Goal: Task Accomplishment & Management: Use online tool/utility

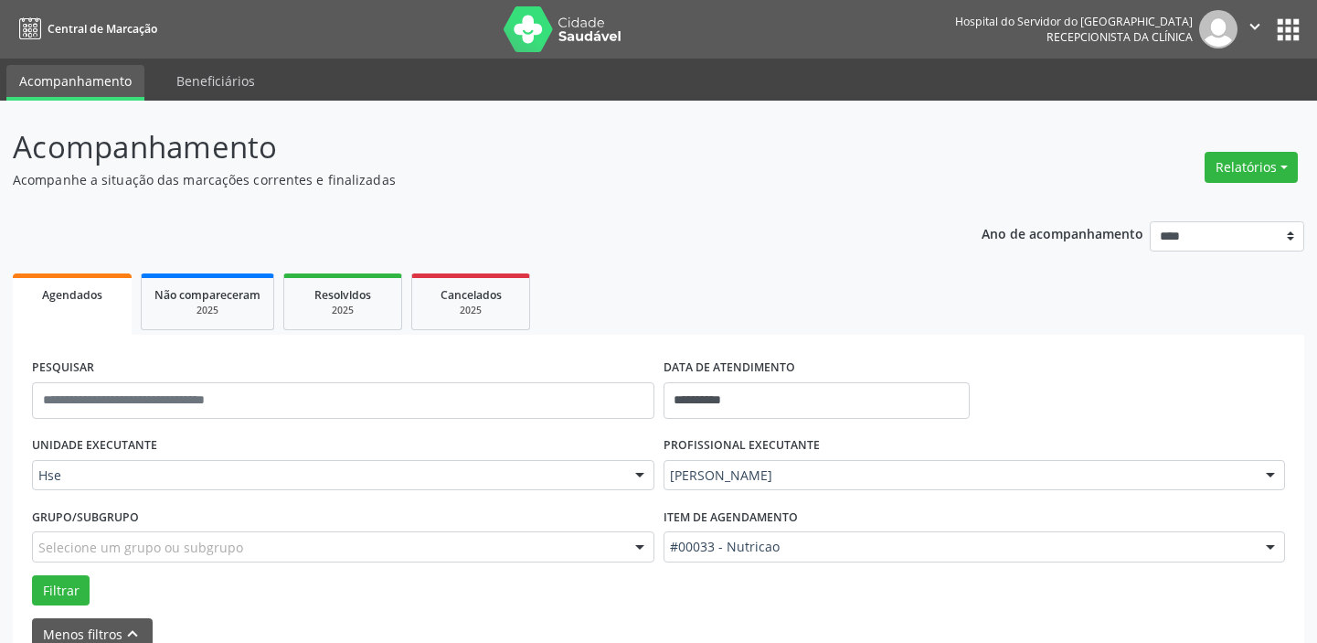
scroll to position [95, 0]
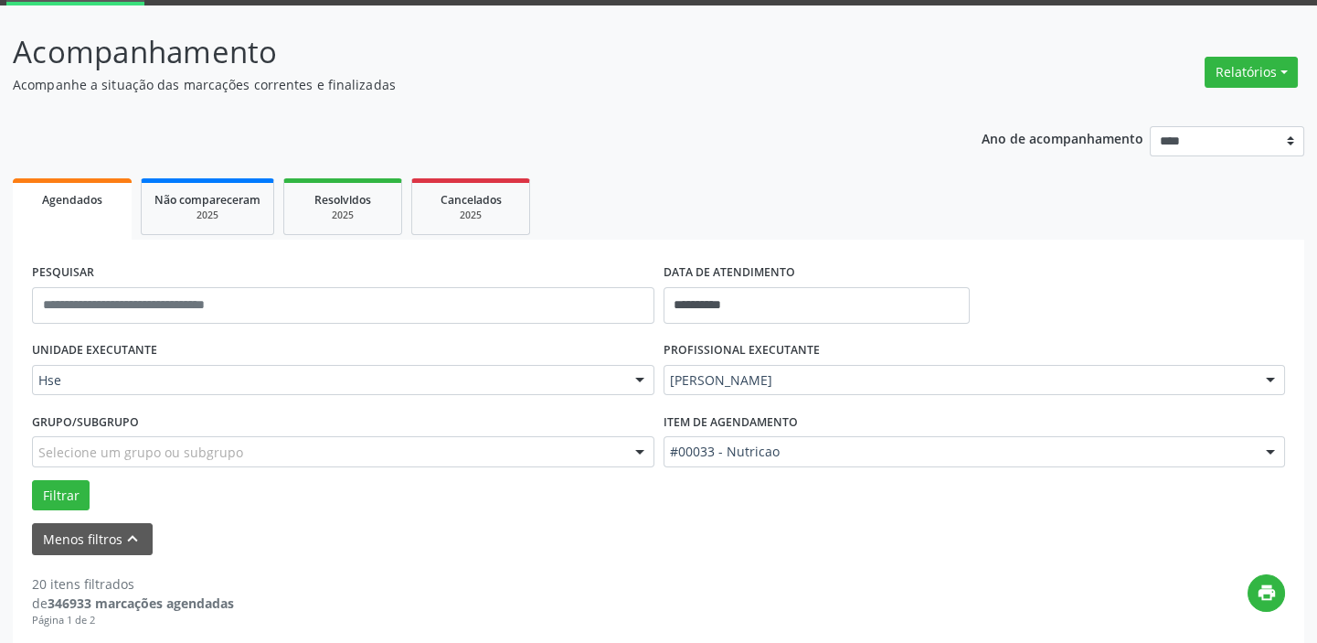
click at [641, 379] on div at bounding box center [639, 381] width 27 height 31
click at [82, 542] on button "Menos filtros keyboard_arrow_up" at bounding box center [92, 539] width 121 height 32
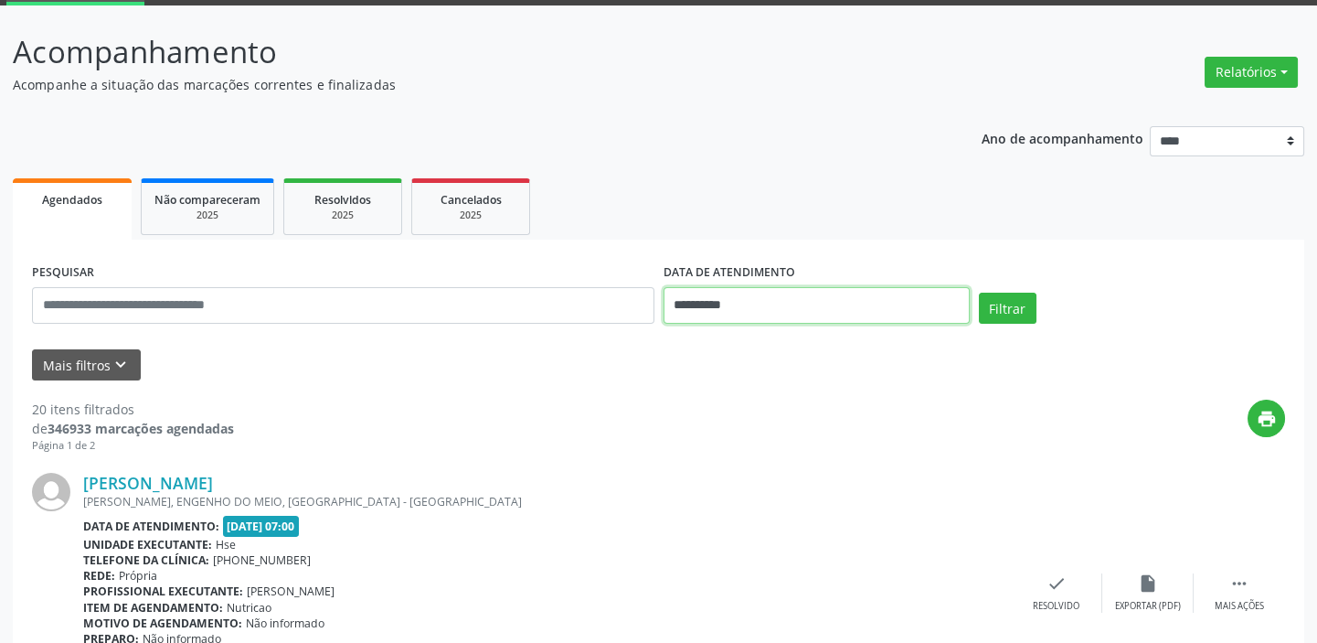
click at [737, 301] on input "**********" at bounding box center [817, 305] width 306 height 37
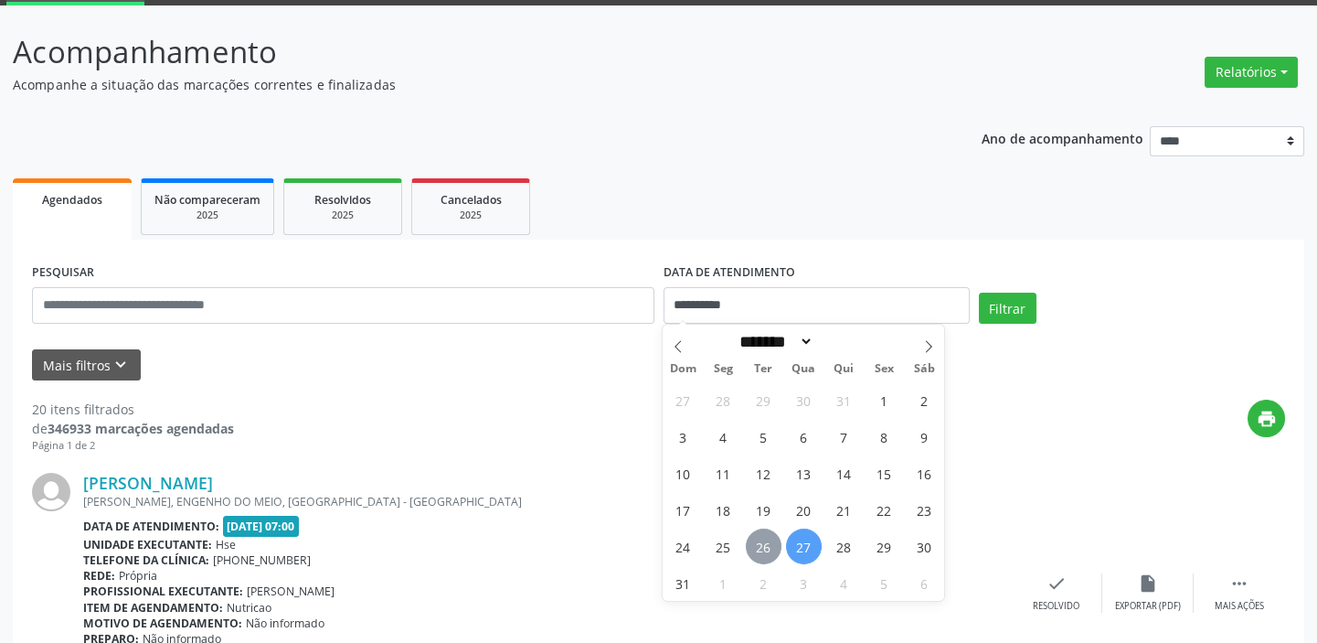
click at [761, 545] on span "26" at bounding box center [764, 546] width 36 height 36
type input "**********"
click at [761, 545] on span "26" at bounding box center [764, 546] width 36 height 36
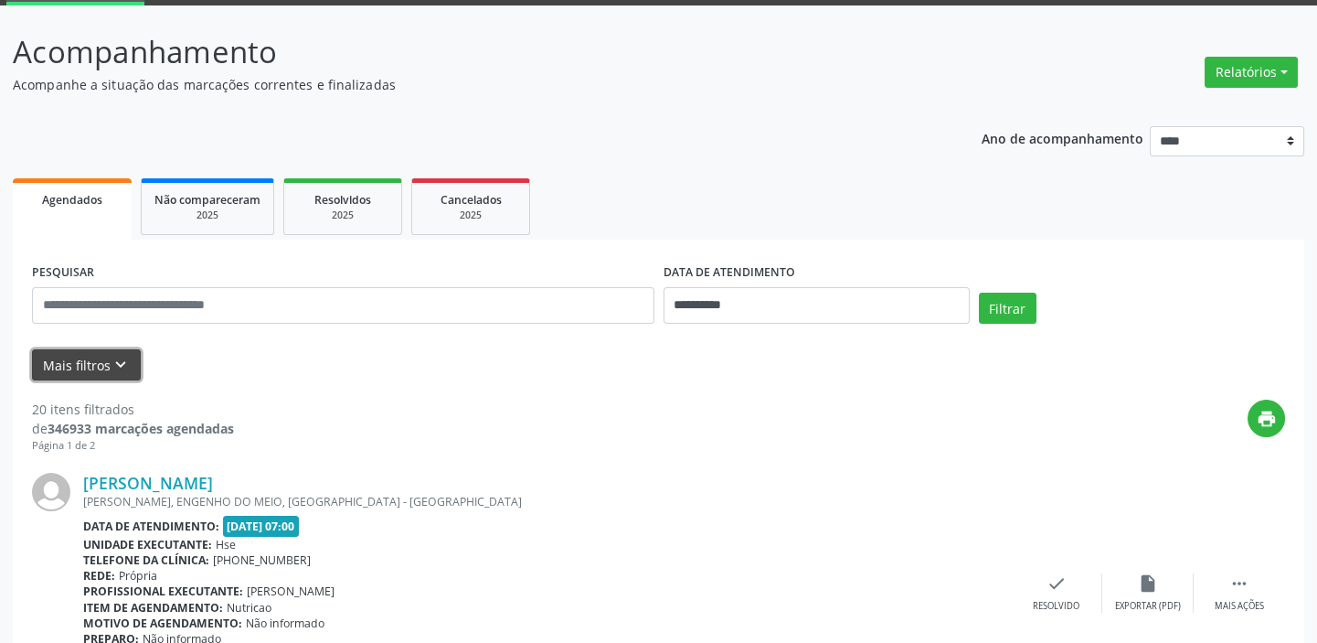
click at [100, 366] on button "Mais filtros keyboard_arrow_down" at bounding box center [86, 365] width 109 height 32
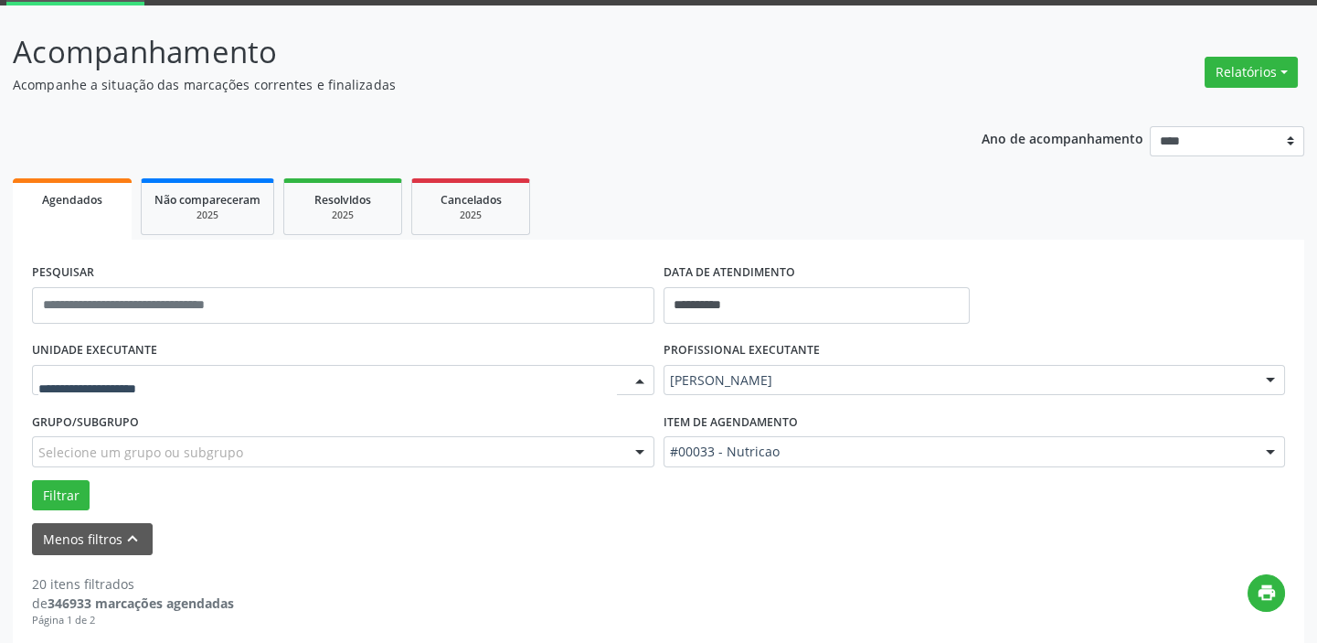
click at [636, 377] on div at bounding box center [639, 381] width 27 height 31
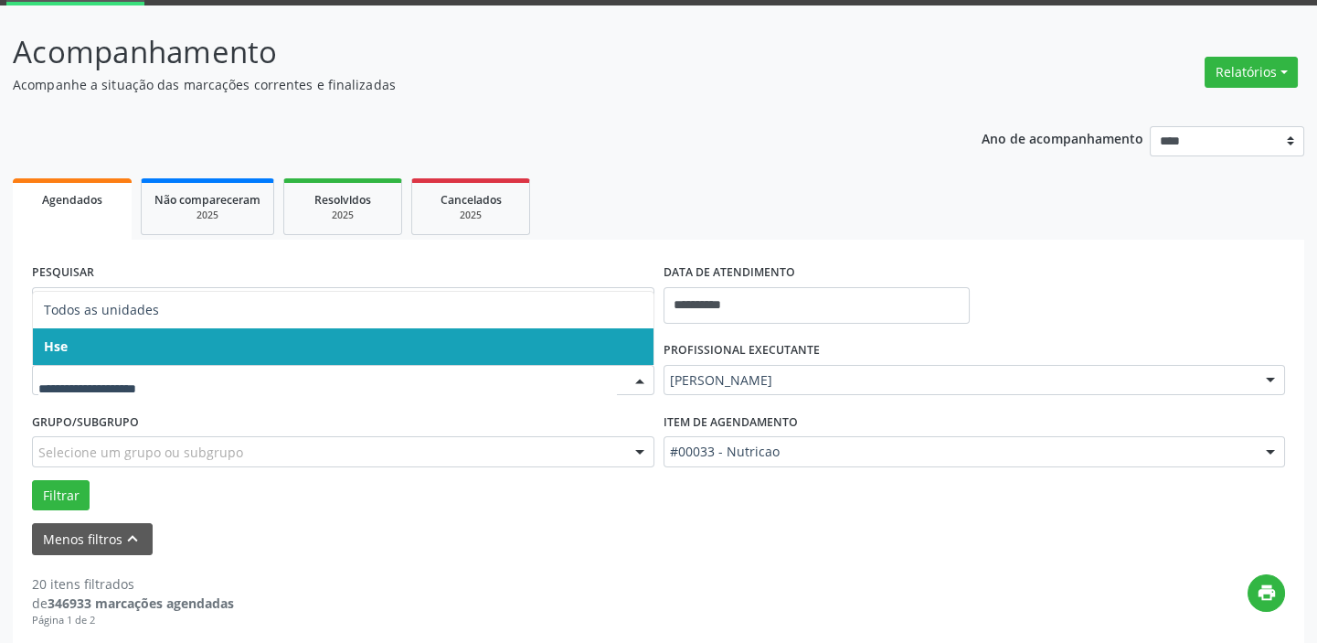
click at [627, 349] on span "Hse" at bounding box center [343, 346] width 621 height 37
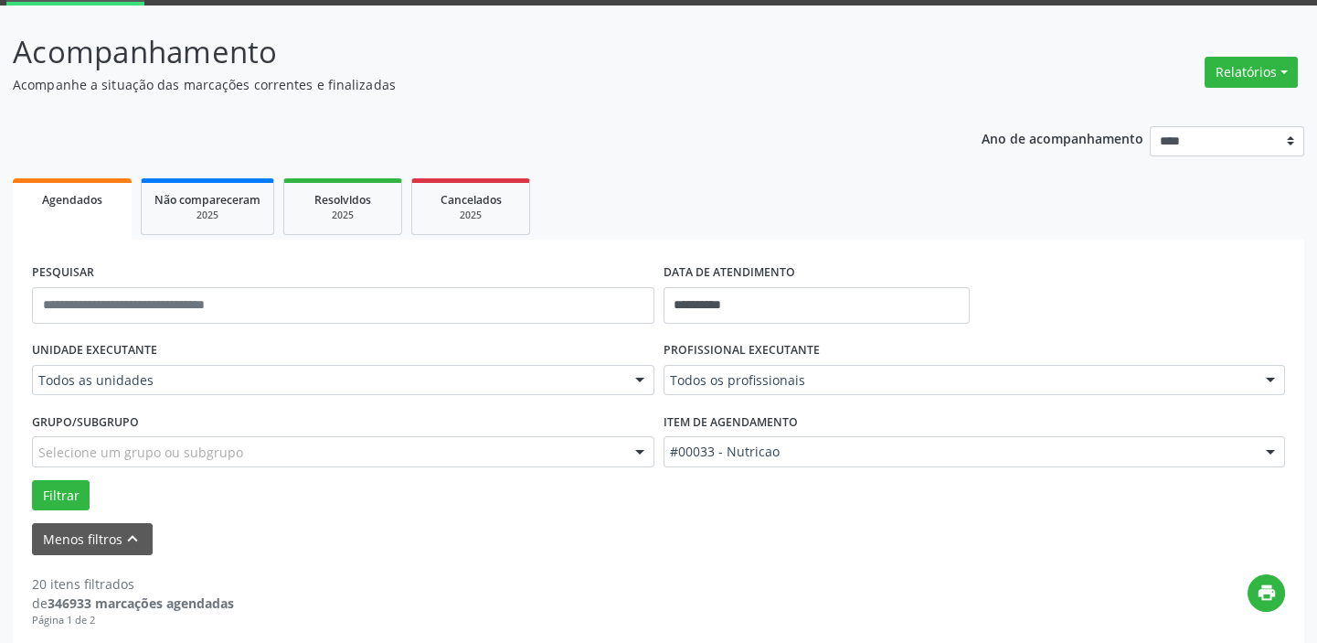
click at [633, 372] on div at bounding box center [639, 381] width 27 height 31
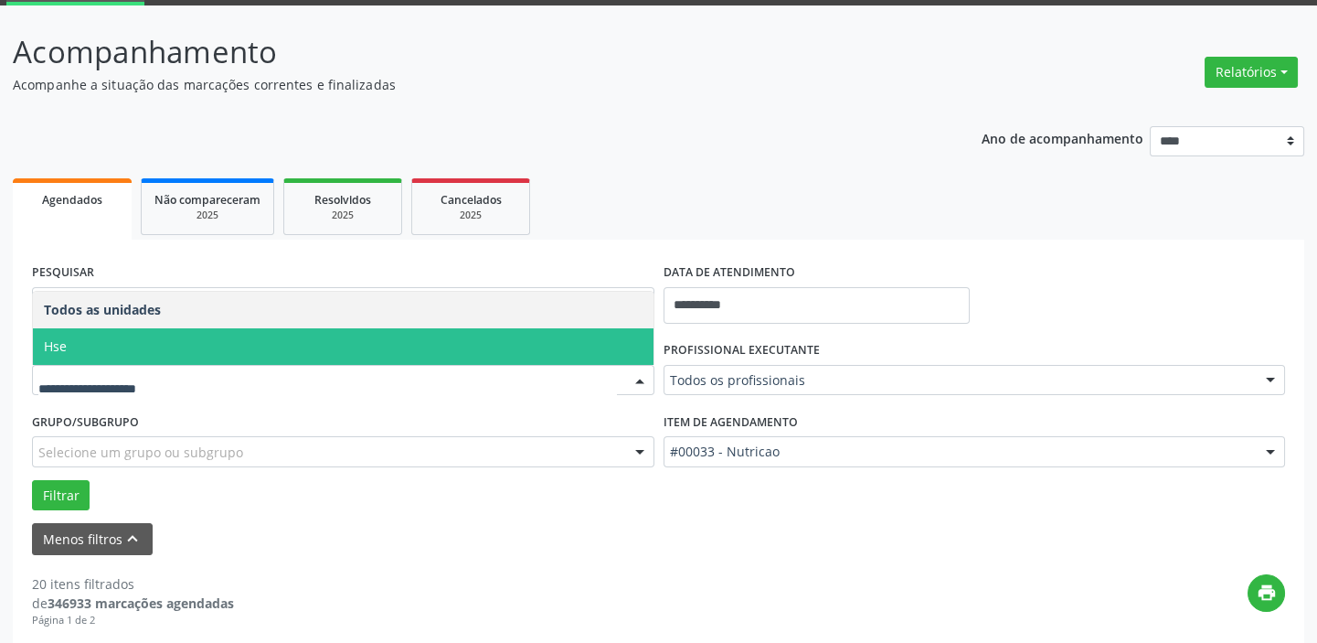
click at [631, 347] on span "Hse" at bounding box center [343, 346] width 621 height 37
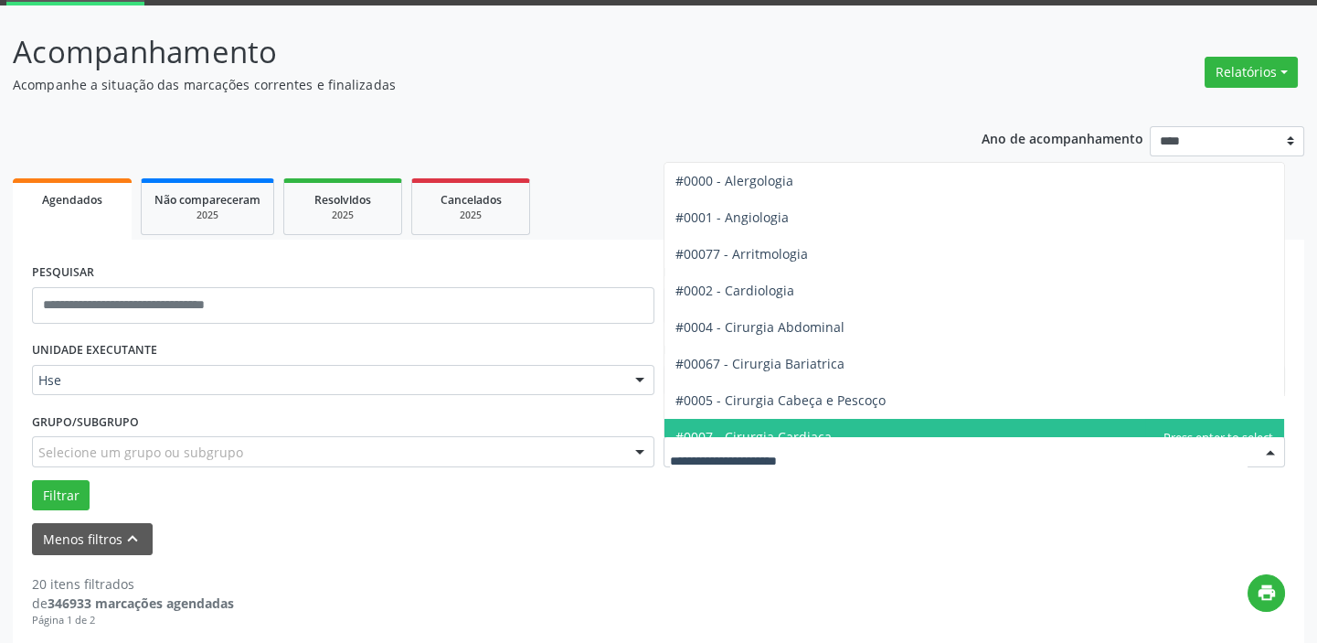
click at [1270, 445] on div at bounding box center [1270, 452] width 27 height 31
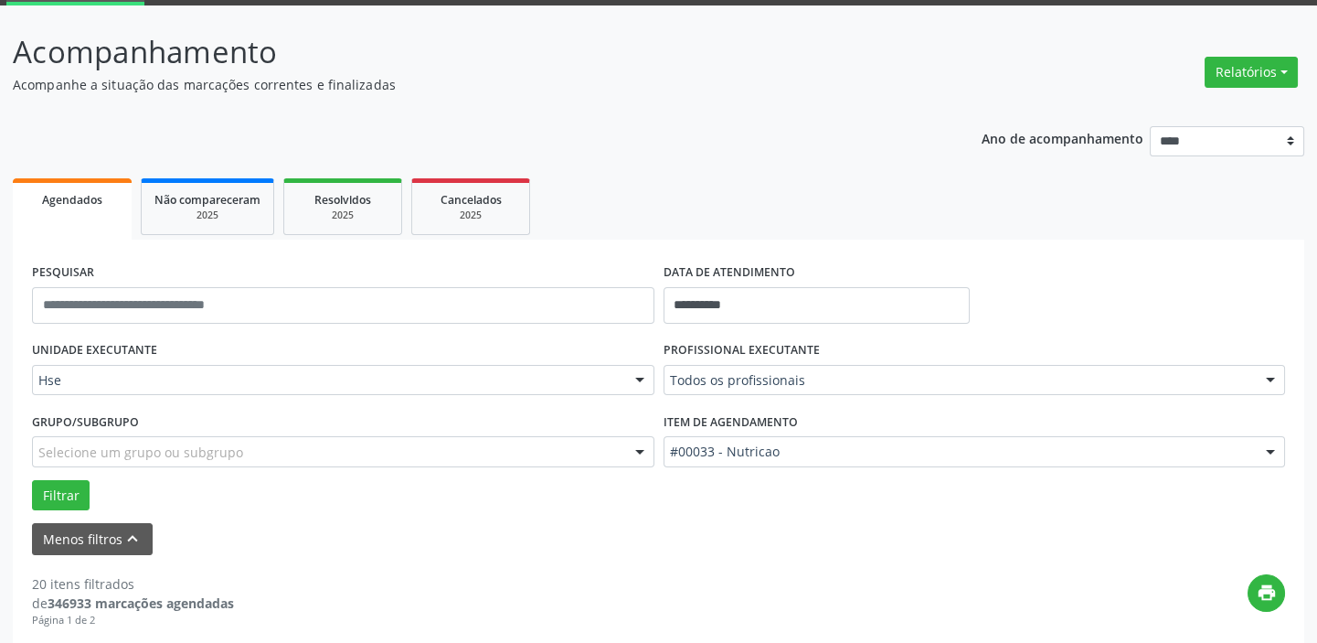
click at [1151, 530] on div "Menos filtros keyboard_arrow_up" at bounding box center [658, 539] width 1262 height 32
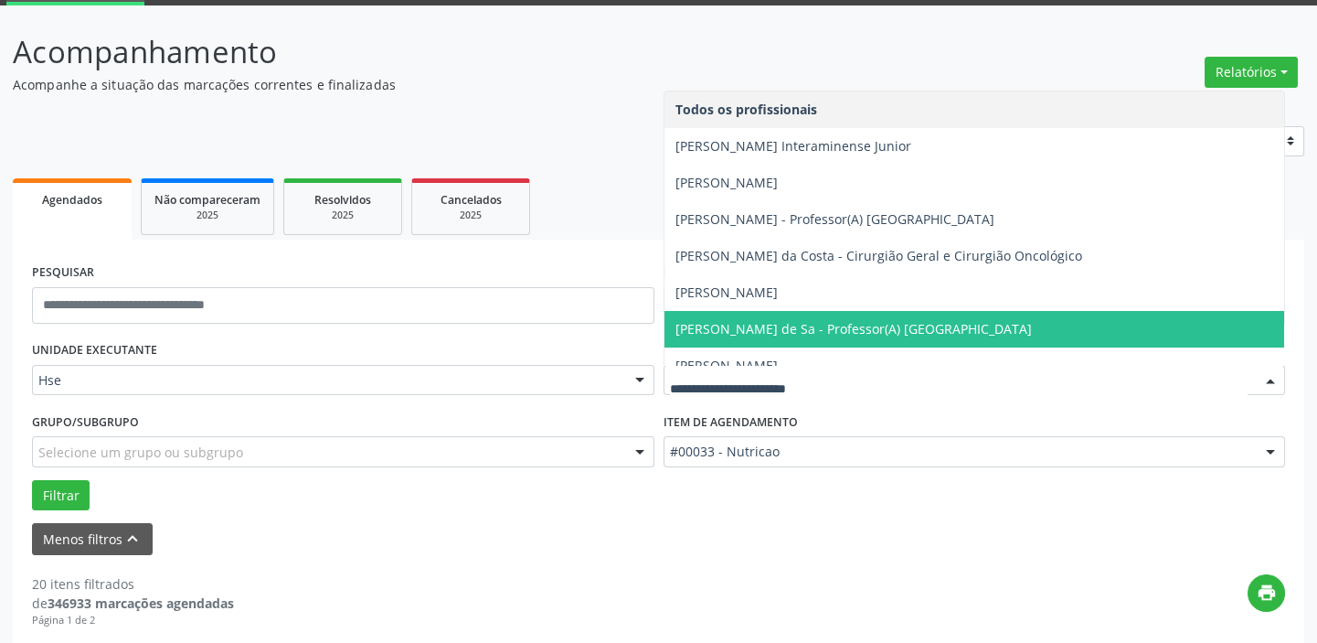
click at [1271, 378] on div at bounding box center [1270, 381] width 27 height 31
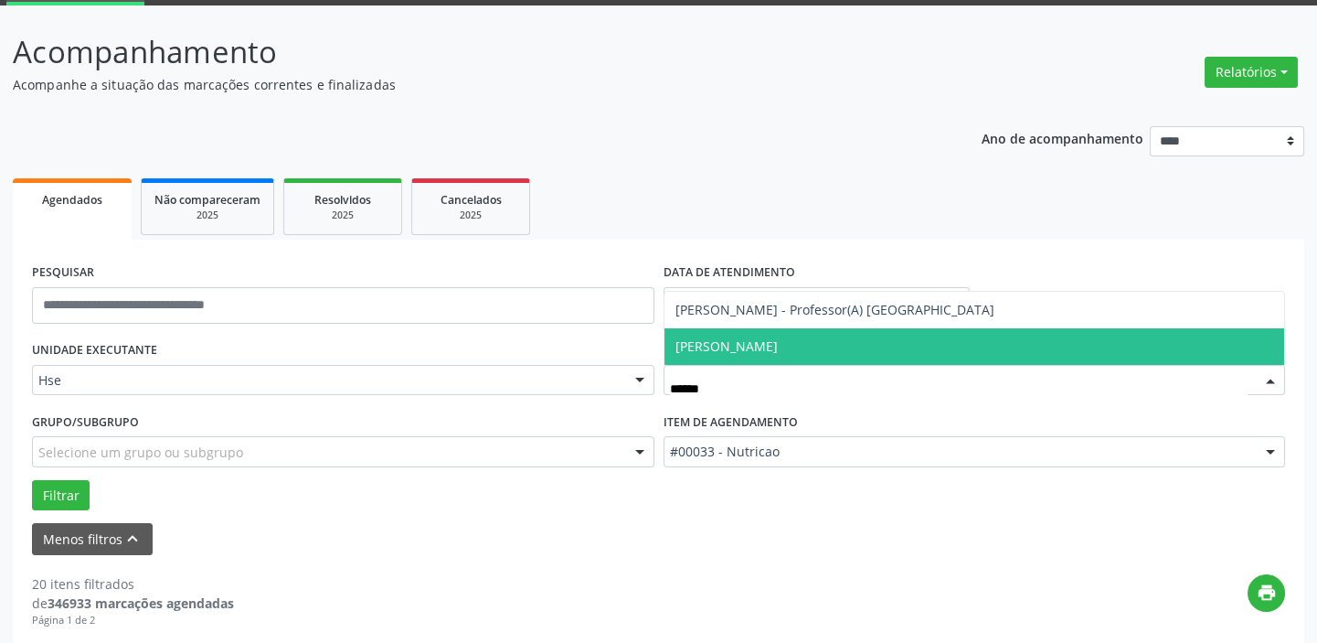
type input "*******"
click at [722, 338] on span "[PERSON_NAME]" at bounding box center [726, 345] width 102 height 17
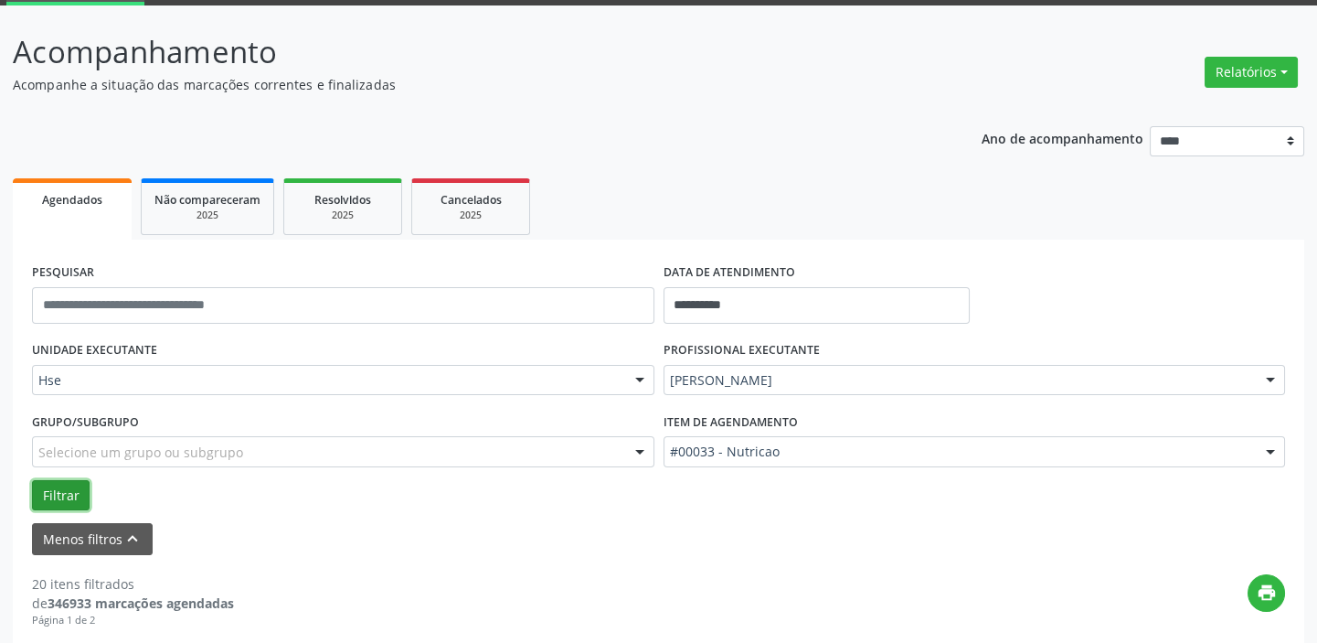
click at [65, 488] on button "Filtrar" at bounding box center [61, 495] width 58 height 31
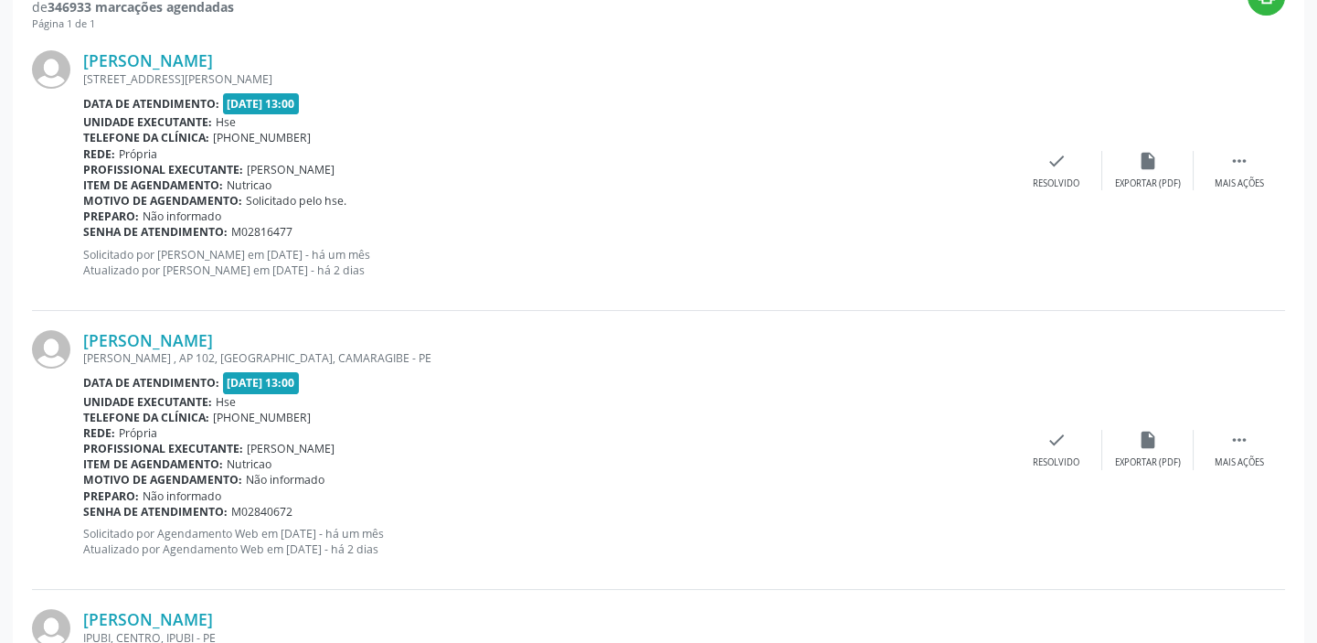
scroll to position [697, 0]
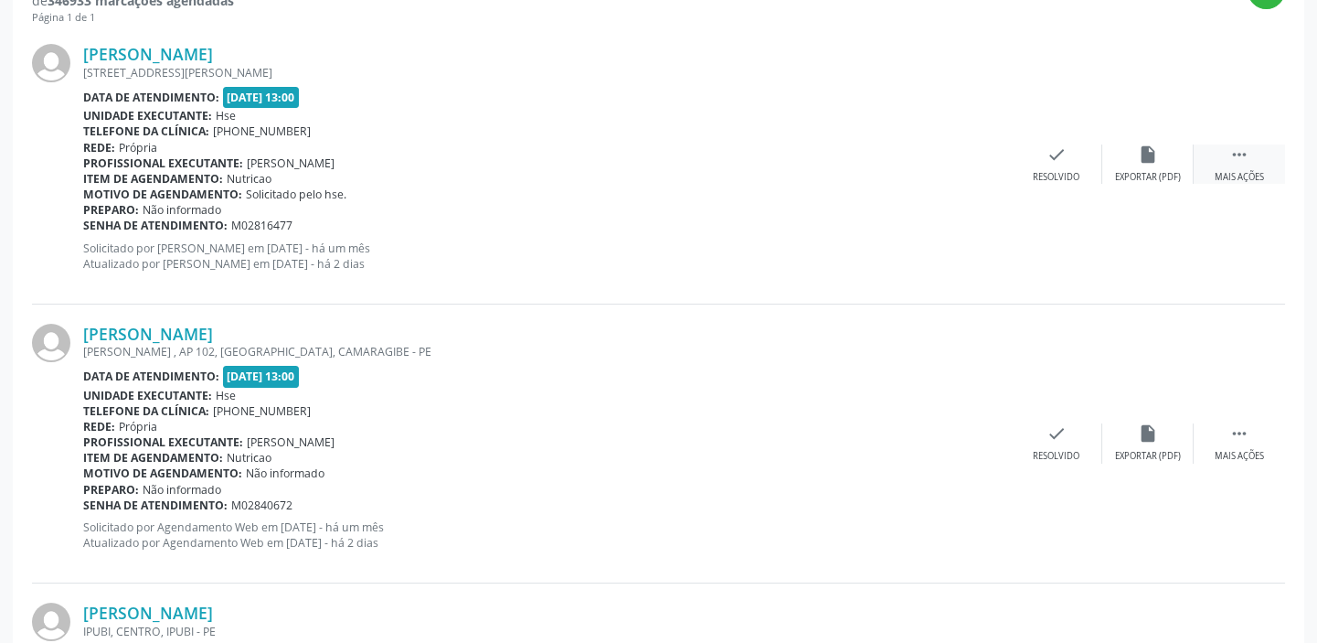
click at [1256, 158] on div " Mais ações" at bounding box center [1239, 163] width 91 height 39
click at [1159, 155] on div "alarm_off Não compareceu" at bounding box center [1147, 163] width 91 height 39
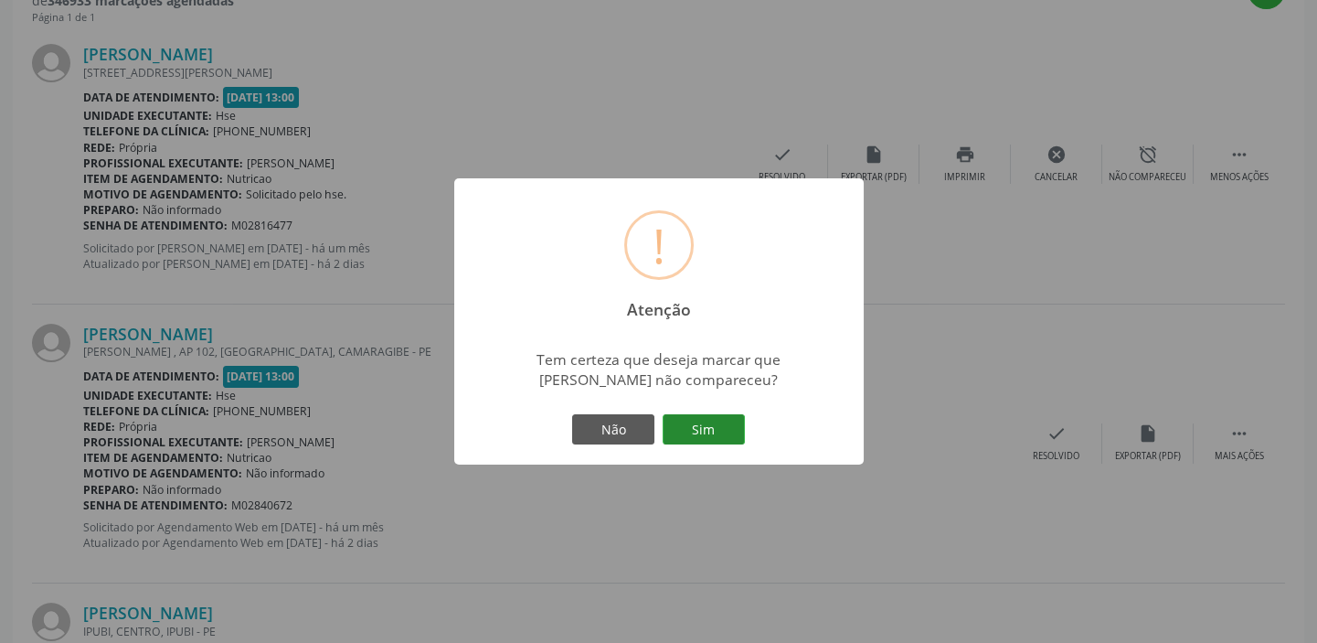
click at [717, 429] on button "Sim" at bounding box center [704, 429] width 82 height 31
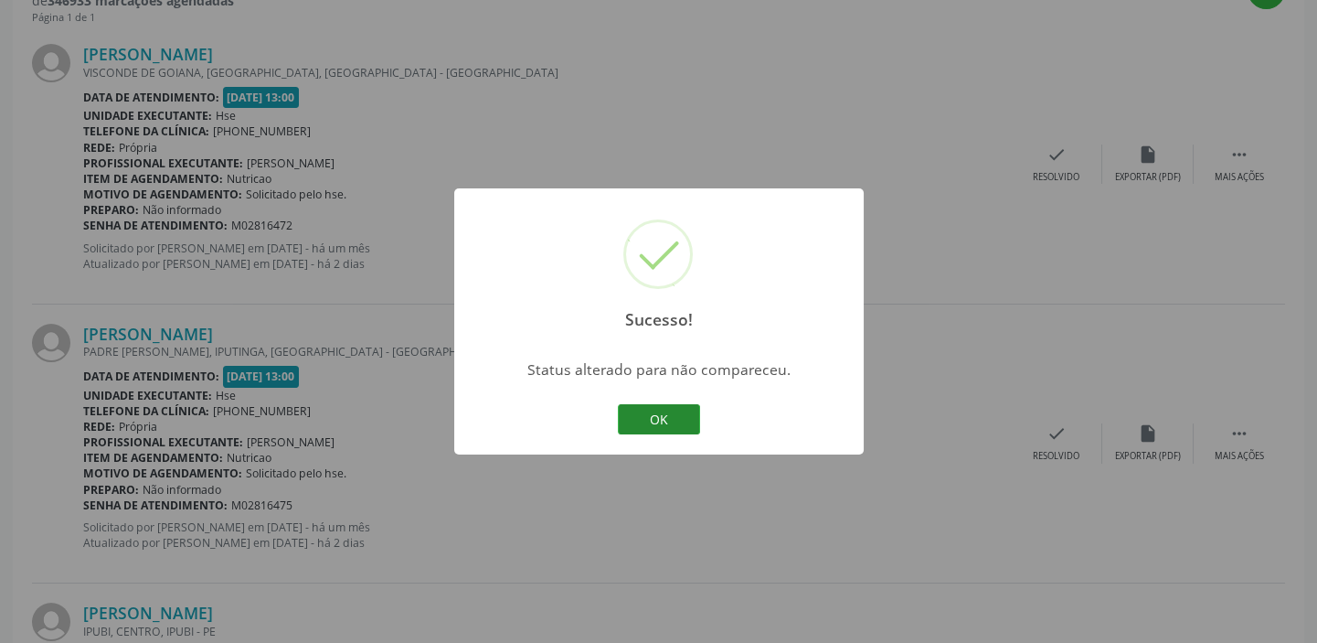
click at [659, 413] on button "OK" at bounding box center [659, 419] width 82 height 31
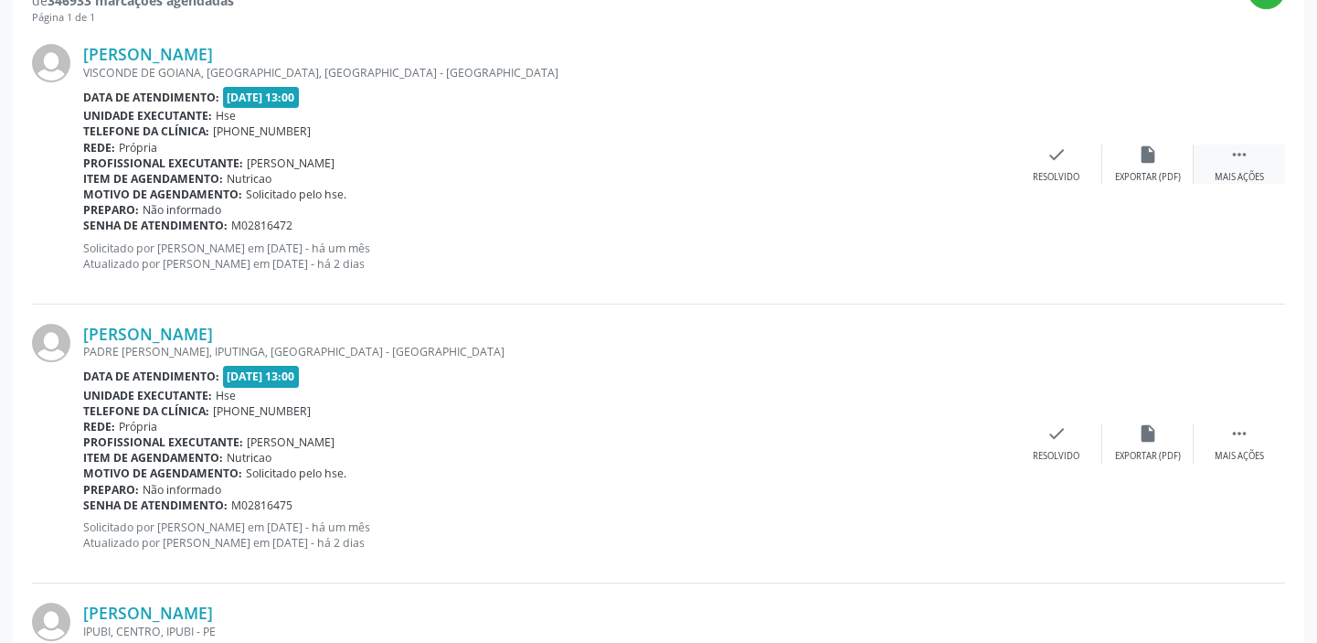
click at [1229, 153] on icon "" at bounding box center [1239, 154] width 20 height 20
click at [1163, 151] on div "alarm_off Não compareceu" at bounding box center [1147, 163] width 91 height 39
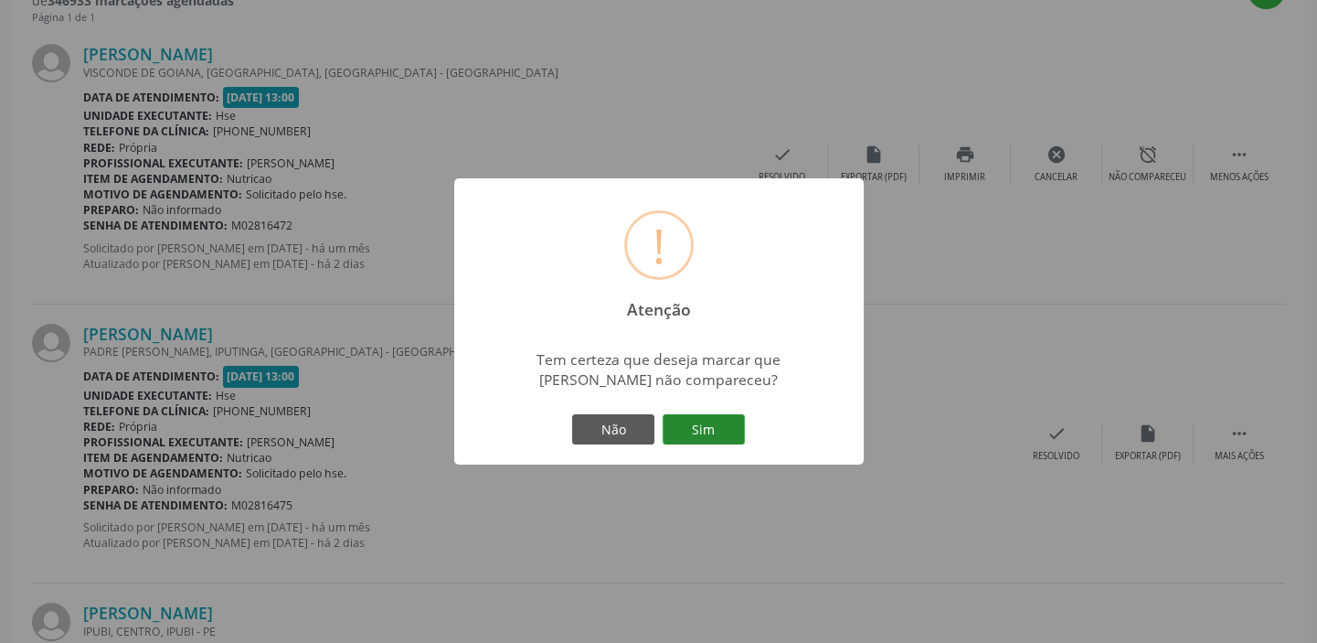
click at [717, 431] on button "Sim" at bounding box center [704, 429] width 82 height 31
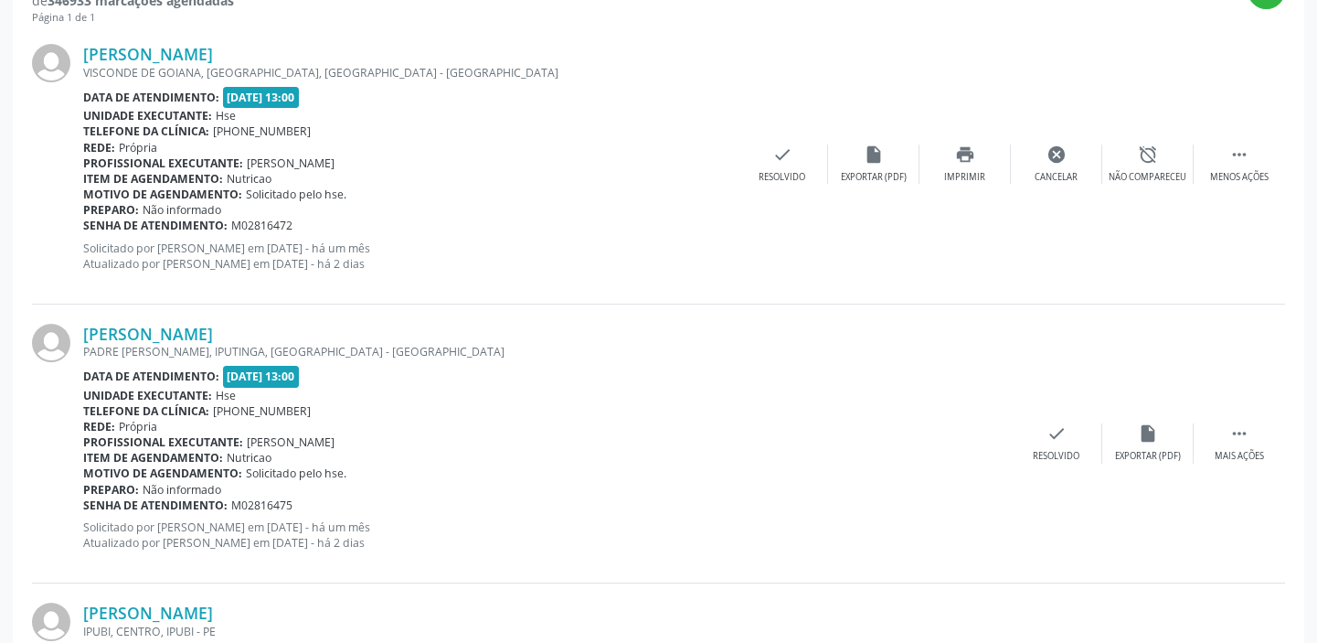
scroll to position [154, 0]
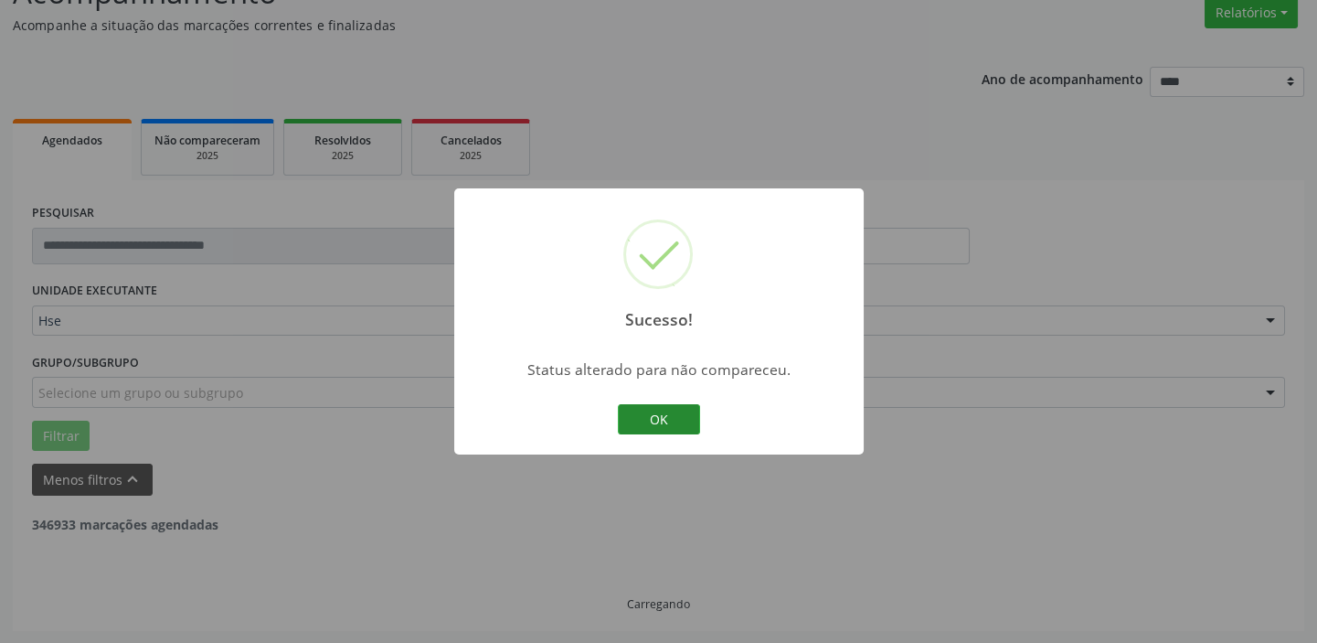
click at [667, 408] on button "OK" at bounding box center [659, 419] width 82 height 31
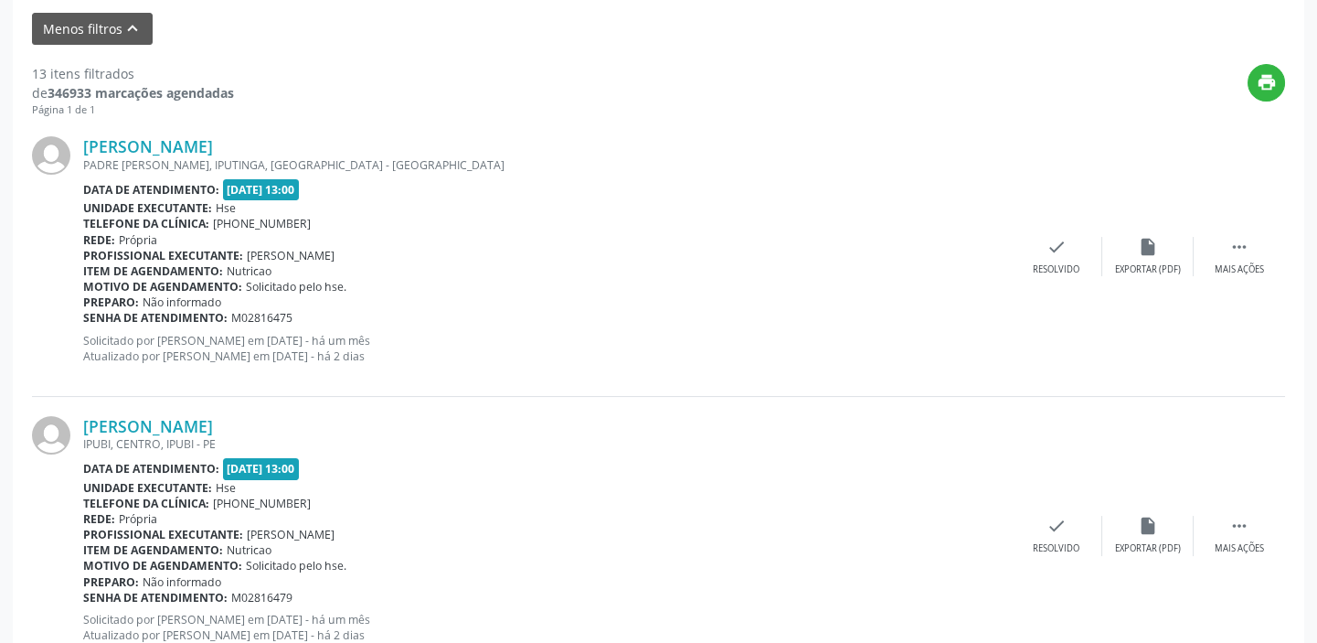
scroll to position [653, 0]
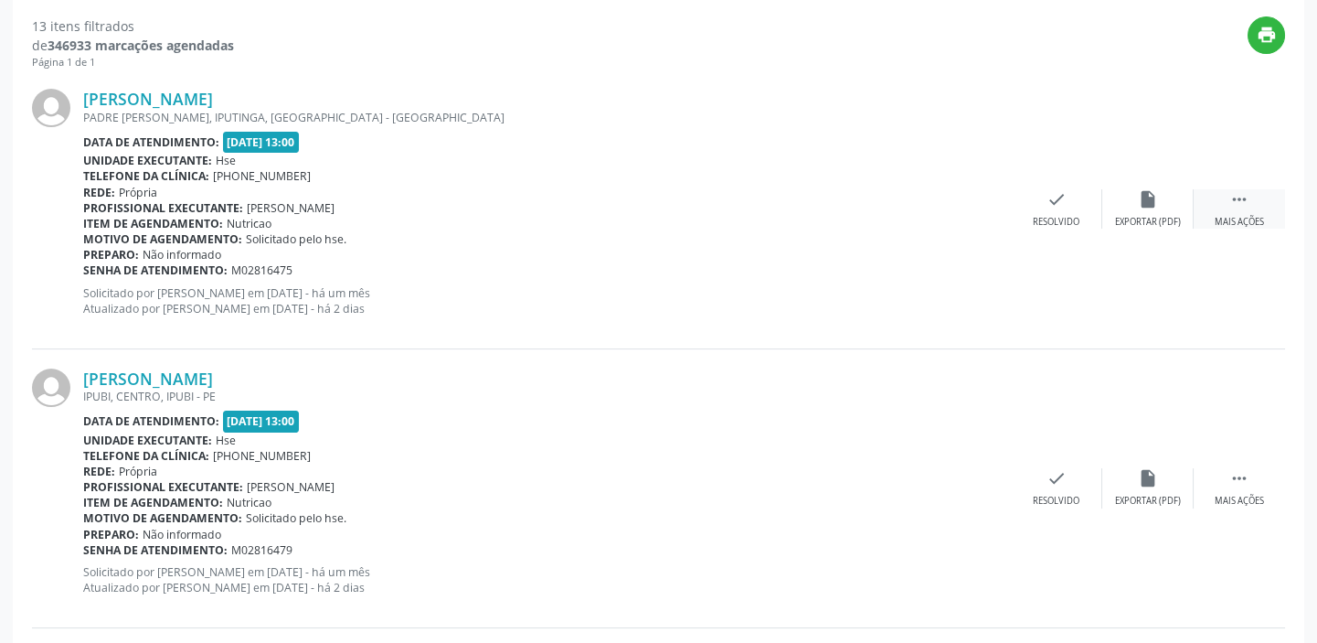
click at [1263, 205] on div " Mais ações" at bounding box center [1239, 208] width 91 height 39
click at [1143, 208] on div "alarm_off Não compareceu" at bounding box center [1147, 208] width 91 height 39
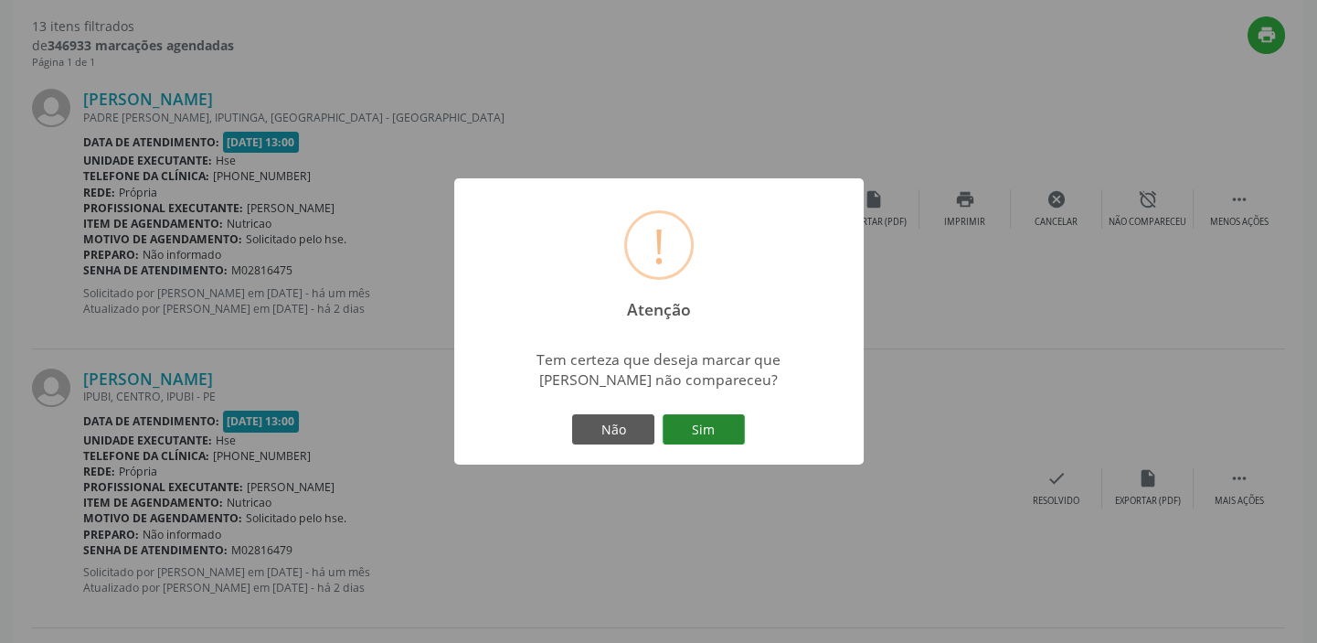
click at [703, 431] on button "Sim" at bounding box center [704, 429] width 82 height 31
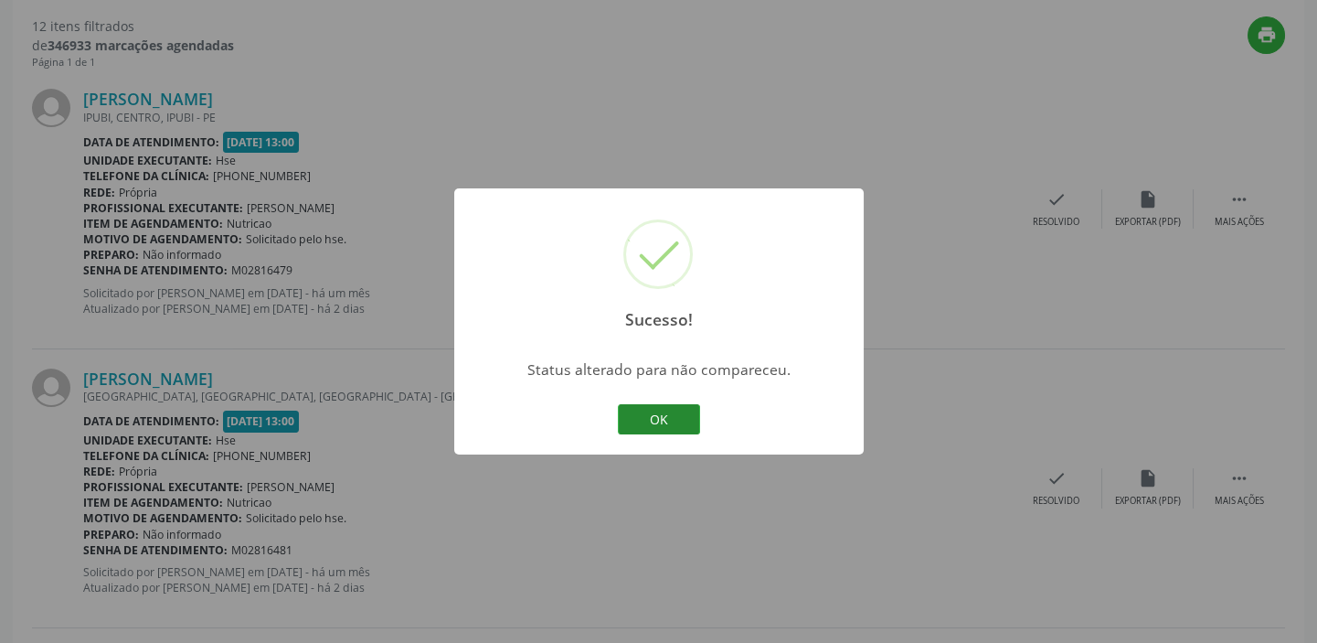
click at [683, 414] on button "OK" at bounding box center [659, 419] width 82 height 31
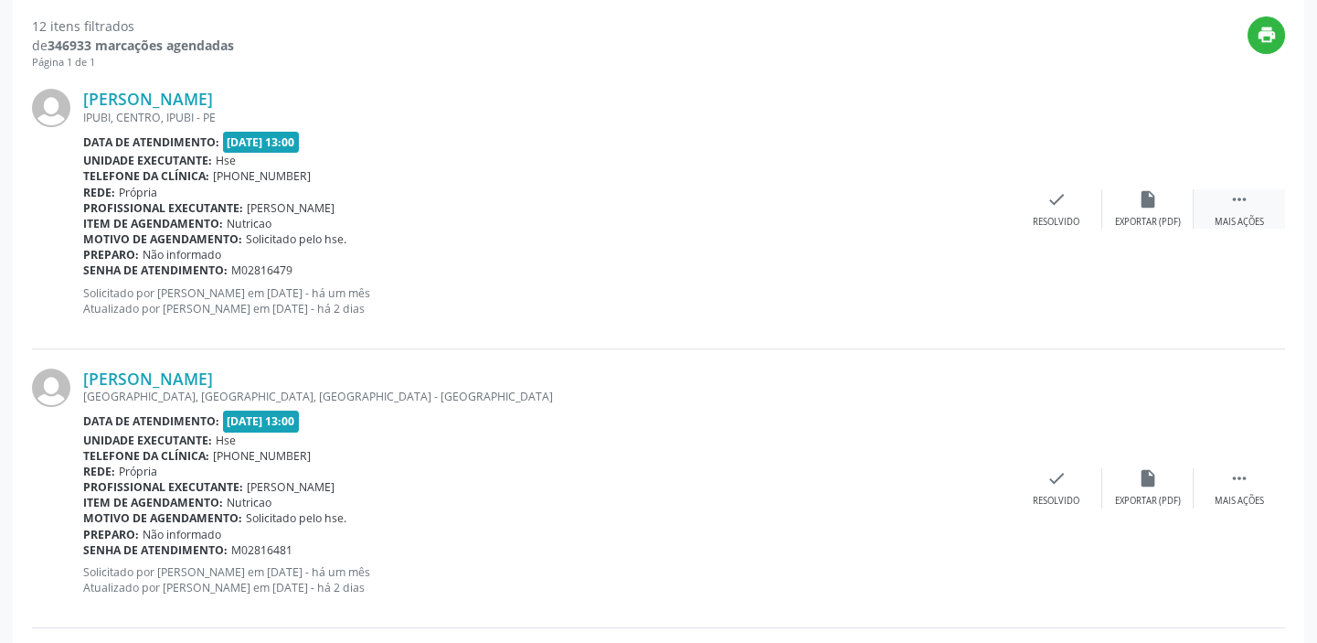
click at [1240, 216] on div "Mais ações" at bounding box center [1239, 222] width 49 height 13
click at [1140, 194] on icon "alarm_off" at bounding box center [1148, 199] width 20 height 20
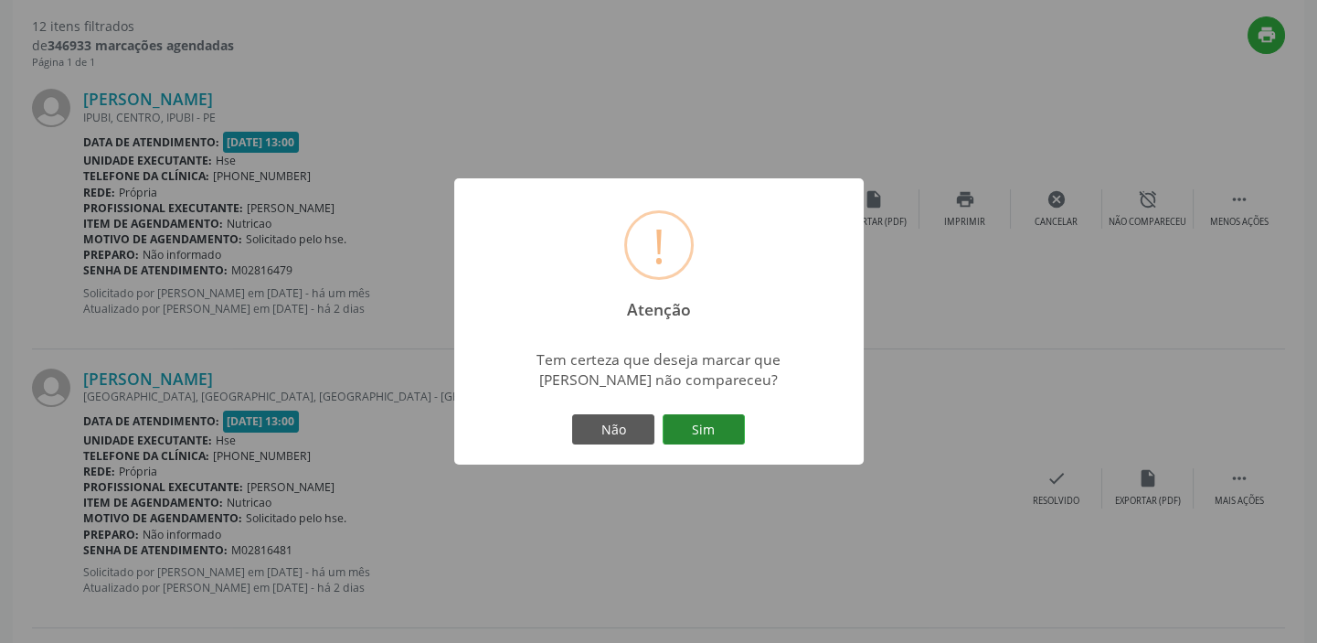
click at [700, 420] on button "Sim" at bounding box center [704, 429] width 82 height 31
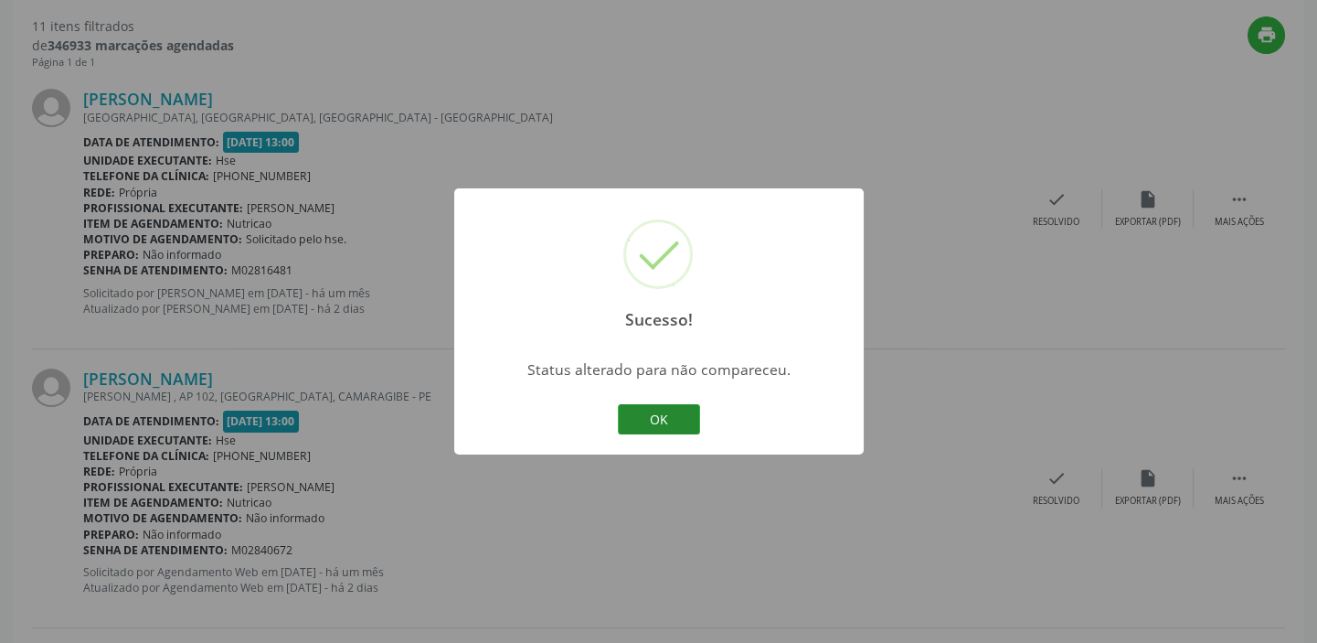
click at [671, 406] on button "OK" at bounding box center [659, 419] width 82 height 31
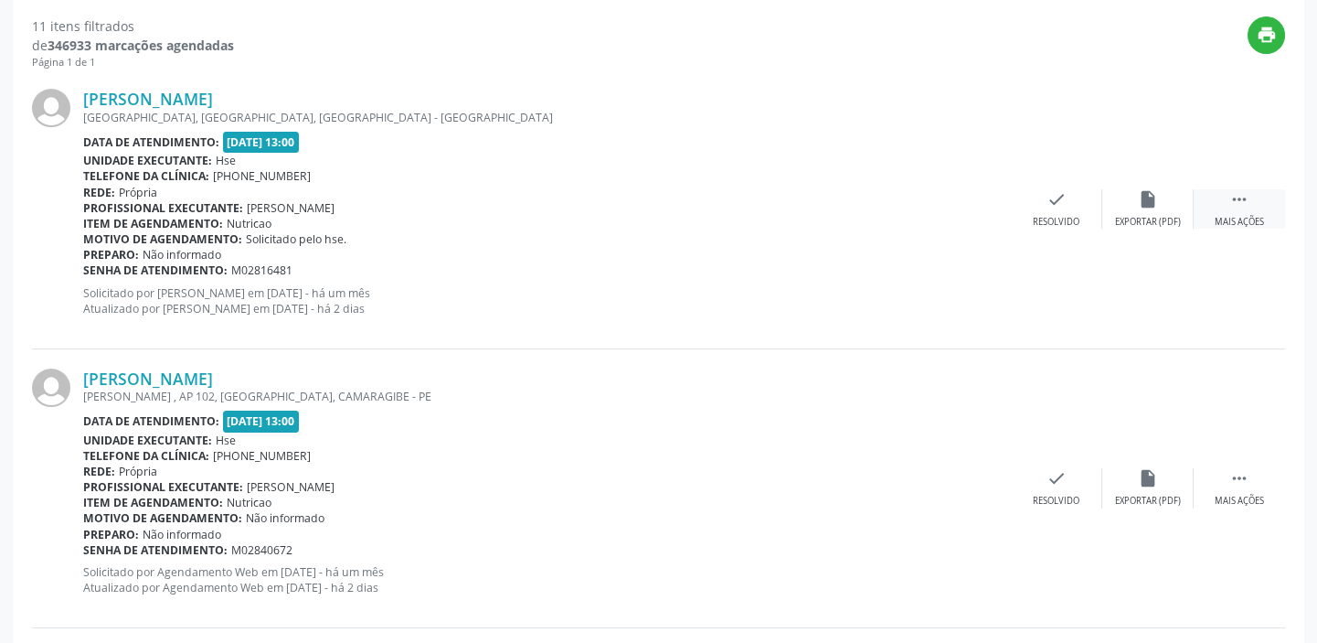
click at [1261, 194] on div " Mais ações" at bounding box center [1239, 208] width 91 height 39
click at [1169, 197] on div "alarm_off Não compareceu" at bounding box center [1147, 208] width 91 height 39
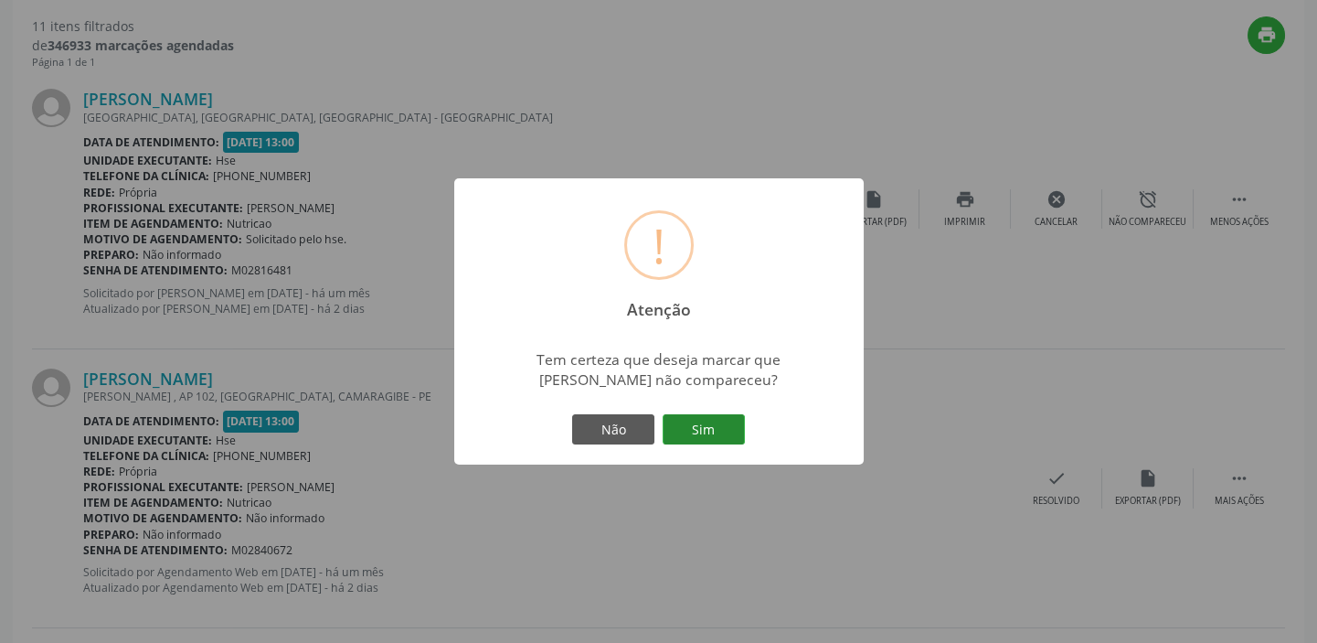
click at [707, 418] on button "Sim" at bounding box center [704, 429] width 82 height 31
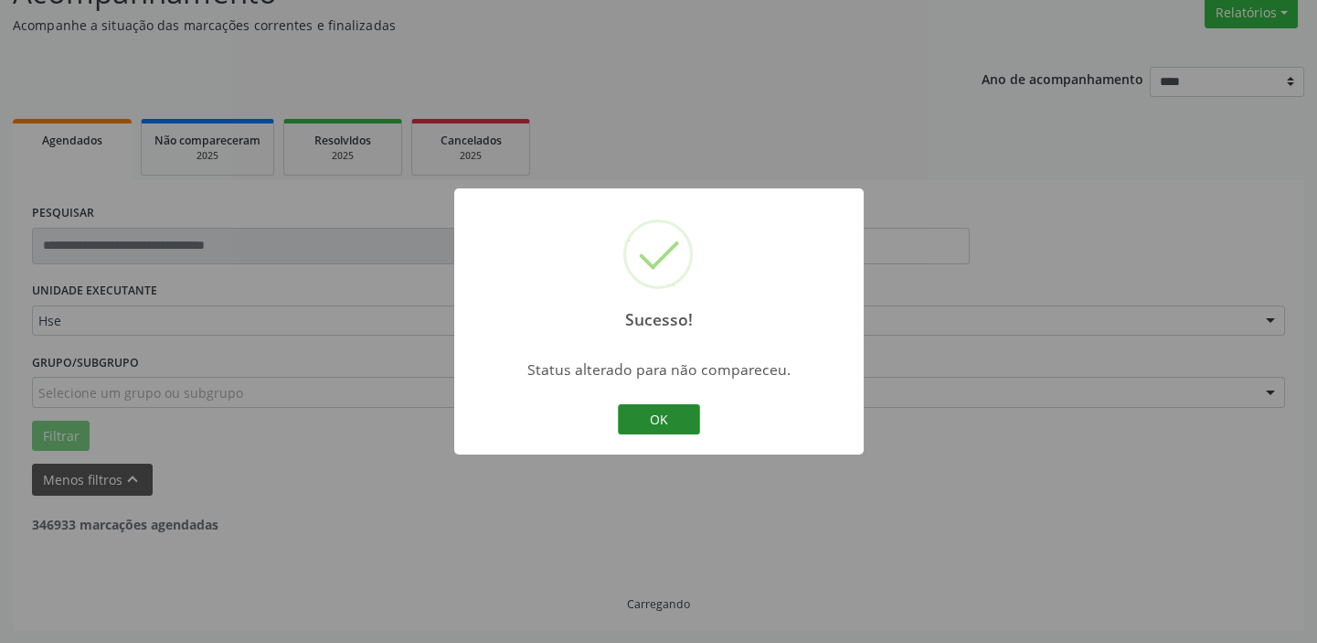
click at [664, 420] on button "OK" at bounding box center [659, 419] width 82 height 31
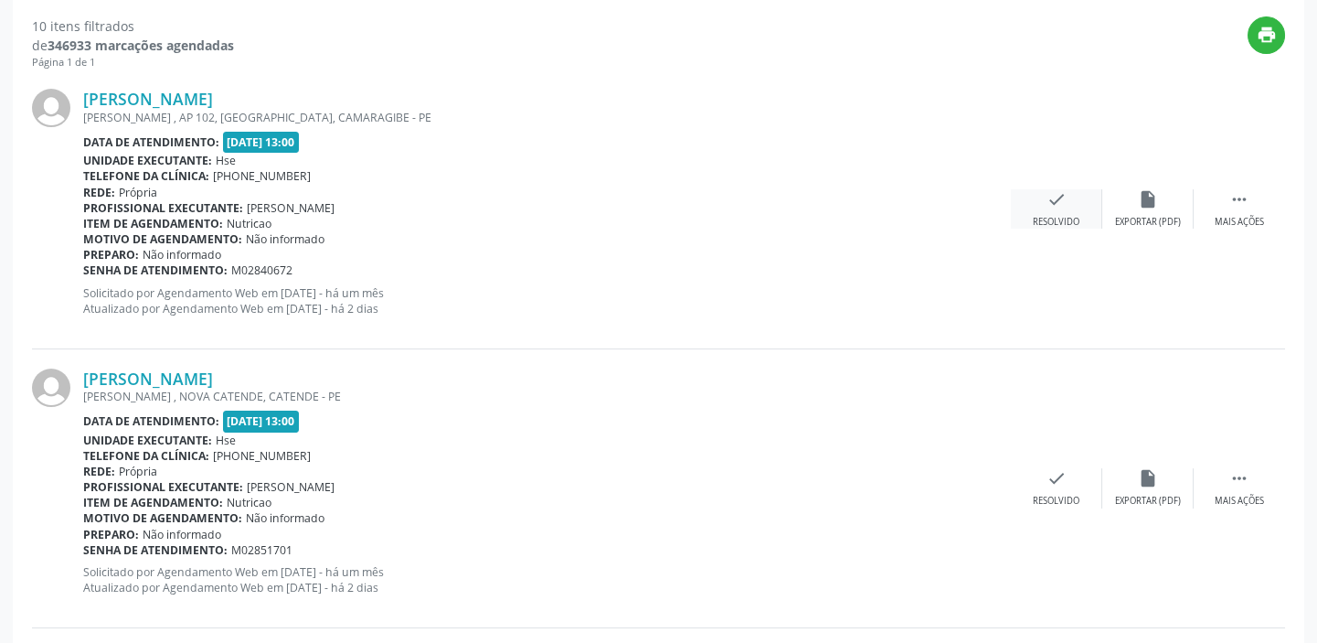
click at [1079, 211] on div "check Resolvido" at bounding box center [1056, 208] width 91 height 39
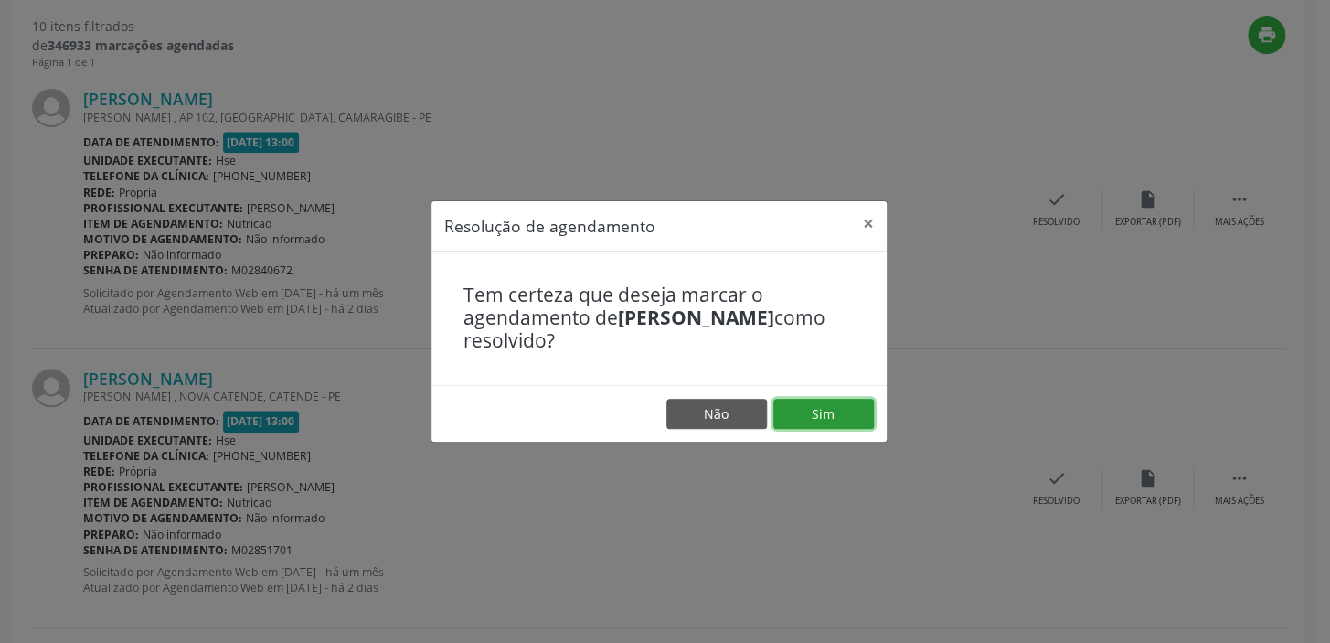
click at [849, 411] on button "Sim" at bounding box center [823, 414] width 101 height 31
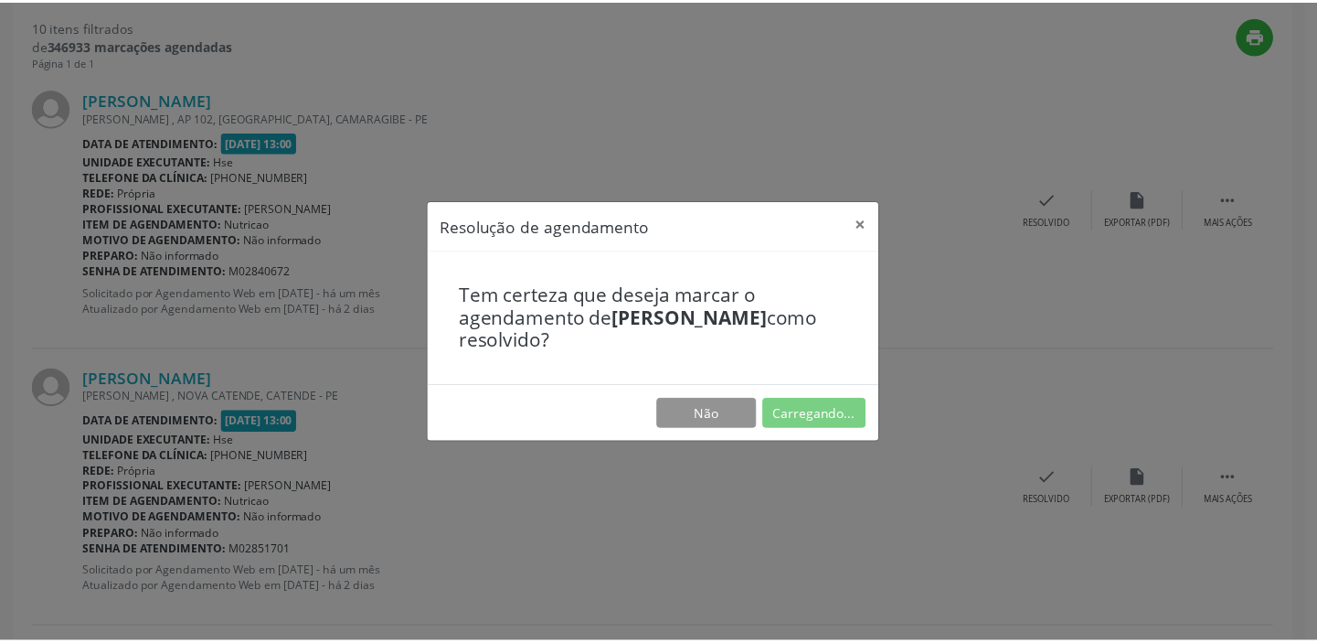
scroll to position [135, 0]
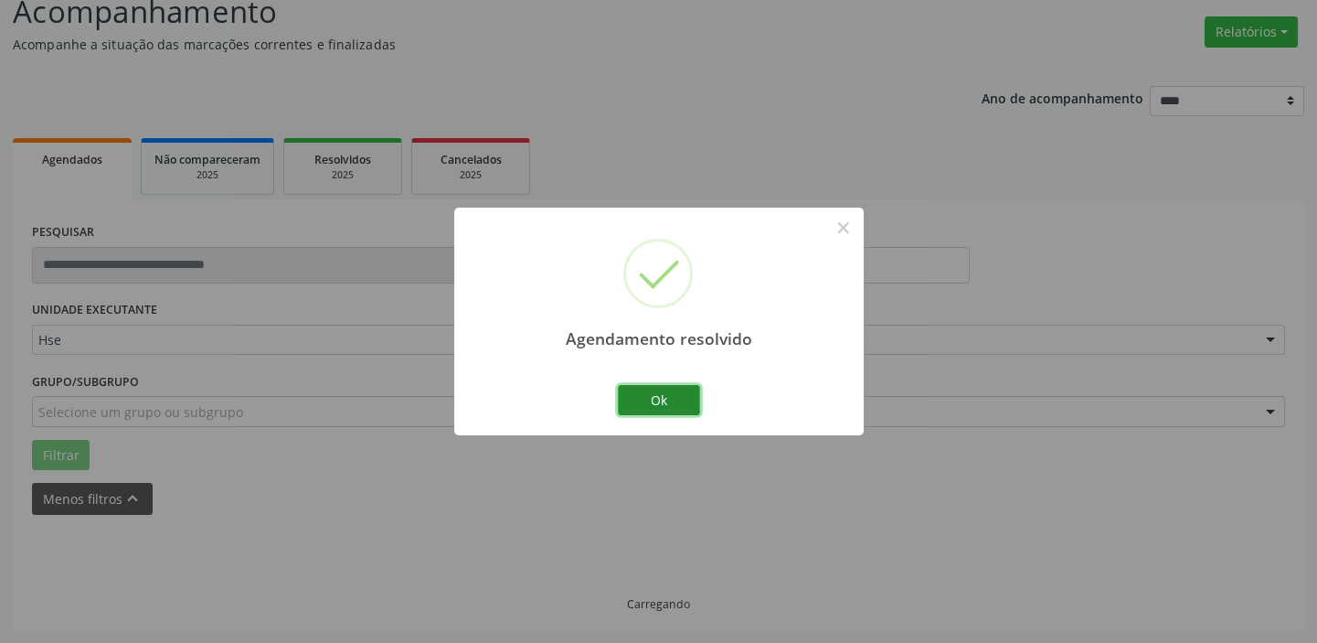
click at [686, 399] on button "Ok" at bounding box center [659, 400] width 82 height 31
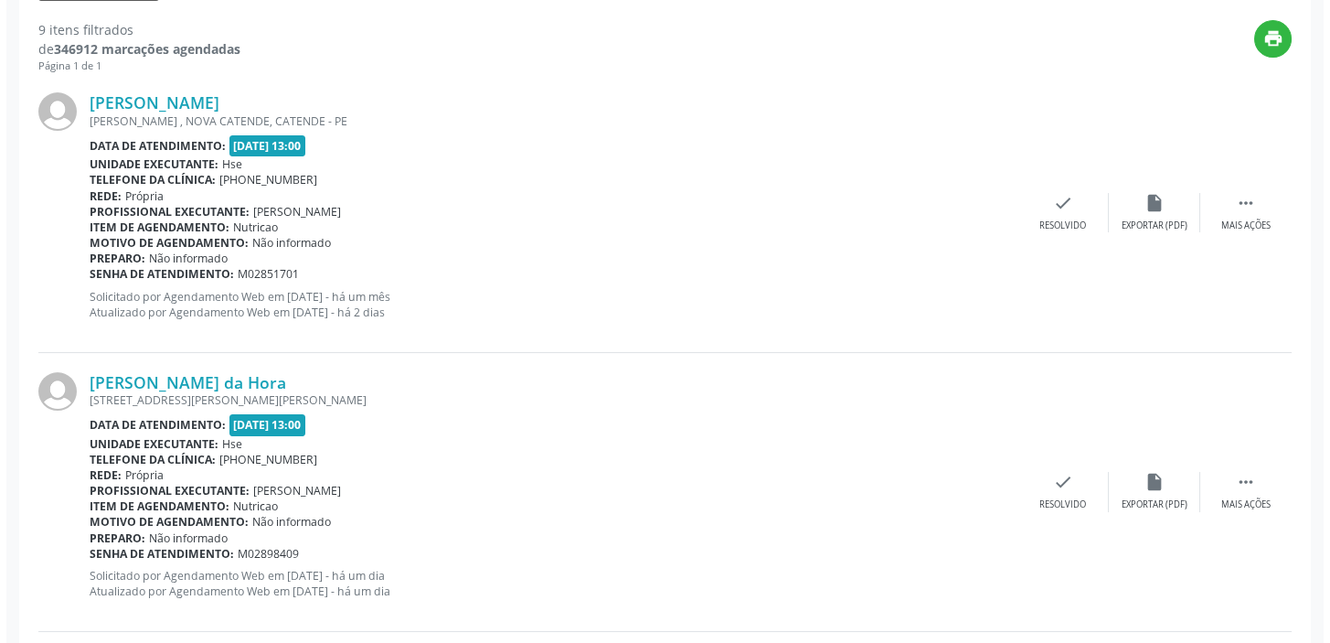
scroll to position [666, 0]
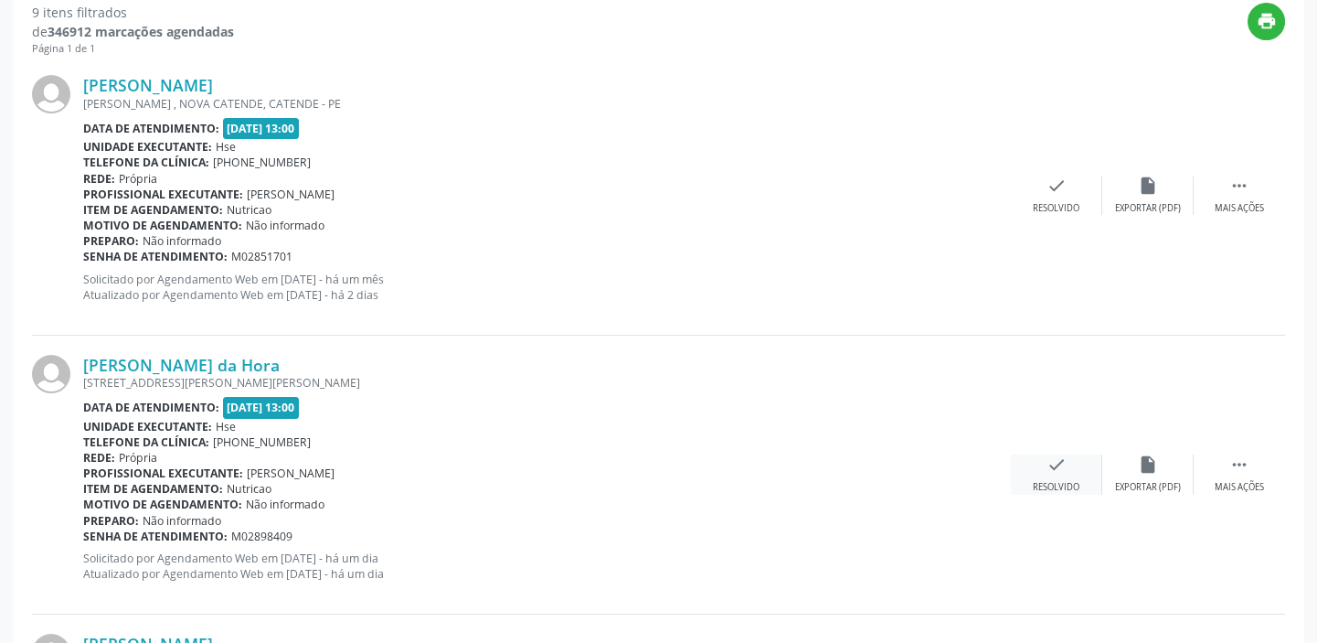
click at [1066, 468] on icon "check" at bounding box center [1057, 464] width 20 height 20
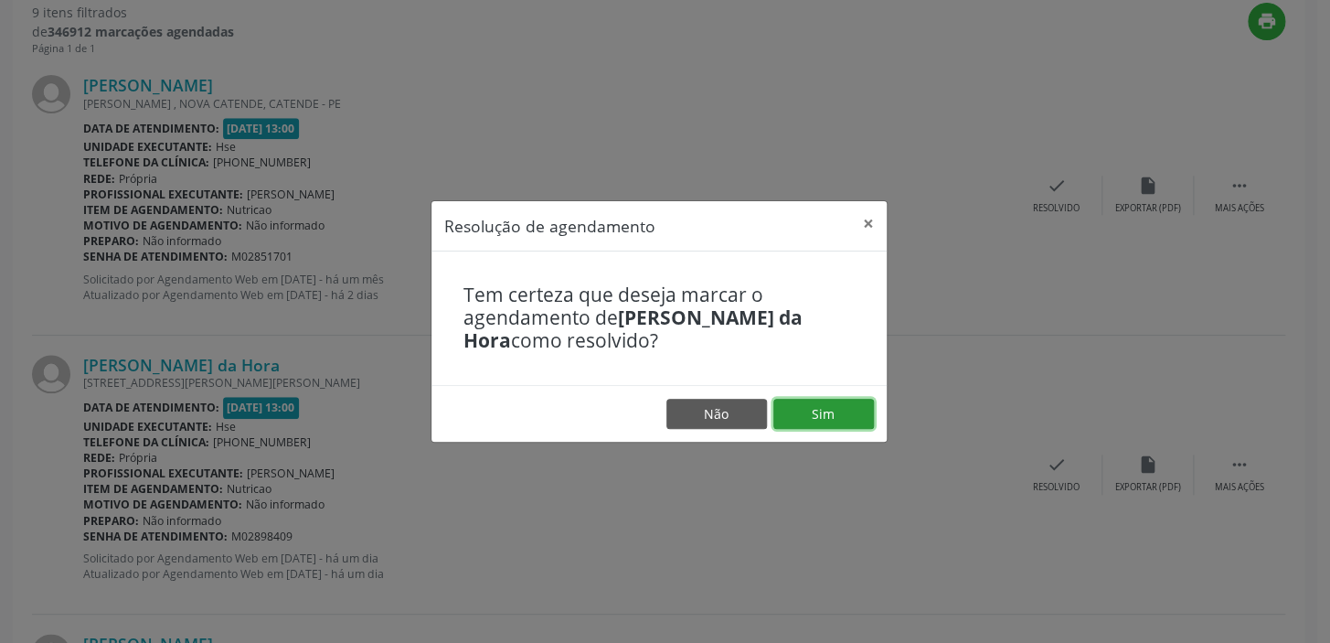
click at [838, 414] on button "Sim" at bounding box center [823, 414] width 101 height 31
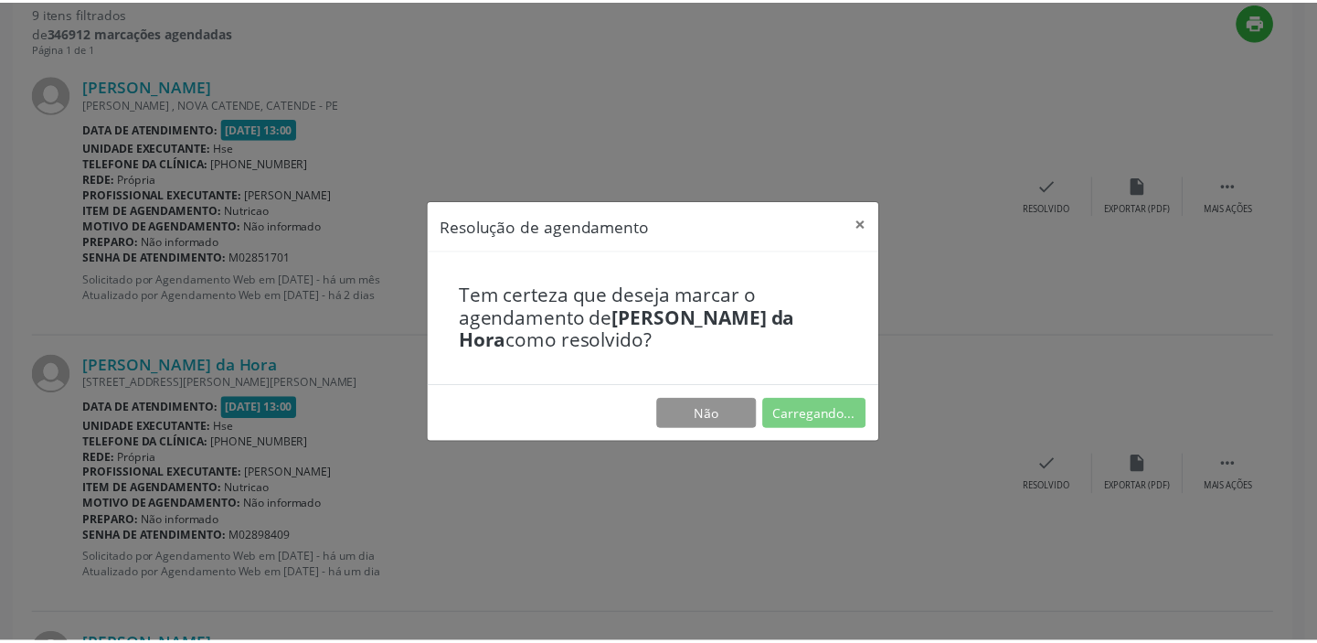
scroll to position [135, 0]
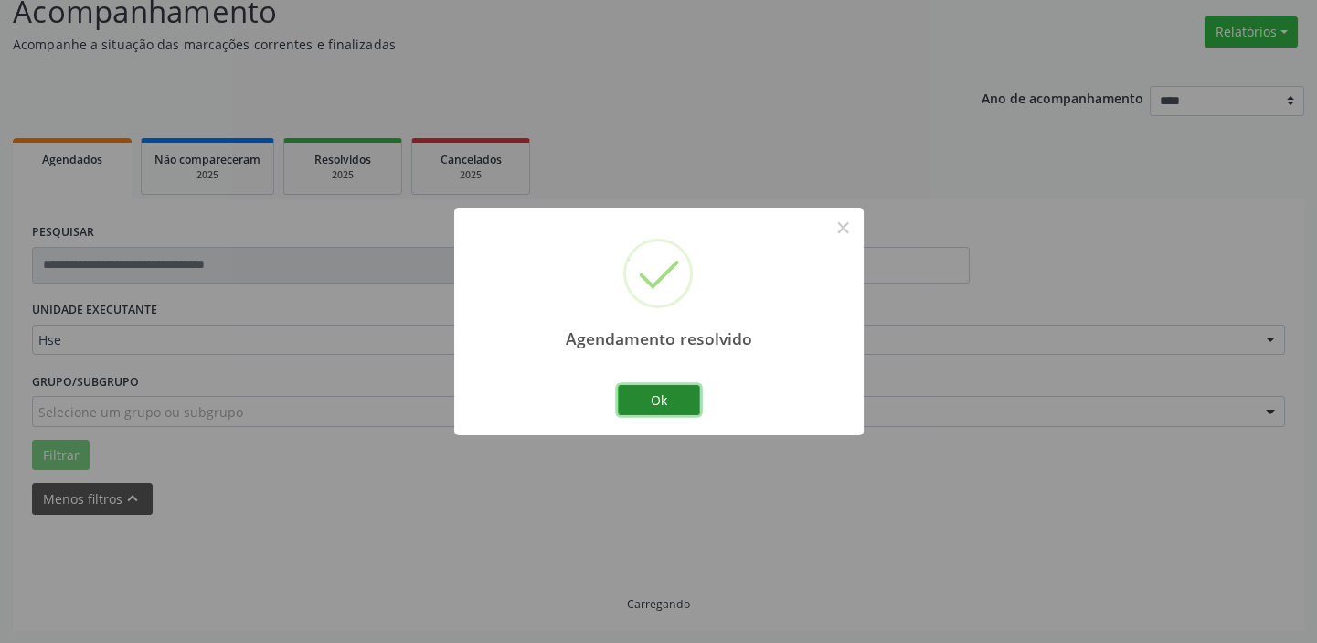
click at [684, 401] on button "Ok" at bounding box center [659, 400] width 82 height 31
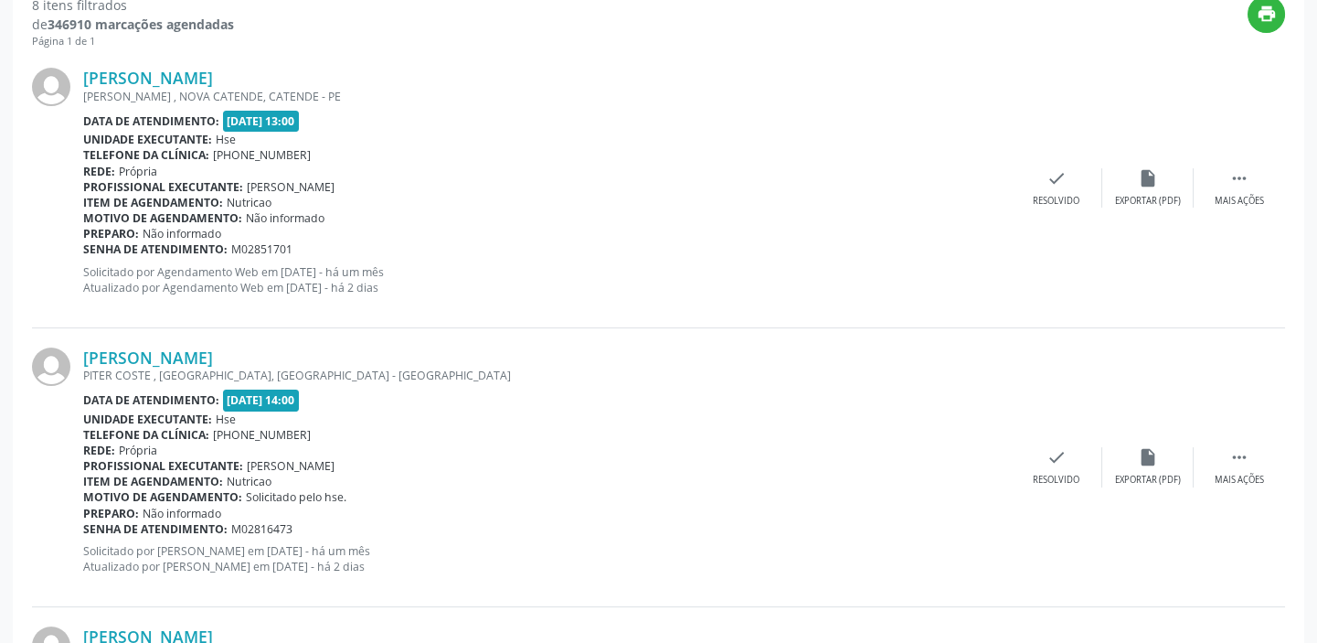
scroll to position [654, 0]
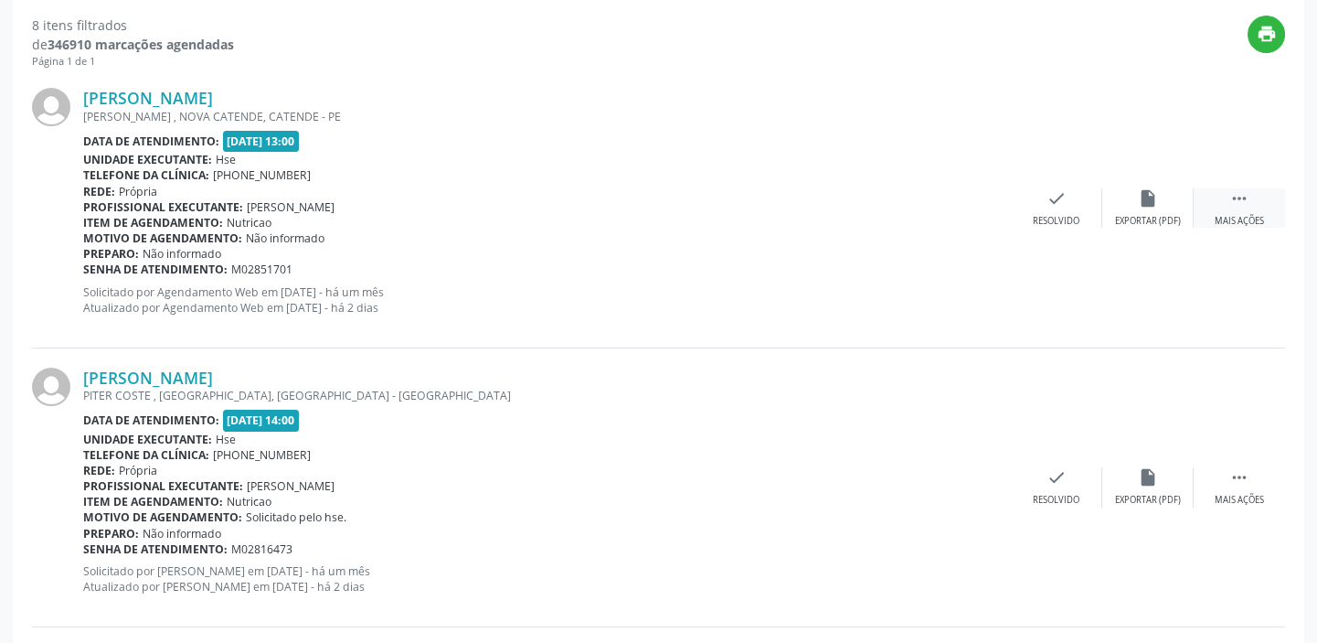
click at [1238, 215] on div "Mais ações" at bounding box center [1239, 221] width 49 height 13
click at [1140, 209] on div "alarm_off Não compareceu" at bounding box center [1147, 207] width 91 height 39
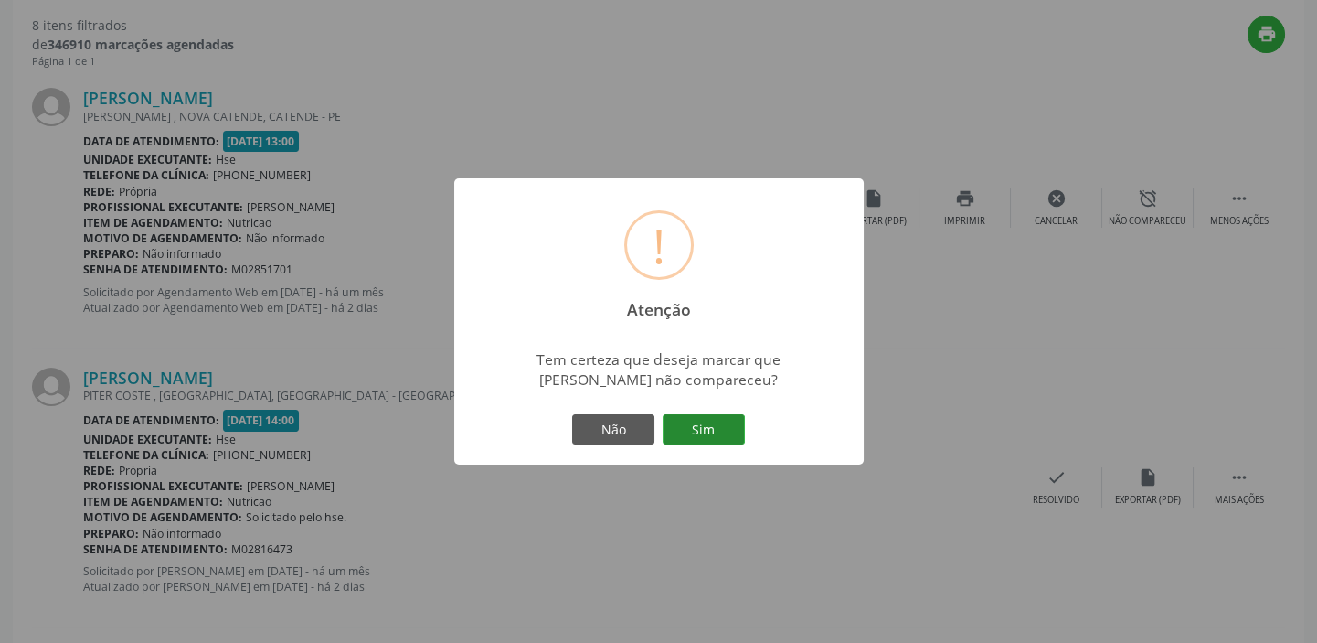
click at [716, 428] on button "Sim" at bounding box center [704, 429] width 82 height 31
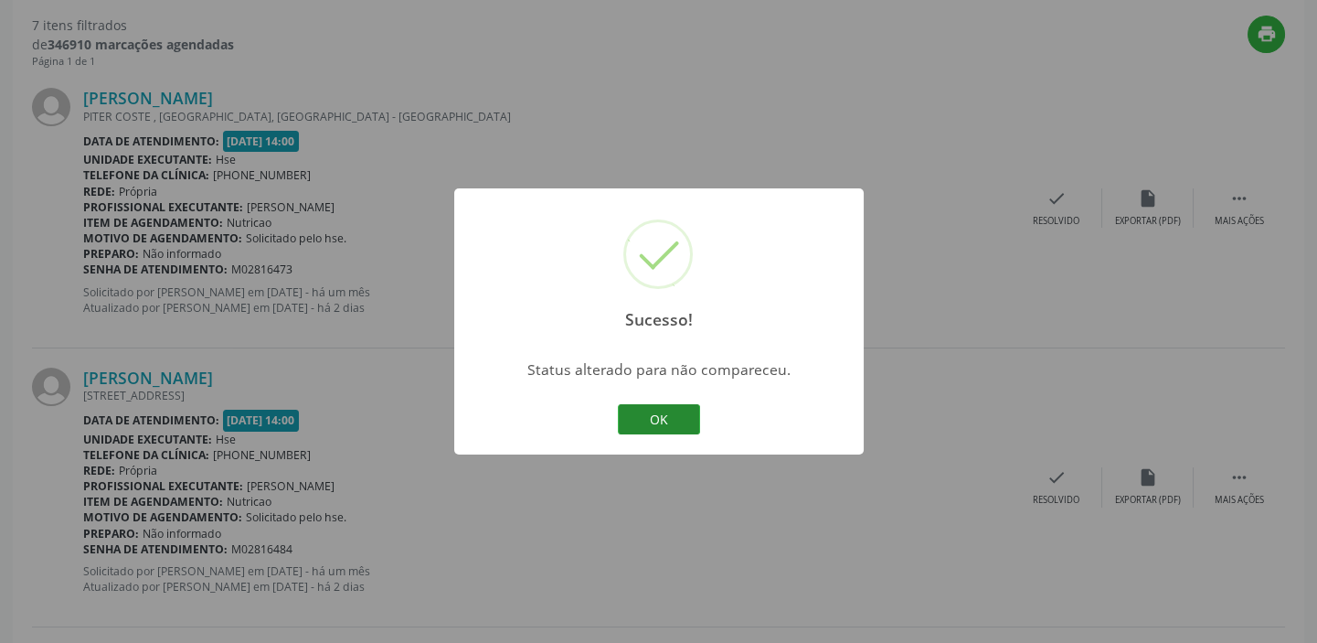
click at [657, 413] on button "OK" at bounding box center [659, 419] width 82 height 31
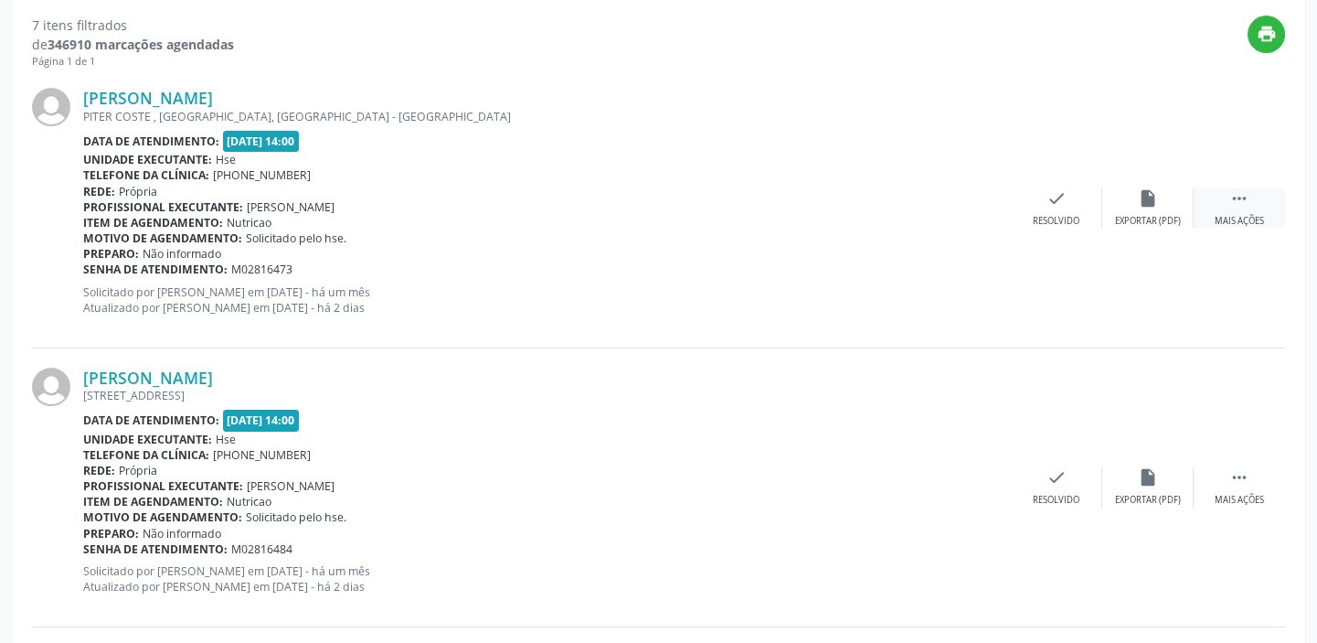
click at [1268, 217] on div " Mais ações" at bounding box center [1239, 207] width 91 height 39
click at [1150, 206] on icon "alarm_off" at bounding box center [1148, 198] width 20 height 20
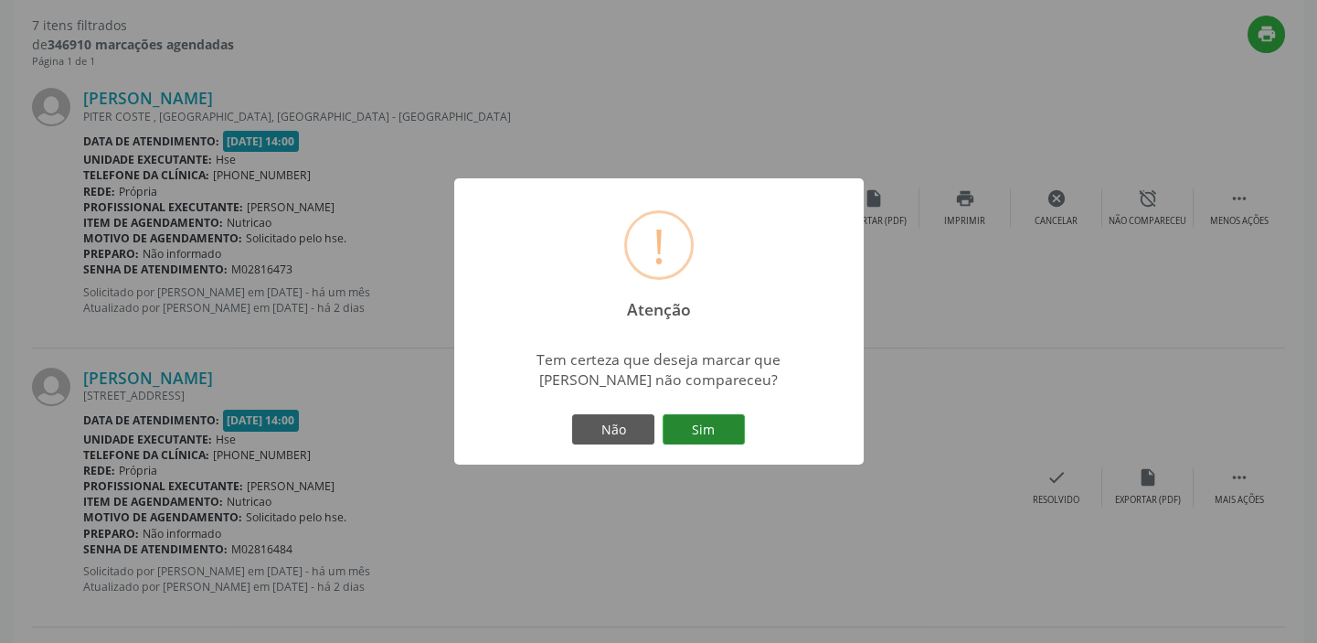
click at [722, 420] on button "Sim" at bounding box center [704, 429] width 82 height 31
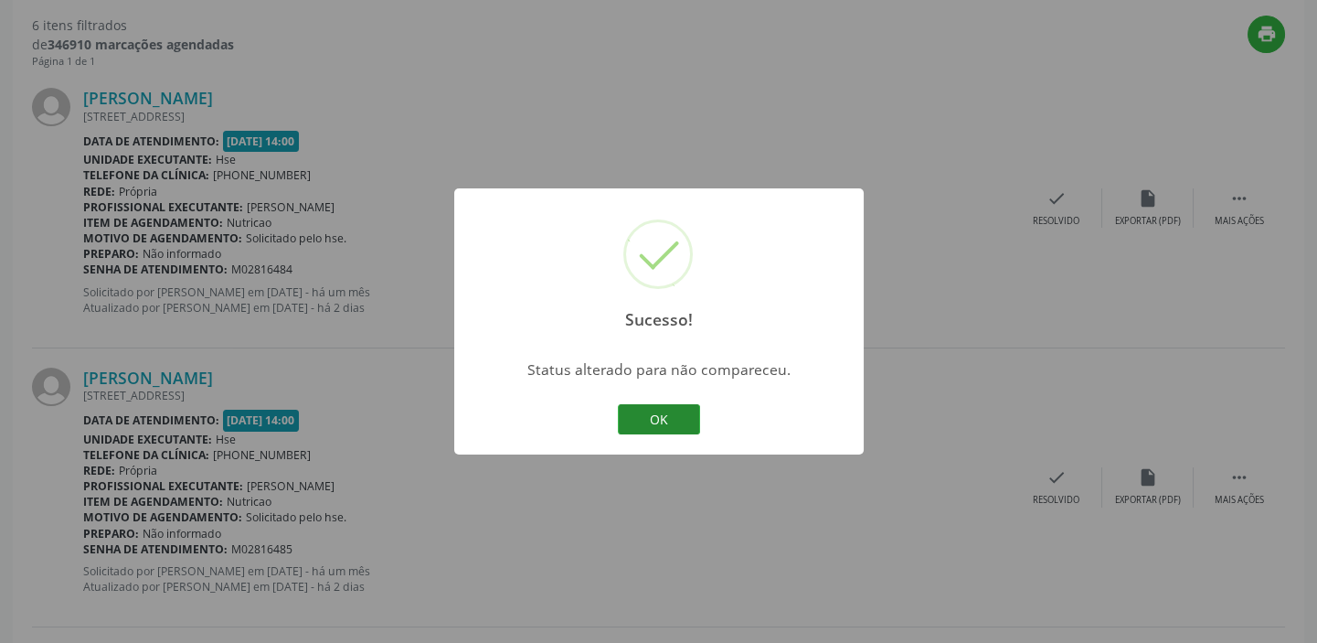
click at [655, 414] on button "OK" at bounding box center [659, 419] width 82 height 31
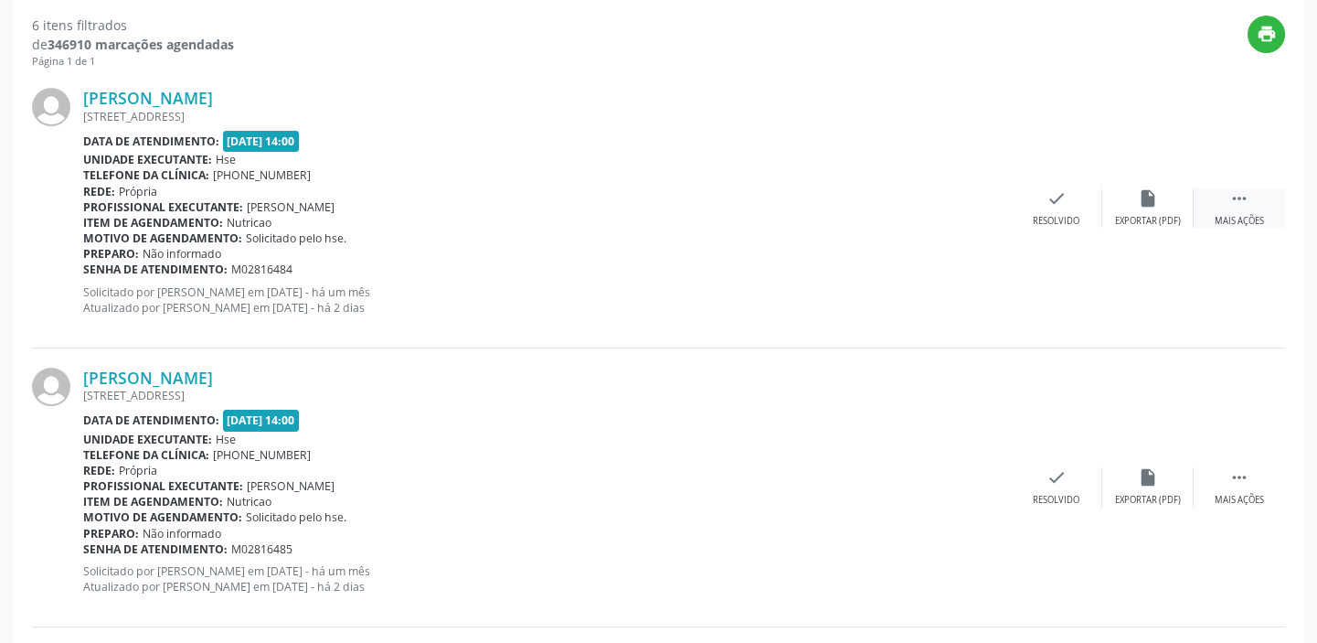
click at [1252, 203] on div " Mais ações" at bounding box center [1239, 207] width 91 height 39
click at [1143, 193] on icon "alarm_off" at bounding box center [1148, 198] width 20 height 20
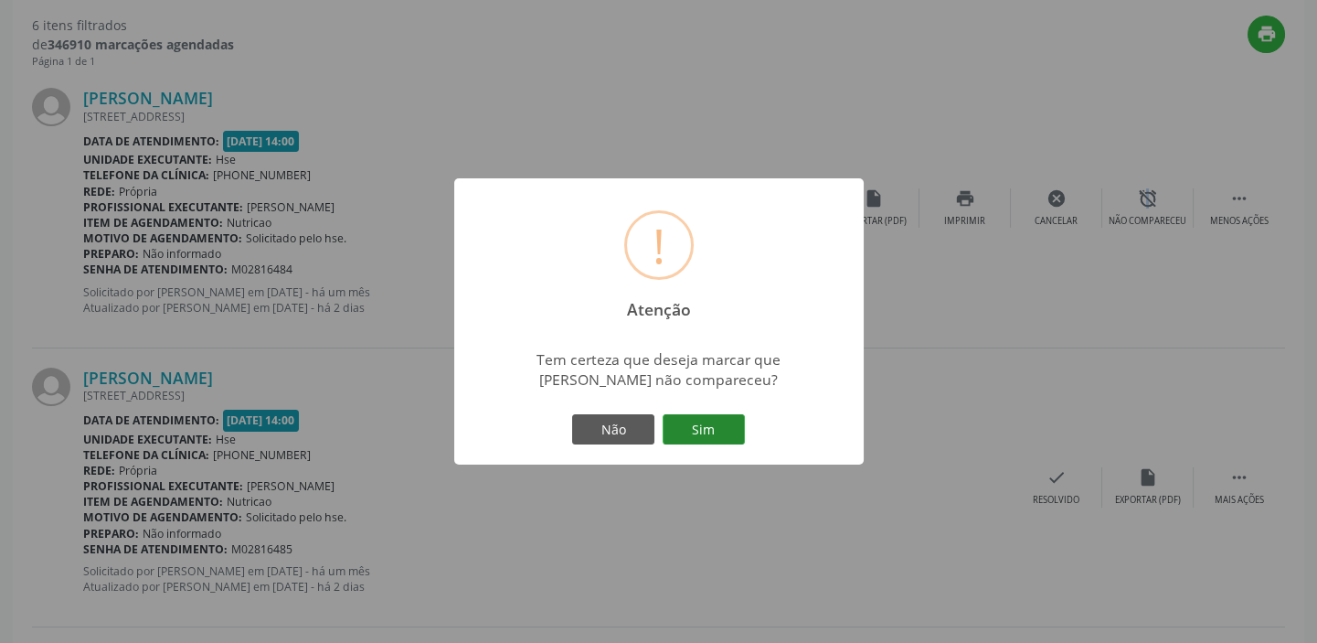
click at [697, 429] on button "Sim" at bounding box center [704, 429] width 82 height 31
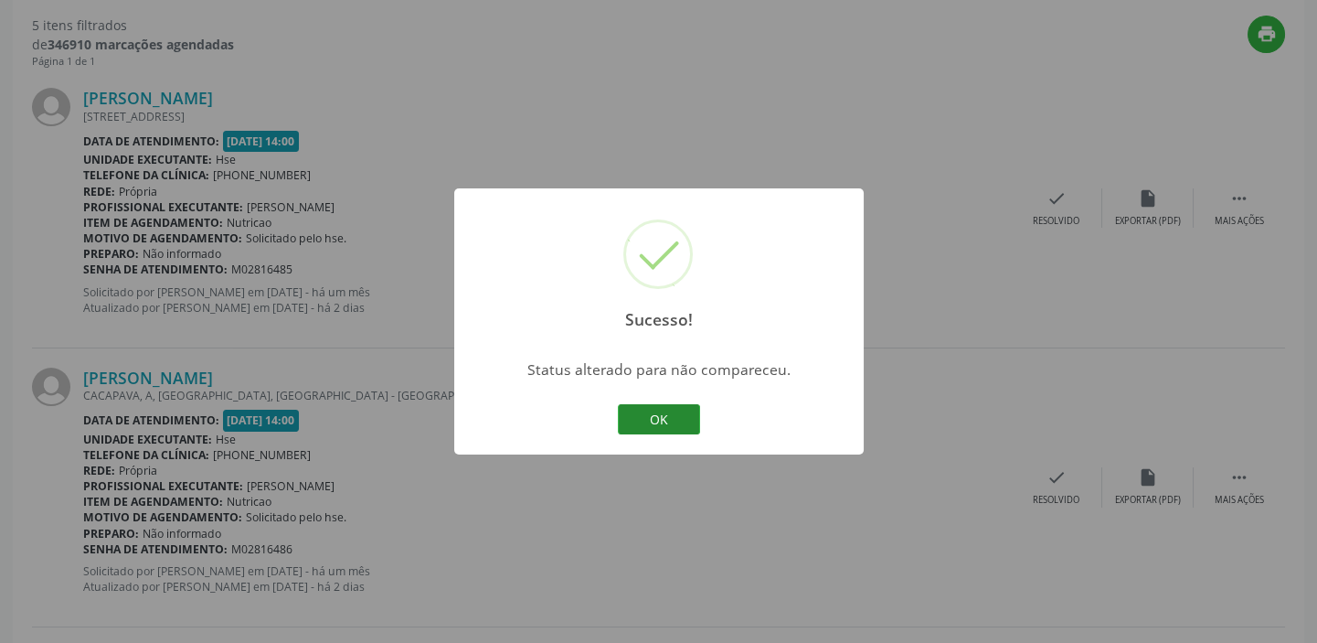
click at [675, 407] on button "OK" at bounding box center [659, 419] width 82 height 31
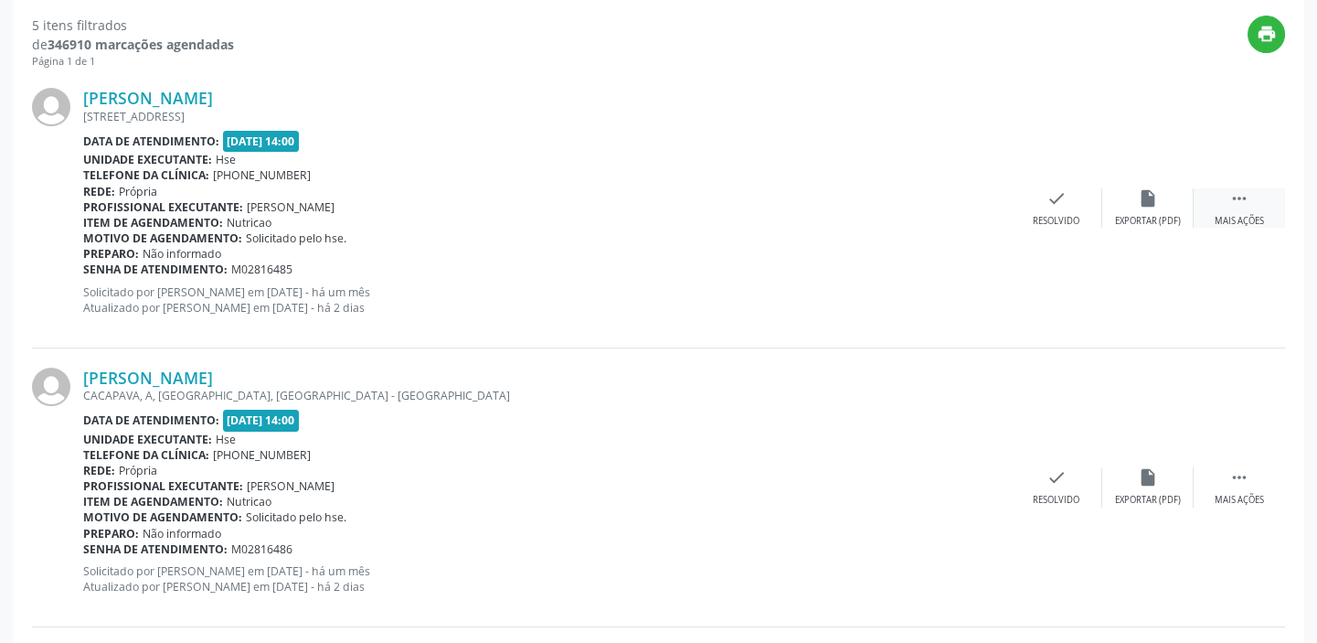
click at [1263, 209] on div " Mais ações" at bounding box center [1239, 207] width 91 height 39
click at [1158, 196] on div "alarm_off Não compareceu" at bounding box center [1147, 207] width 91 height 39
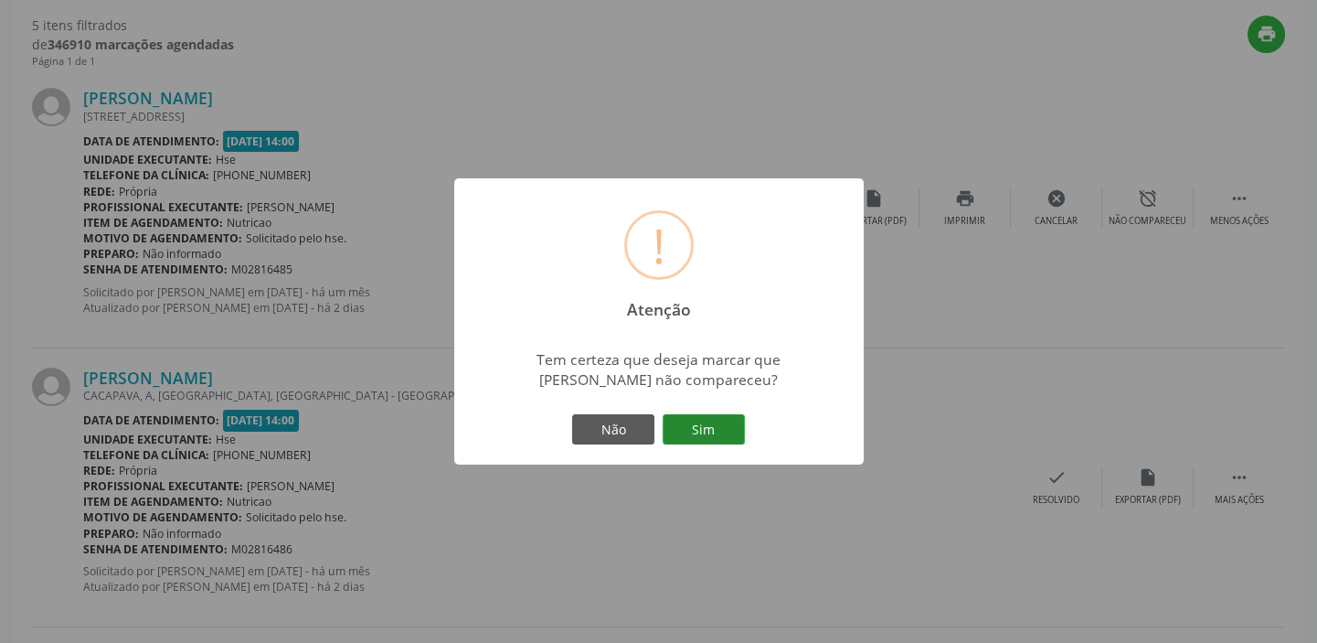
click at [686, 425] on button "Sim" at bounding box center [704, 429] width 82 height 31
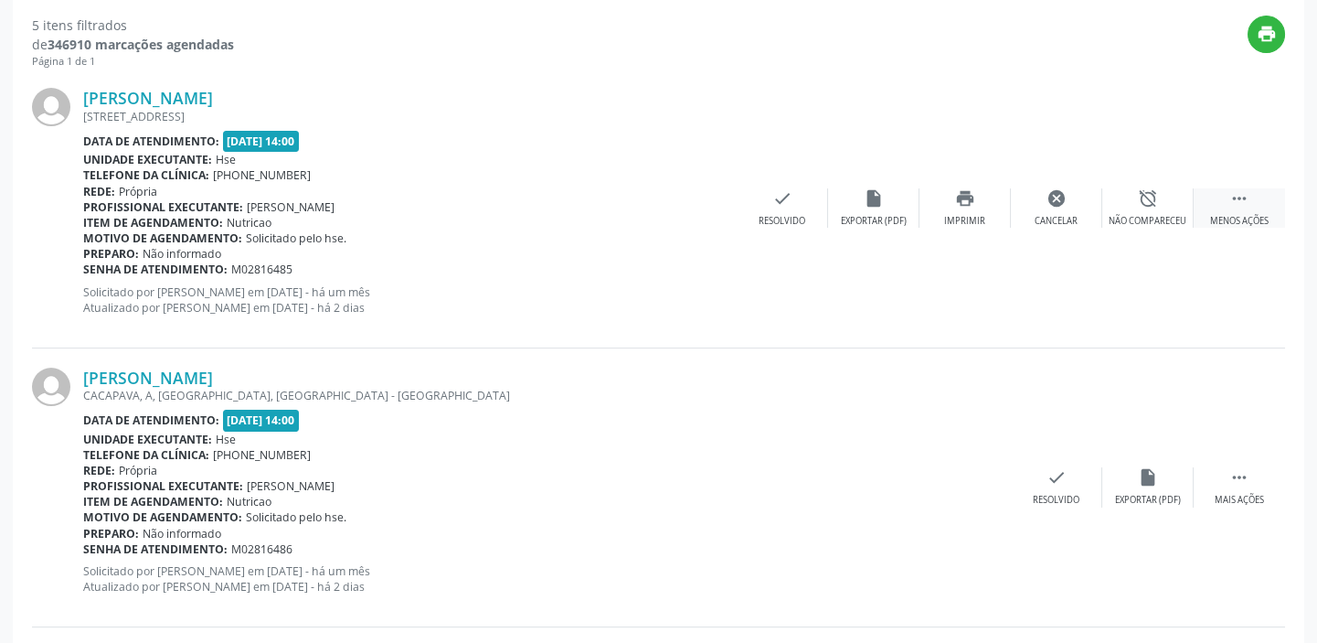
click at [1247, 197] on icon "" at bounding box center [1239, 198] width 20 height 20
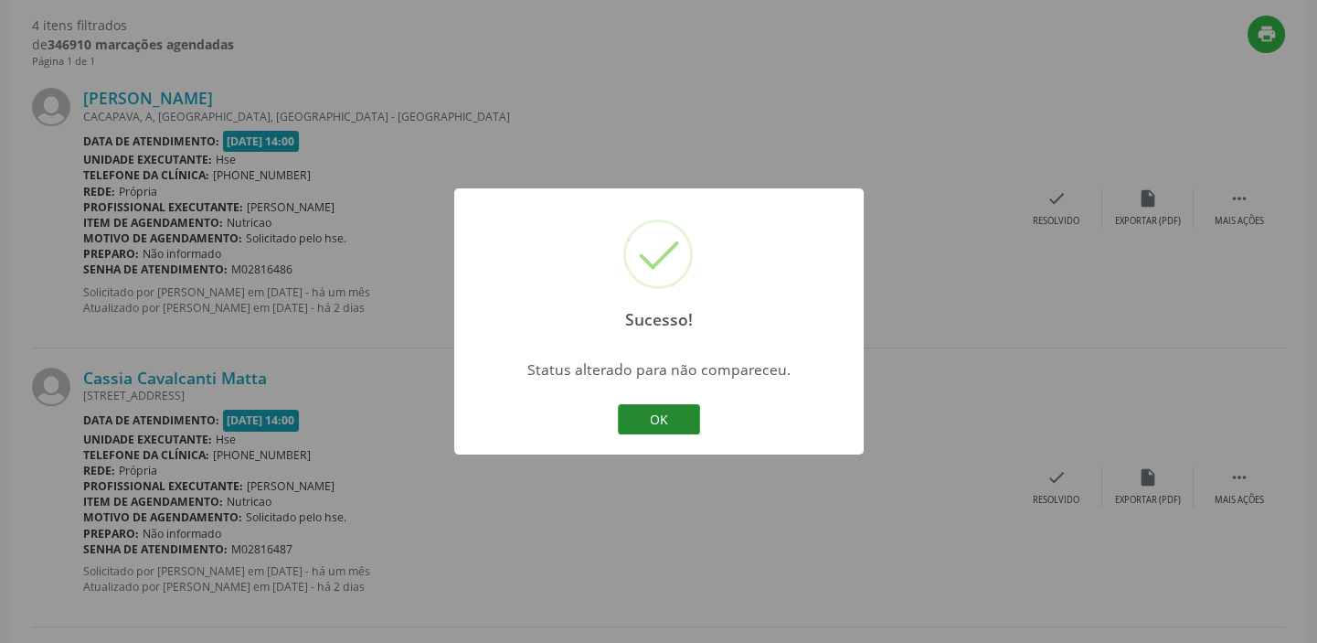
click at [658, 417] on button "OK" at bounding box center [659, 419] width 82 height 31
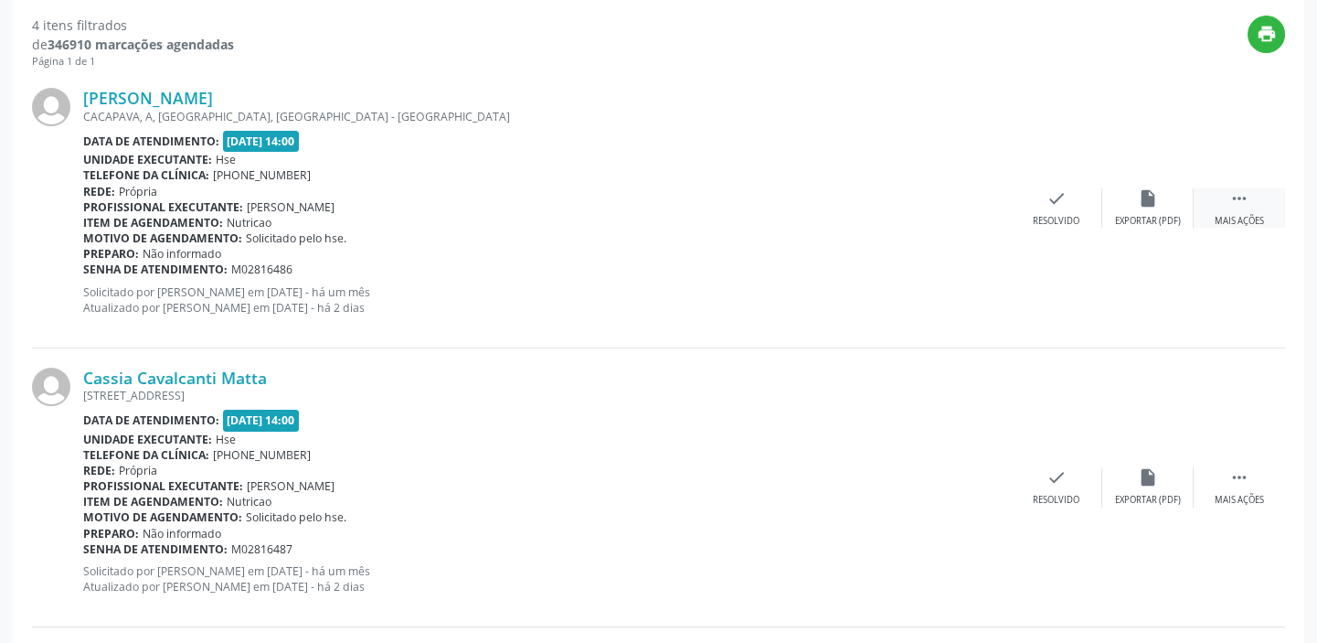
click at [1238, 193] on icon "" at bounding box center [1239, 198] width 20 height 20
click at [1124, 194] on div "alarm_off Não compareceu" at bounding box center [1147, 207] width 91 height 39
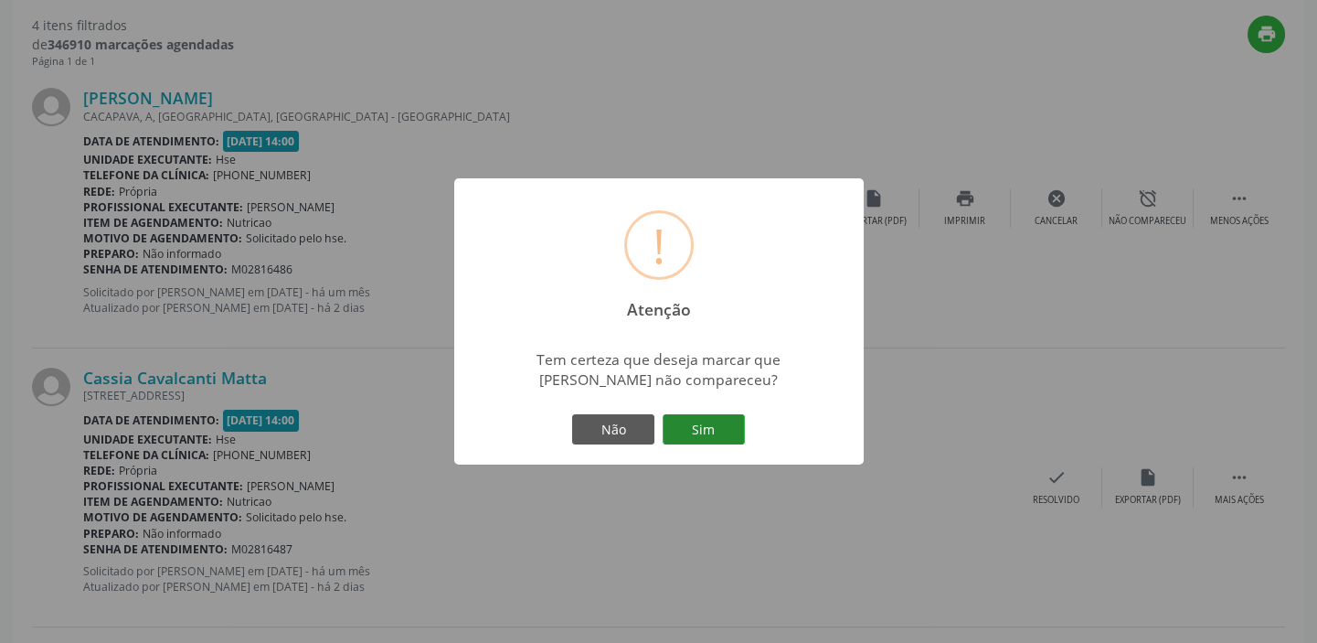
click at [713, 422] on button "Sim" at bounding box center [704, 429] width 82 height 31
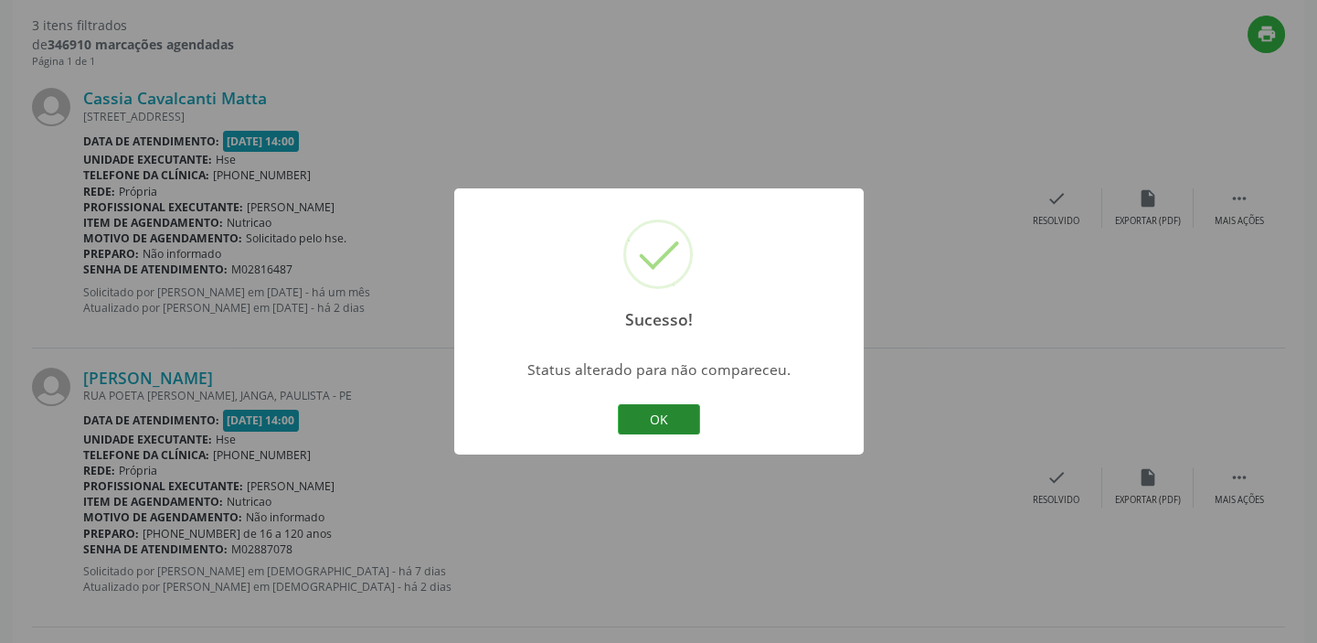
click at [660, 416] on button "OK" at bounding box center [659, 419] width 82 height 31
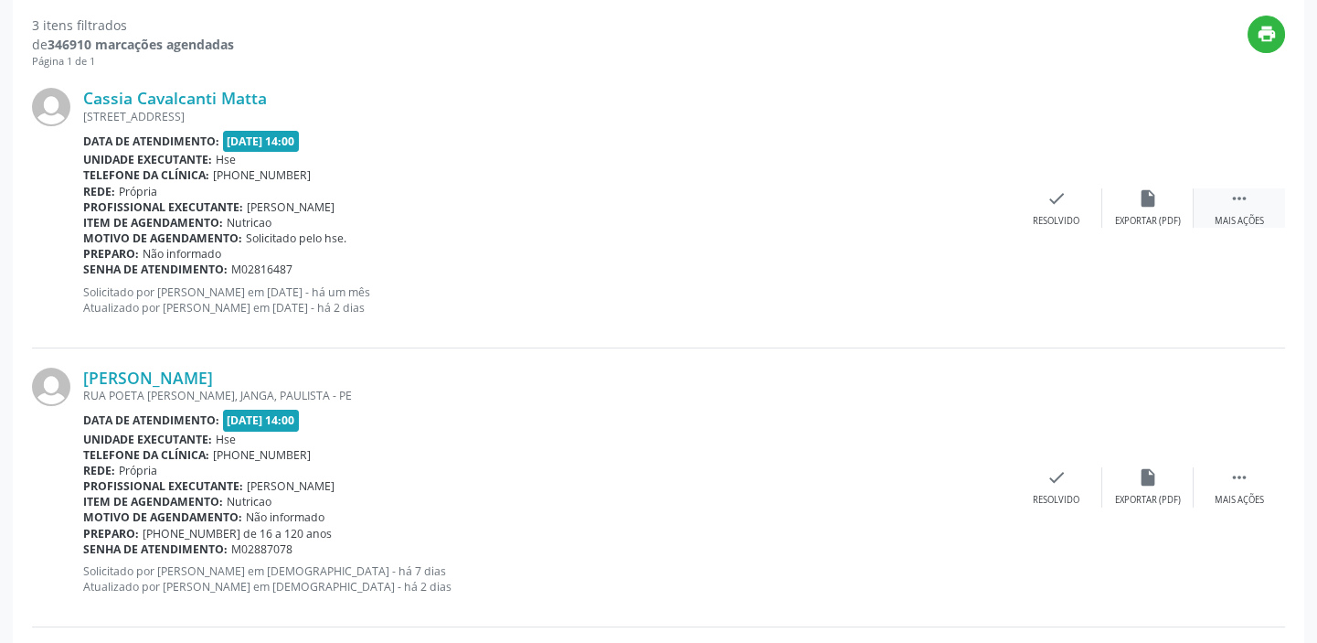
click at [1260, 206] on div " Mais ações" at bounding box center [1239, 207] width 91 height 39
click at [1154, 203] on icon "alarm_off" at bounding box center [1148, 198] width 20 height 20
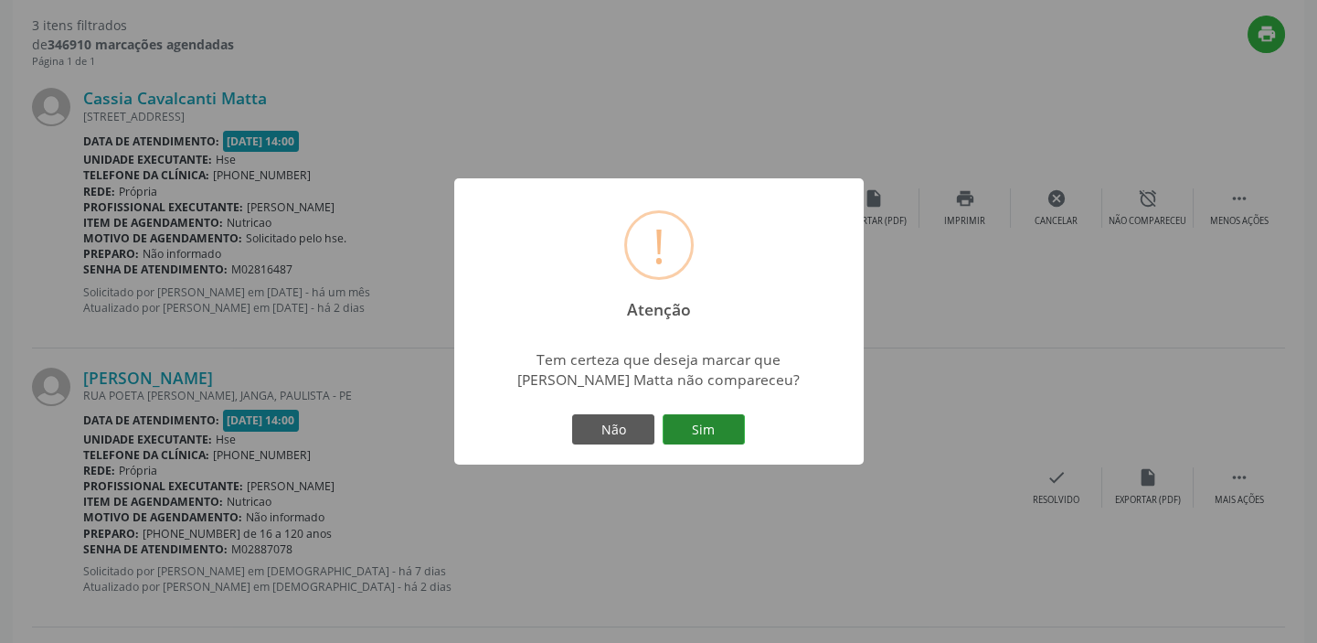
click at [704, 420] on button "Sim" at bounding box center [704, 429] width 82 height 31
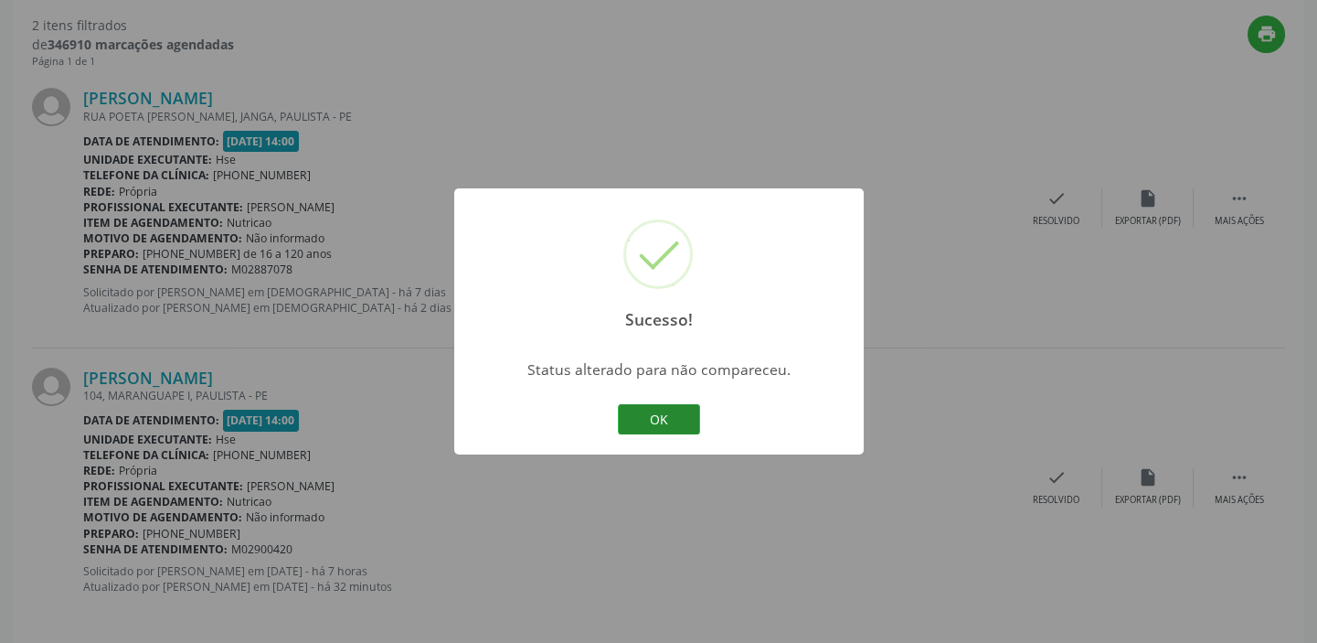
click at [665, 415] on button "OK" at bounding box center [659, 419] width 82 height 31
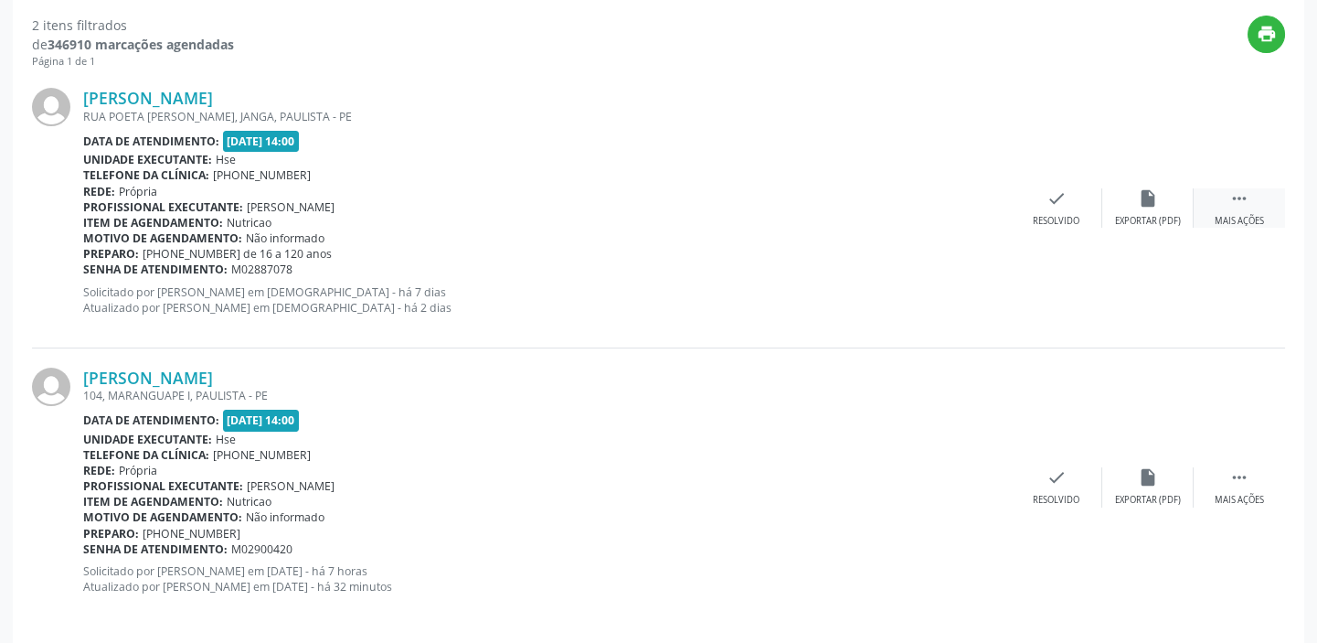
click at [1241, 200] on icon "" at bounding box center [1239, 198] width 20 height 20
click at [1154, 205] on icon "alarm_off" at bounding box center [1148, 198] width 20 height 20
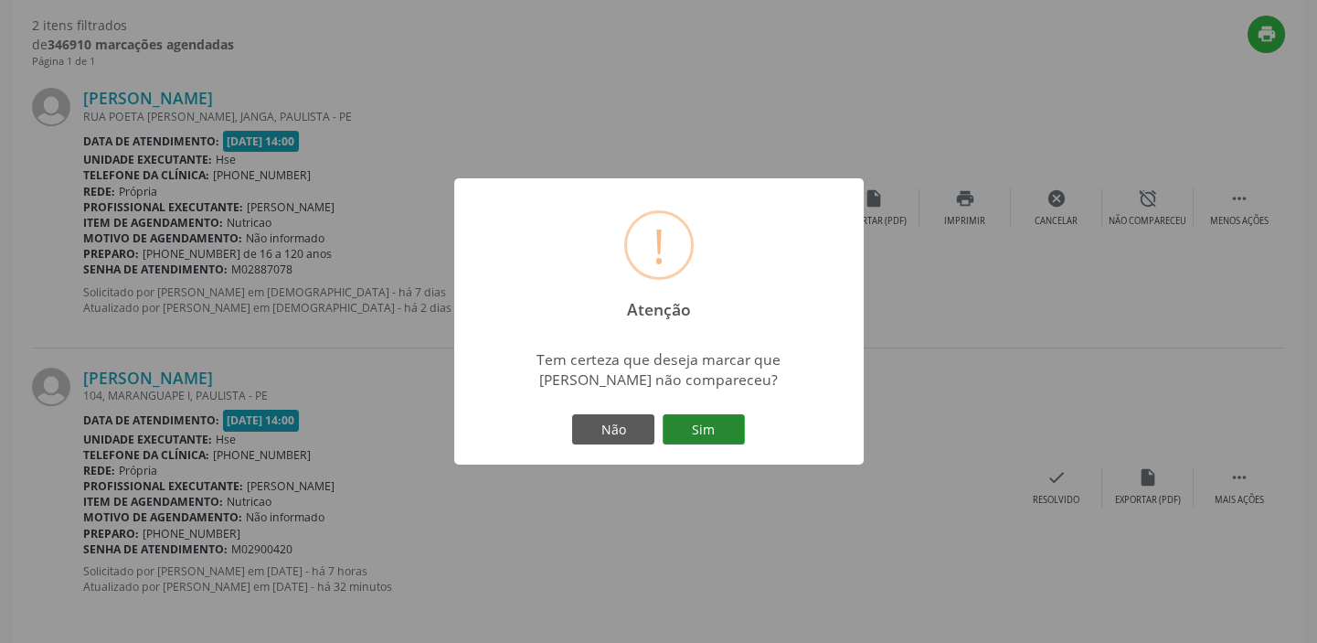
click at [706, 422] on button "Sim" at bounding box center [704, 429] width 82 height 31
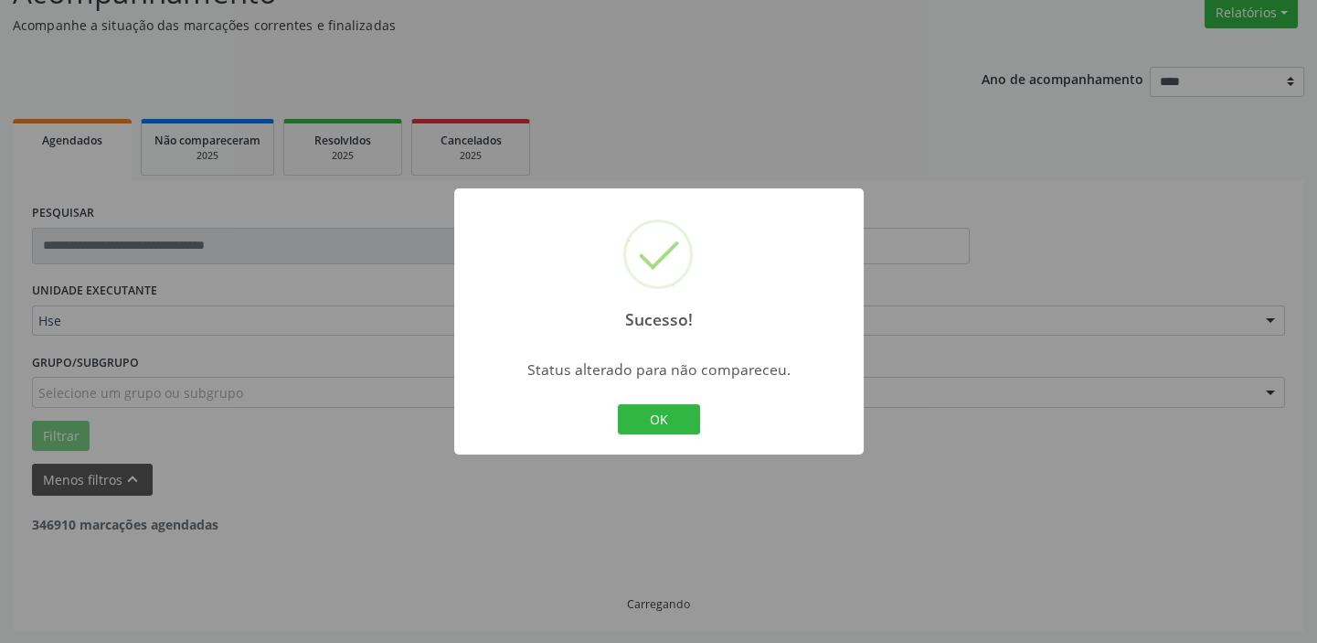
scroll to position [389, 0]
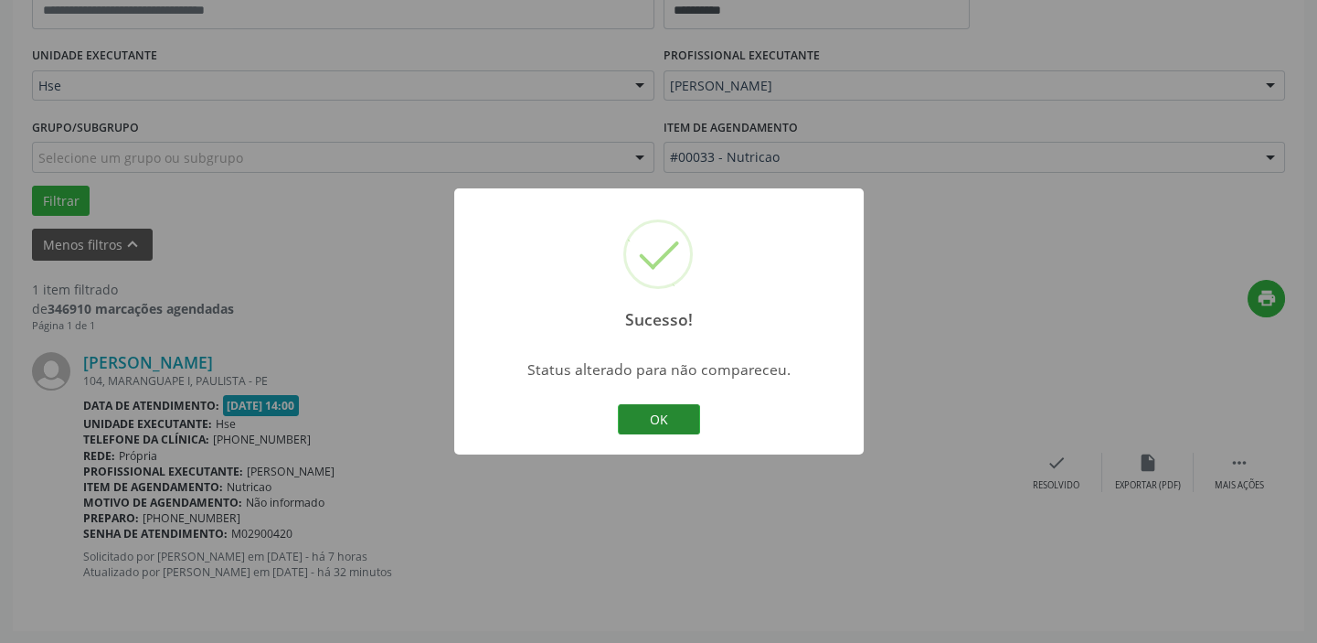
click at [676, 419] on button "OK" at bounding box center [659, 419] width 82 height 31
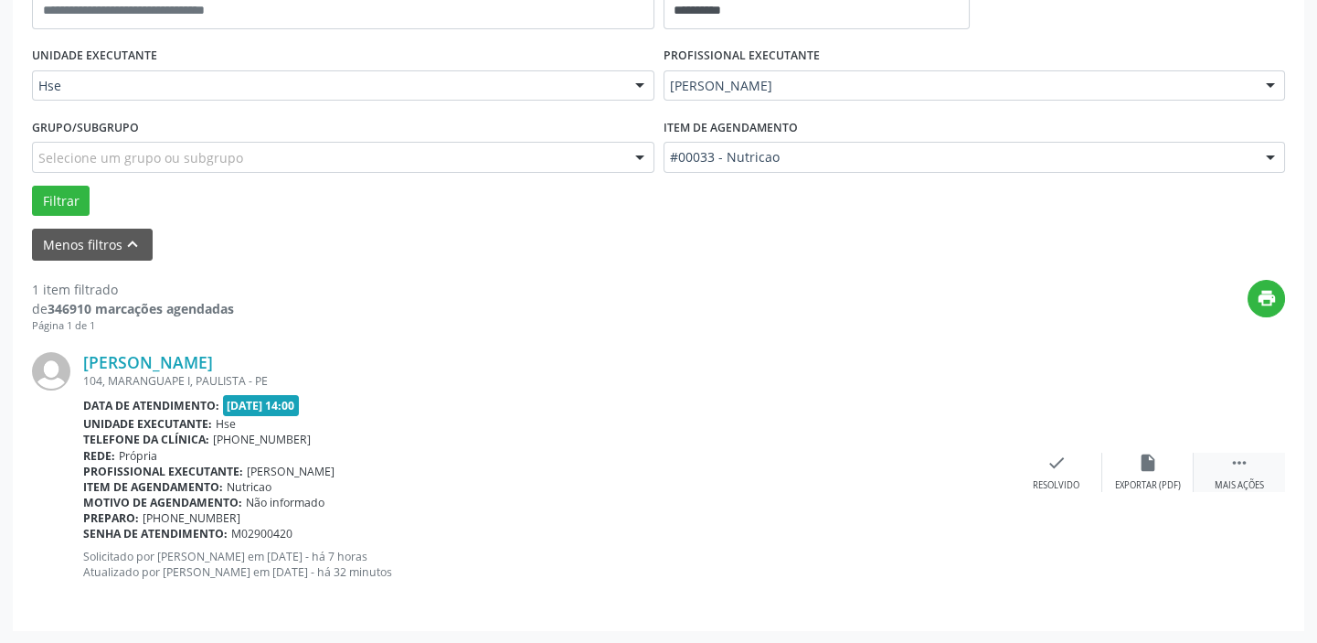
click at [1233, 469] on icon "" at bounding box center [1239, 462] width 20 height 20
click at [1143, 453] on icon "alarm_off" at bounding box center [1148, 462] width 20 height 20
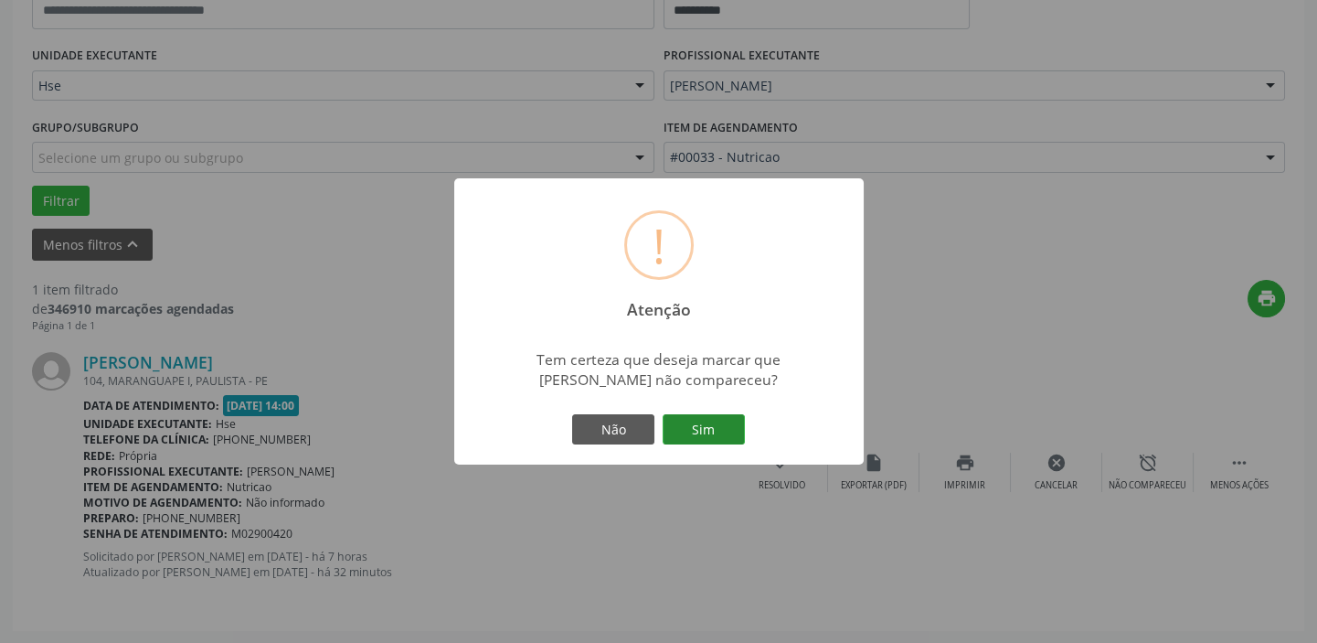
click at [707, 425] on button "Sim" at bounding box center [704, 429] width 82 height 31
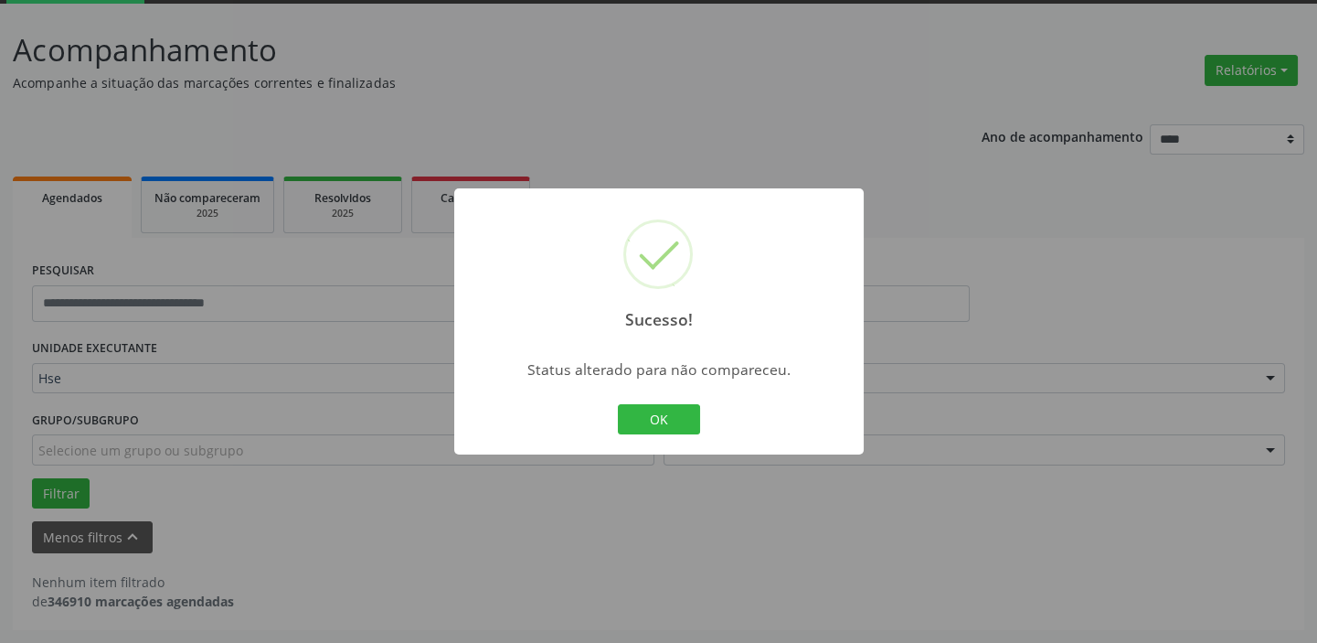
scroll to position [95, 0]
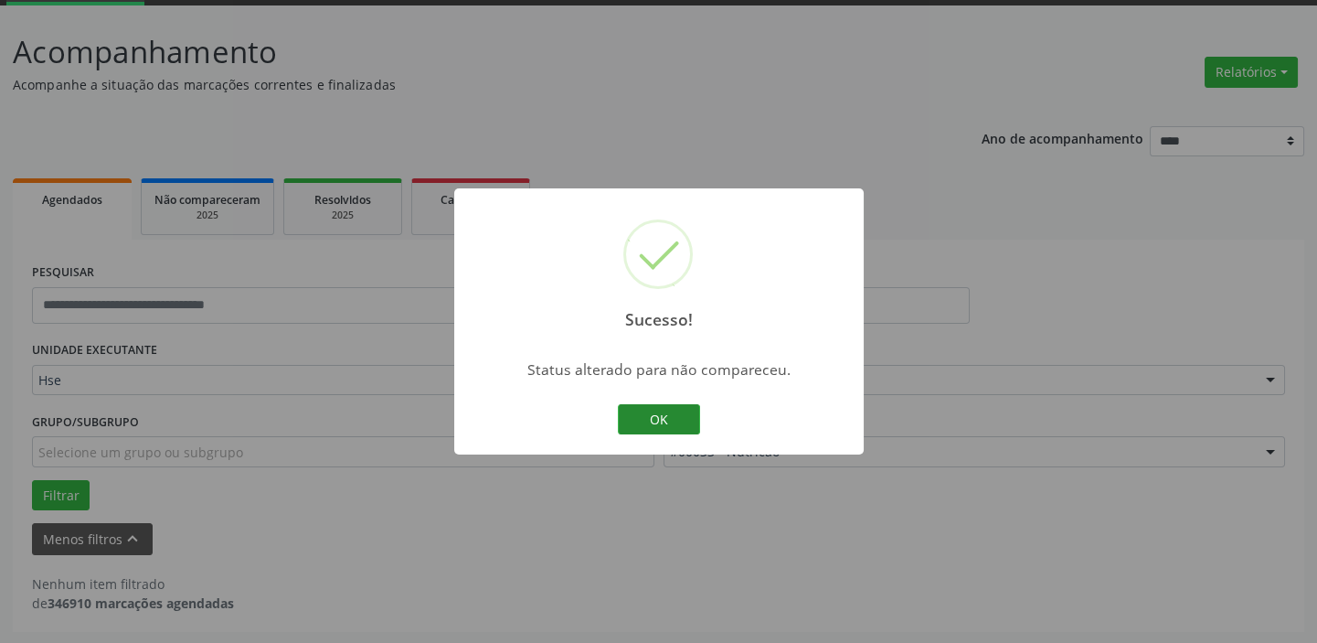
click at [642, 409] on button "OK" at bounding box center [659, 419] width 82 height 31
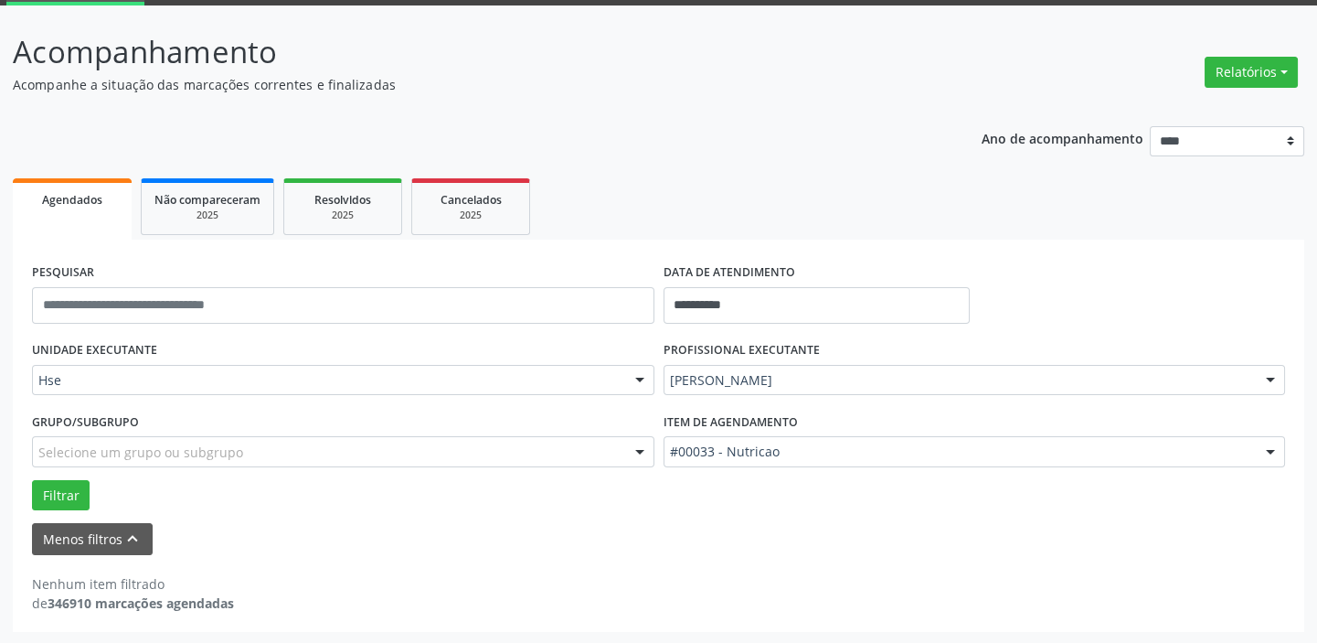
click at [643, 375] on div at bounding box center [639, 381] width 27 height 31
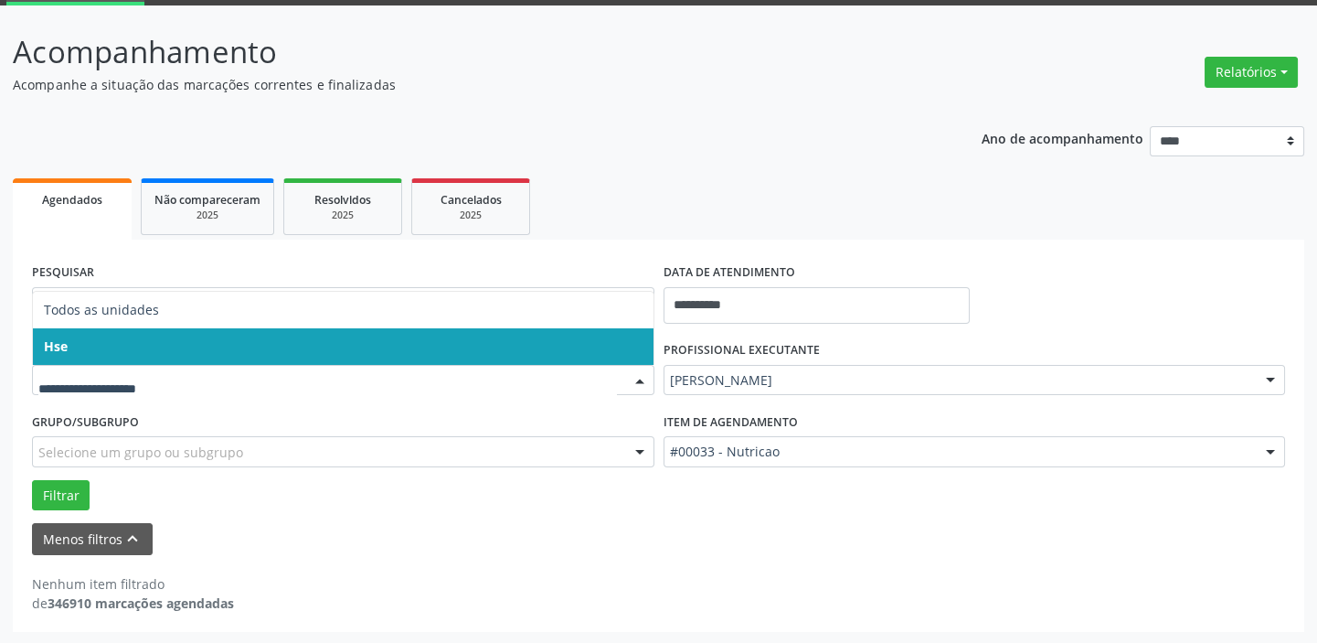
click at [633, 338] on span "Hse" at bounding box center [343, 346] width 621 height 37
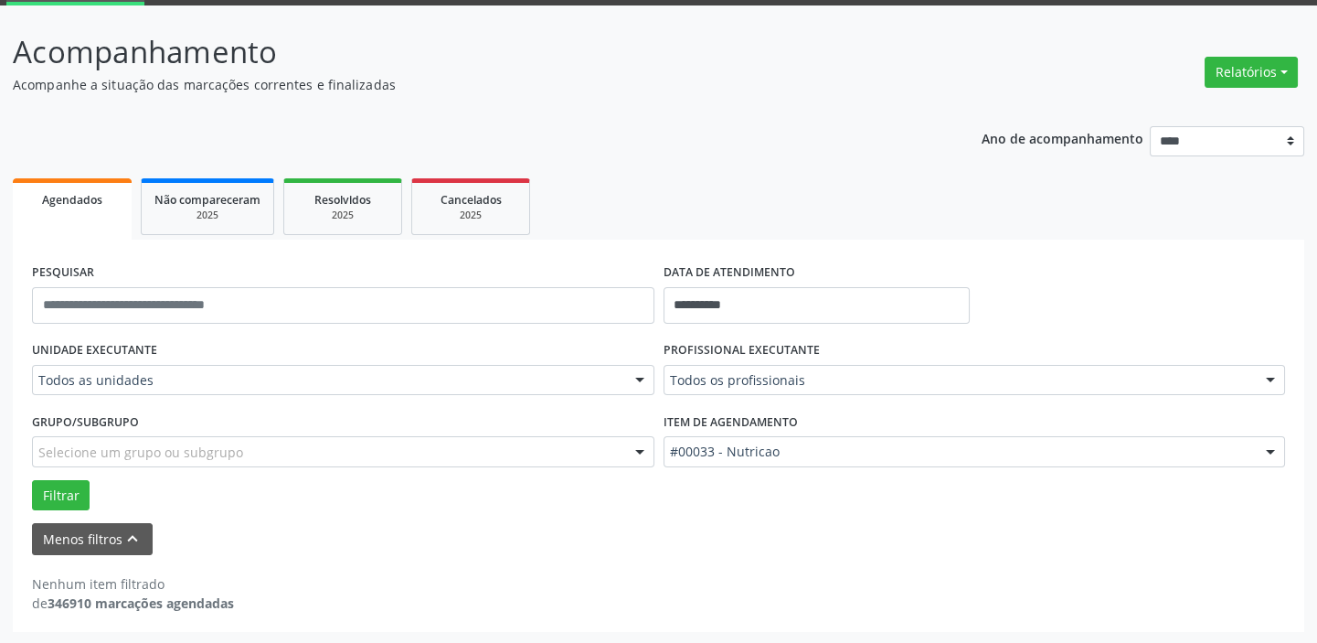
click at [637, 375] on div at bounding box center [639, 381] width 27 height 31
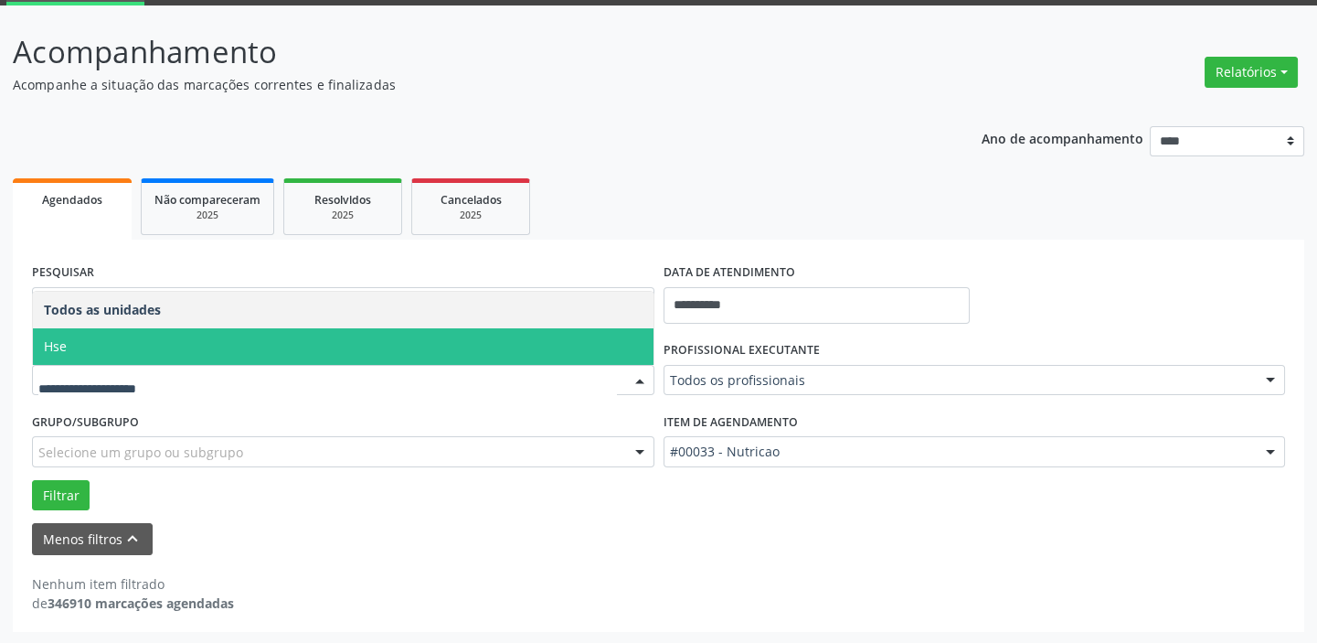
click at [640, 340] on span "Hse" at bounding box center [343, 346] width 621 height 37
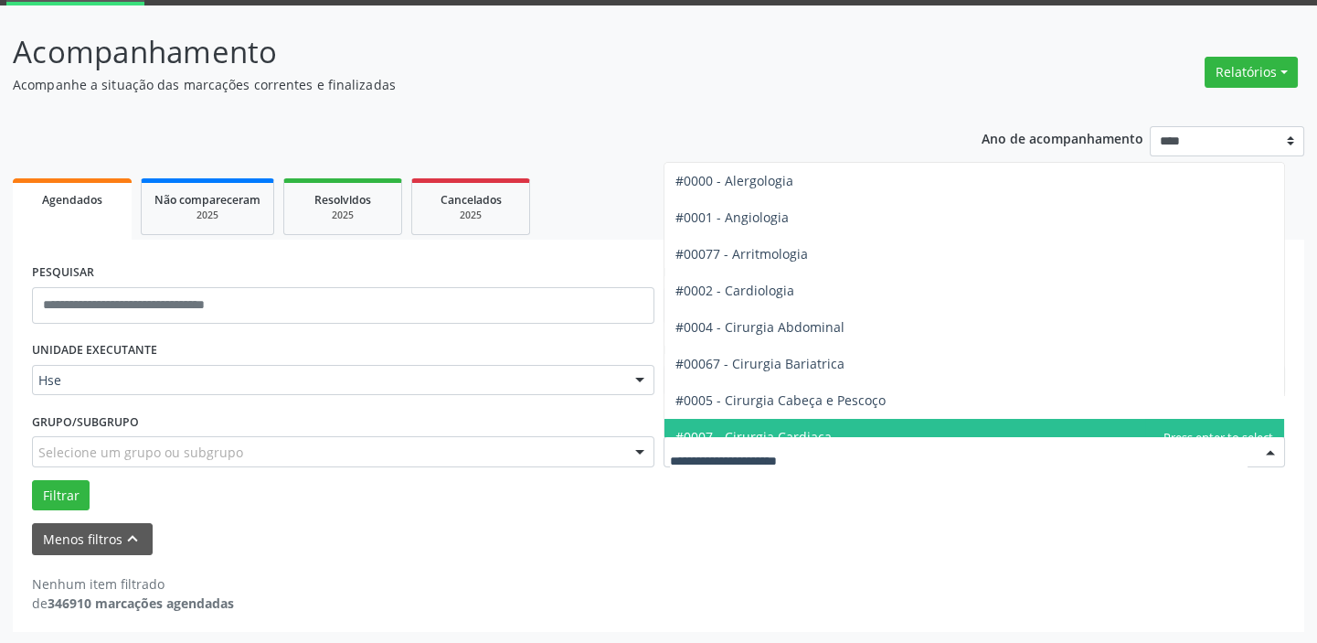
click at [1269, 446] on div at bounding box center [1270, 452] width 27 height 31
type input "**"
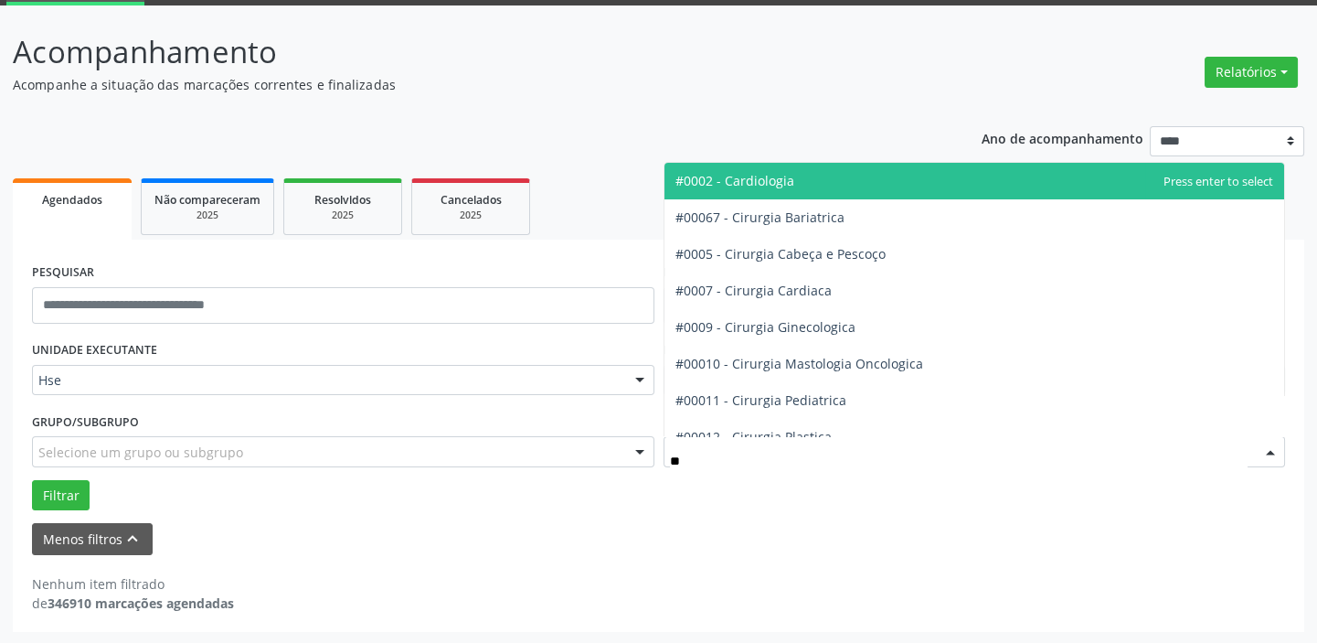
click at [807, 179] on span "#0002 - Cardiologia" at bounding box center [975, 181] width 621 height 37
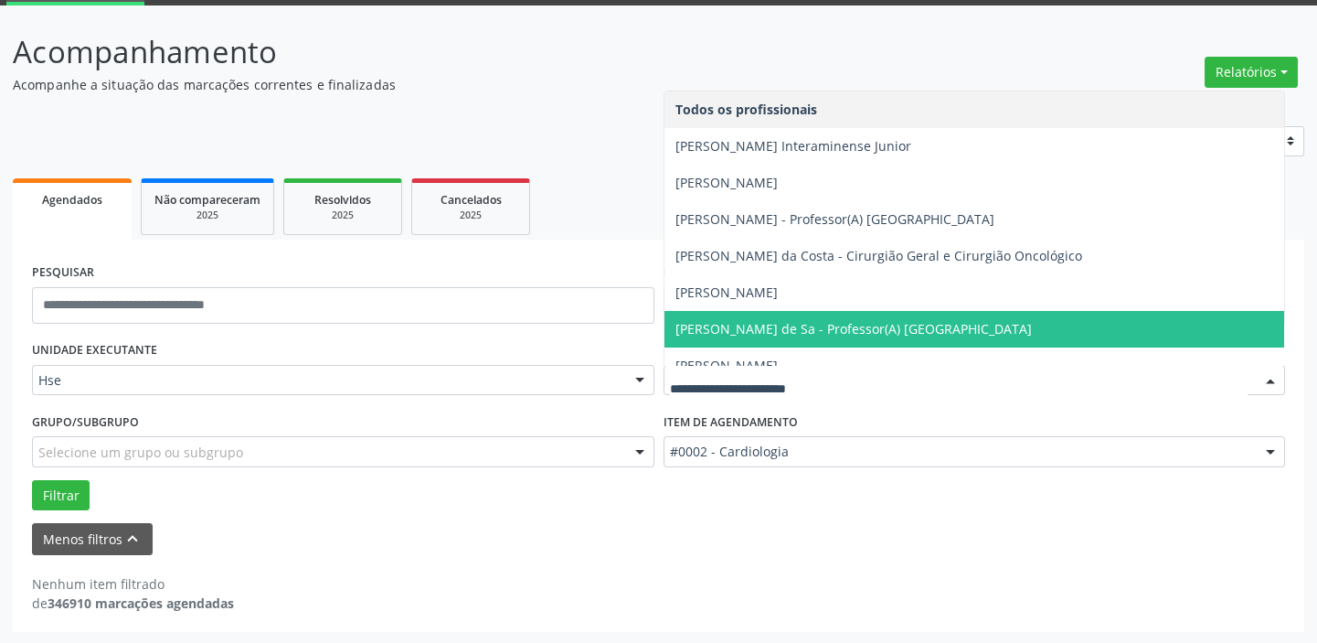
click at [1271, 375] on div at bounding box center [1270, 381] width 27 height 31
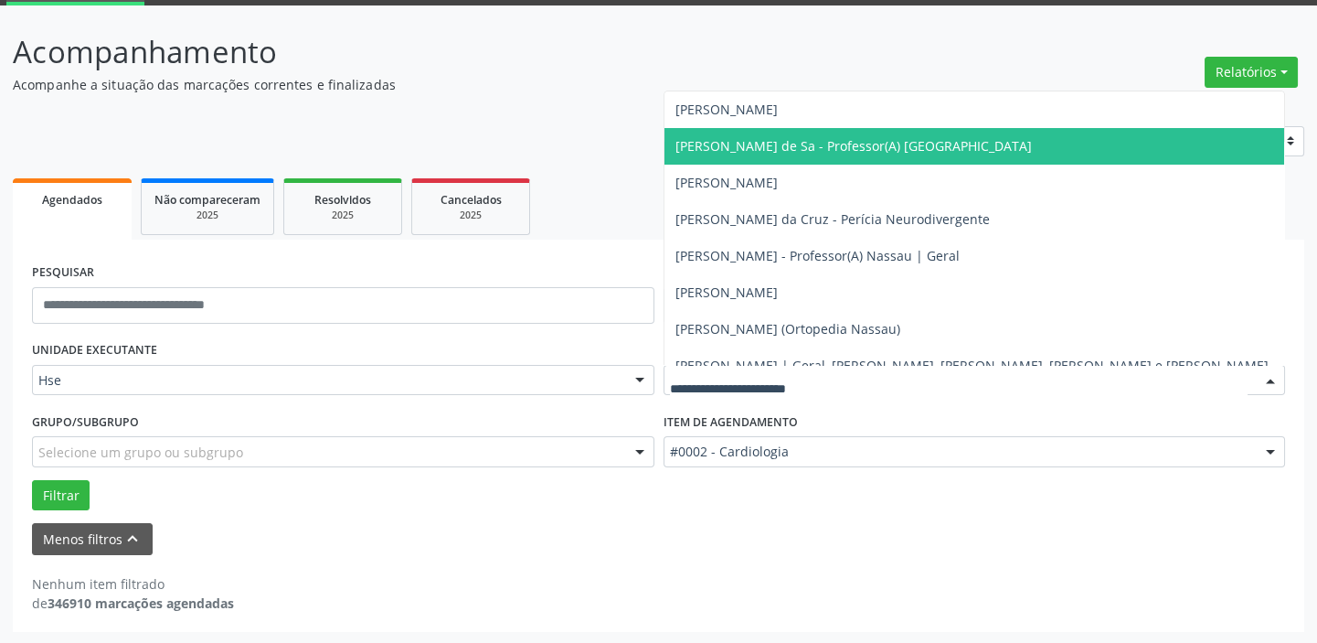
scroll to position [199, 0]
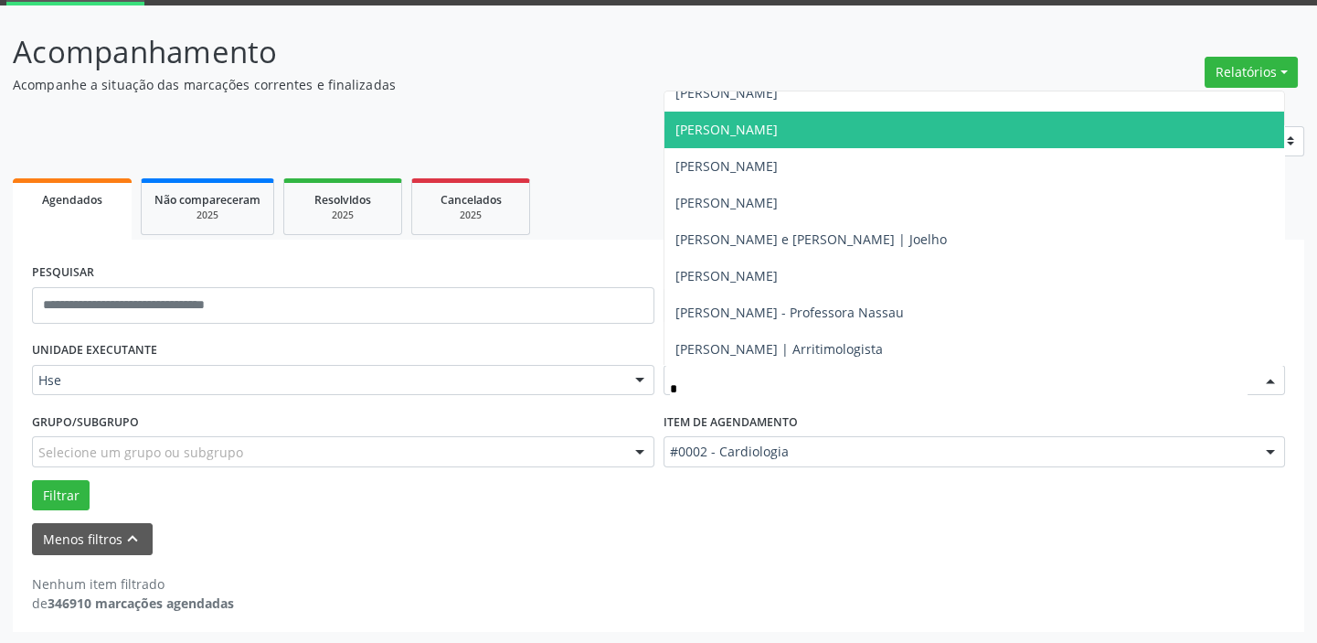
type input "**"
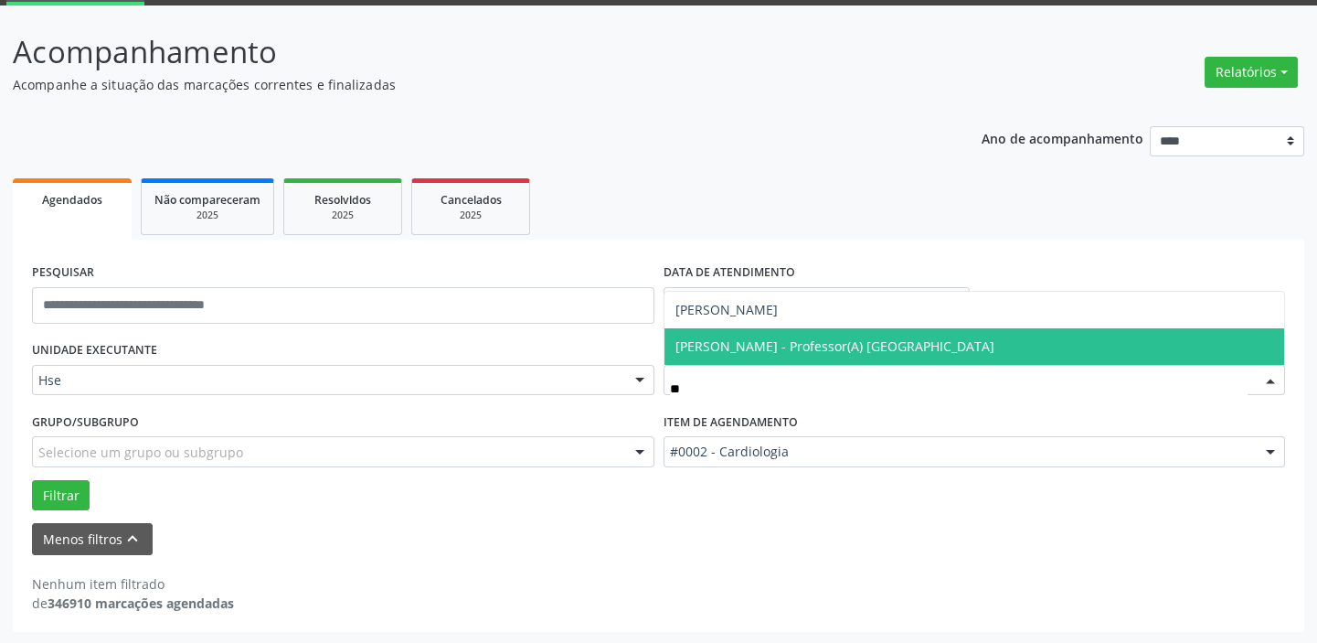
scroll to position [0, 0]
click at [967, 337] on span "[PERSON_NAME] - Professor(A) [GEOGRAPHIC_DATA]" at bounding box center [834, 345] width 319 height 17
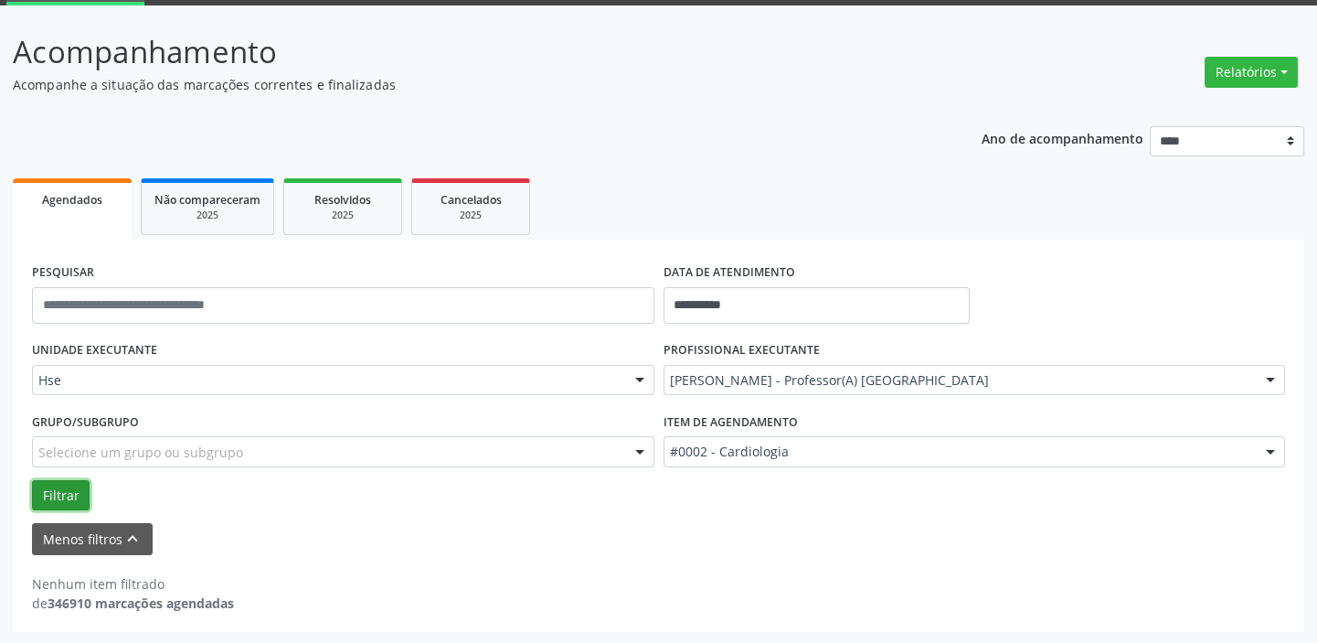
click at [64, 493] on button "Filtrar" at bounding box center [61, 495] width 58 height 31
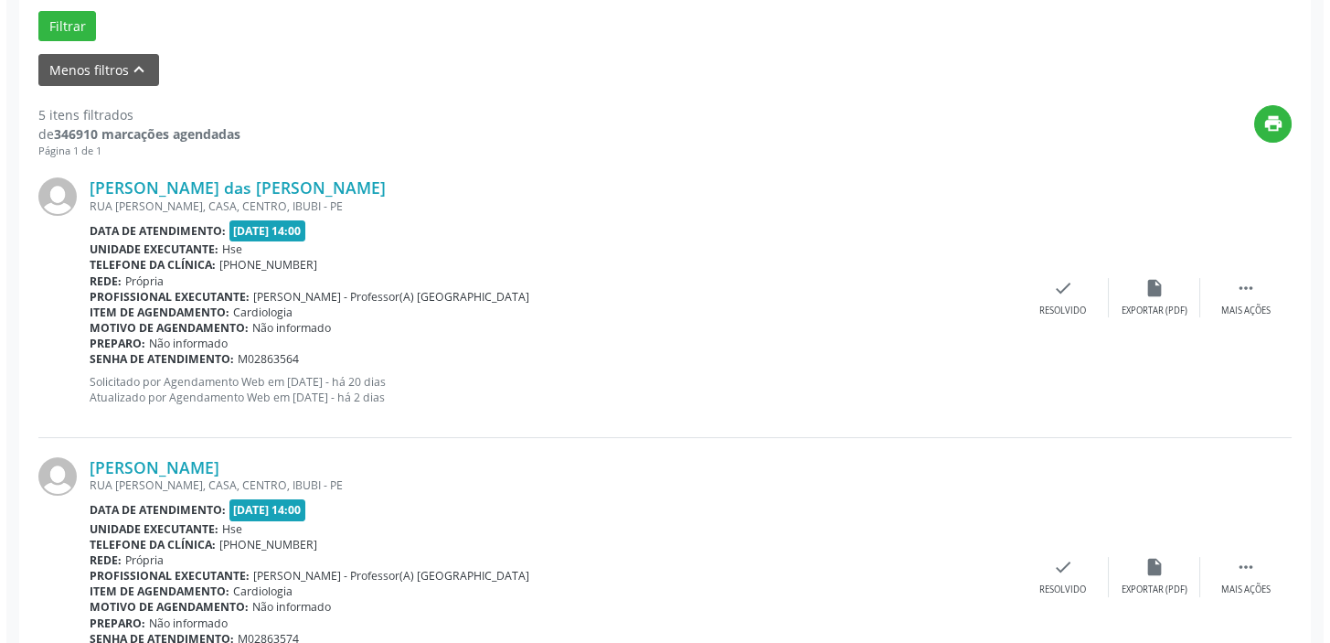
scroll to position [611, 0]
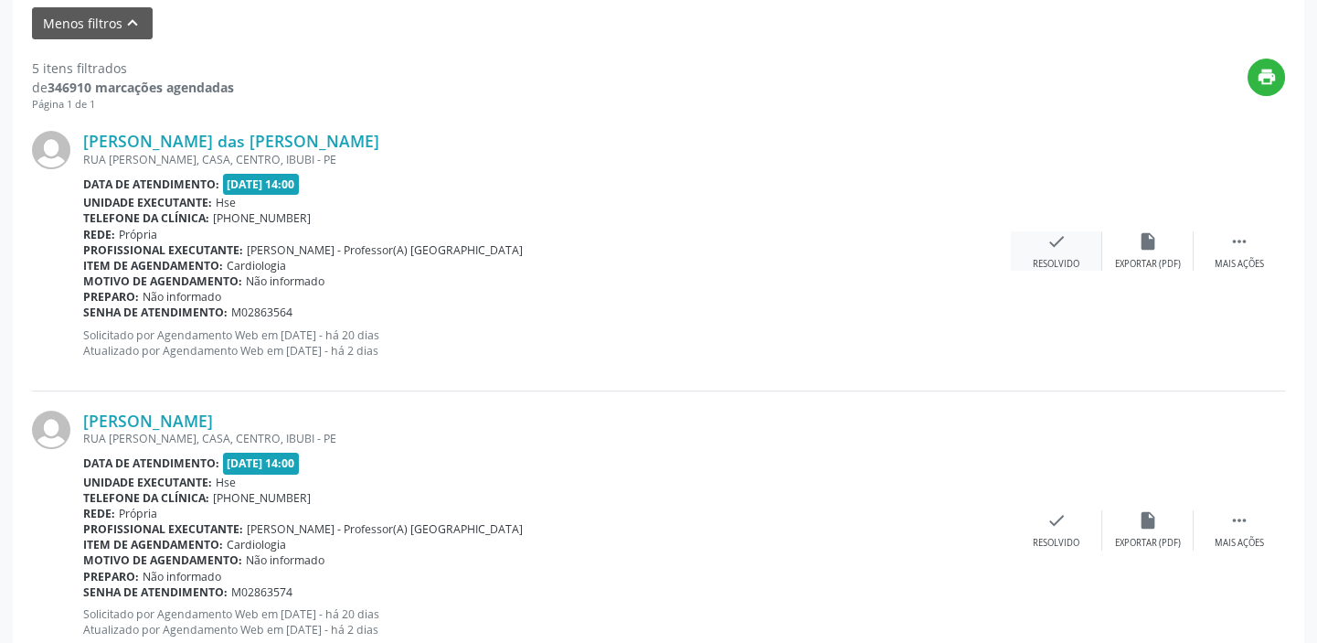
click at [1089, 256] on div "check Resolvido" at bounding box center [1056, 250] width 91 height 39
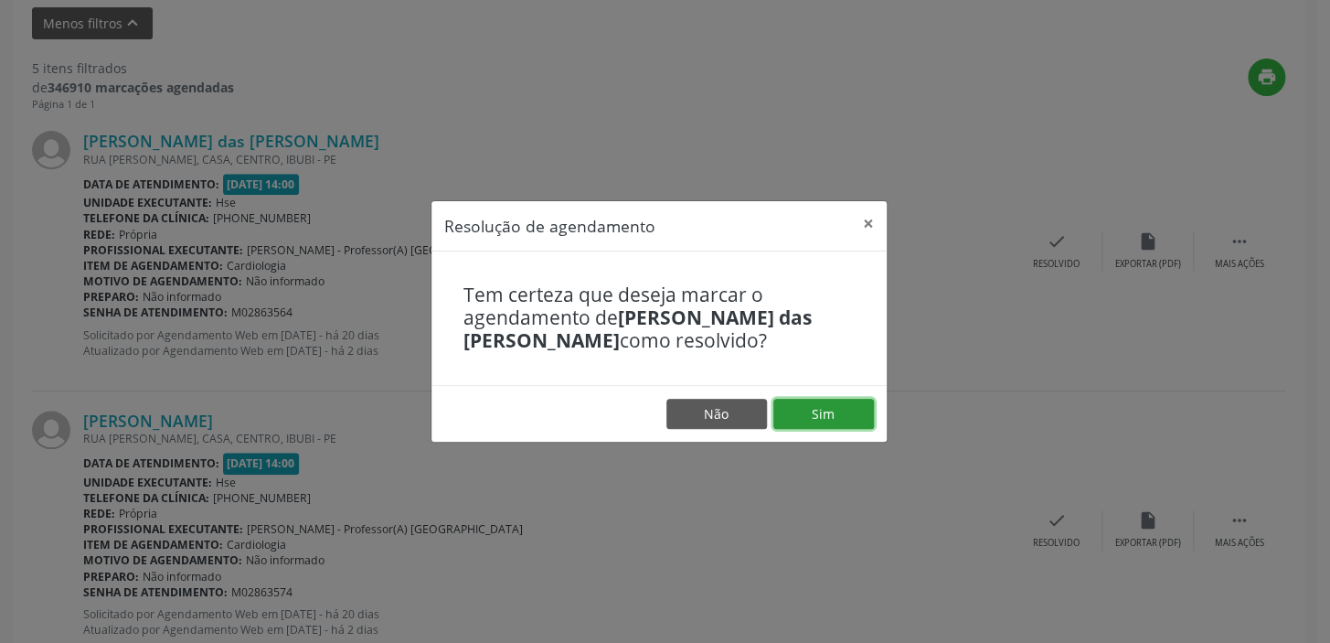
click at [839, 417] on button "Sim" at bounding box center [823, 414] width 101 height 31
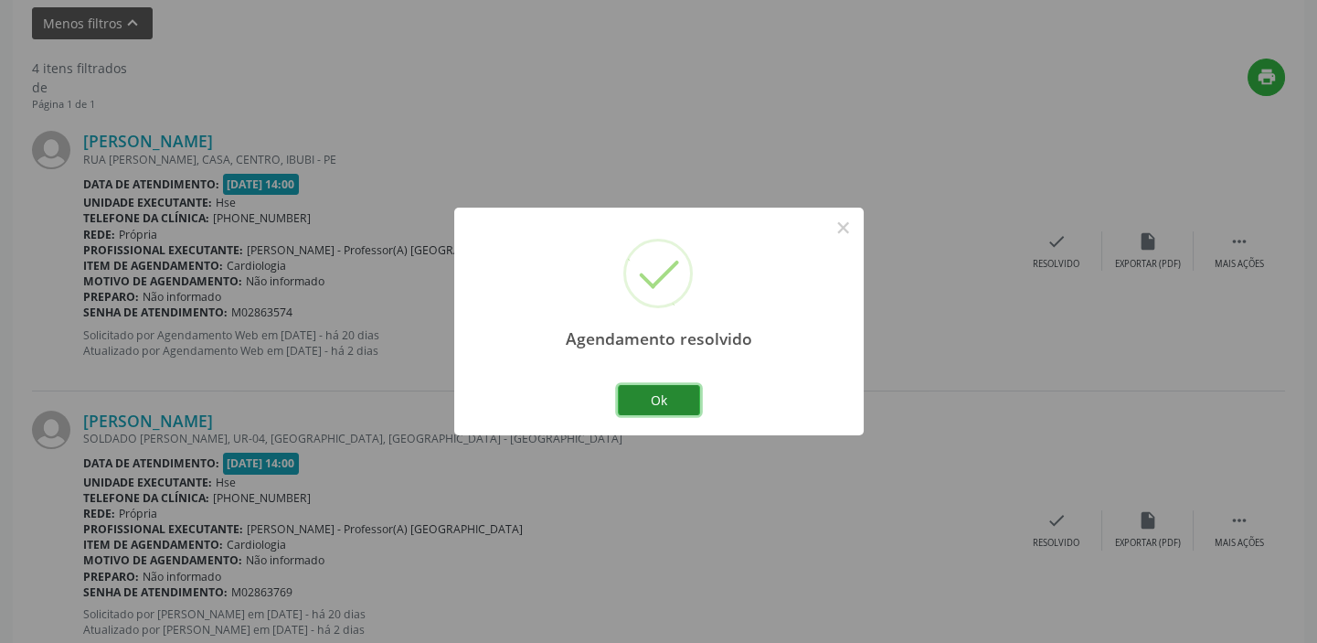
click at [685, 399] on button "Ok" at bounding box center [659, 400] width 82 height 31
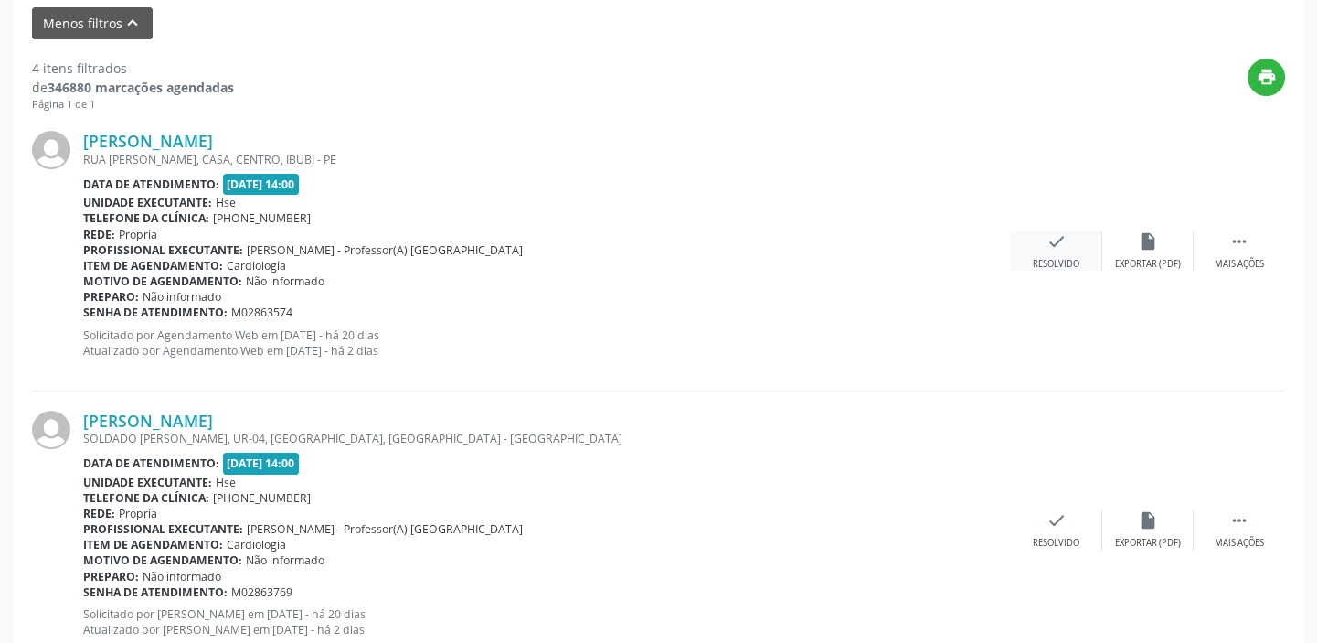
click at [1073, 258] on div "Resolvido" at bounding box center [1056, 264] width 47 height 13
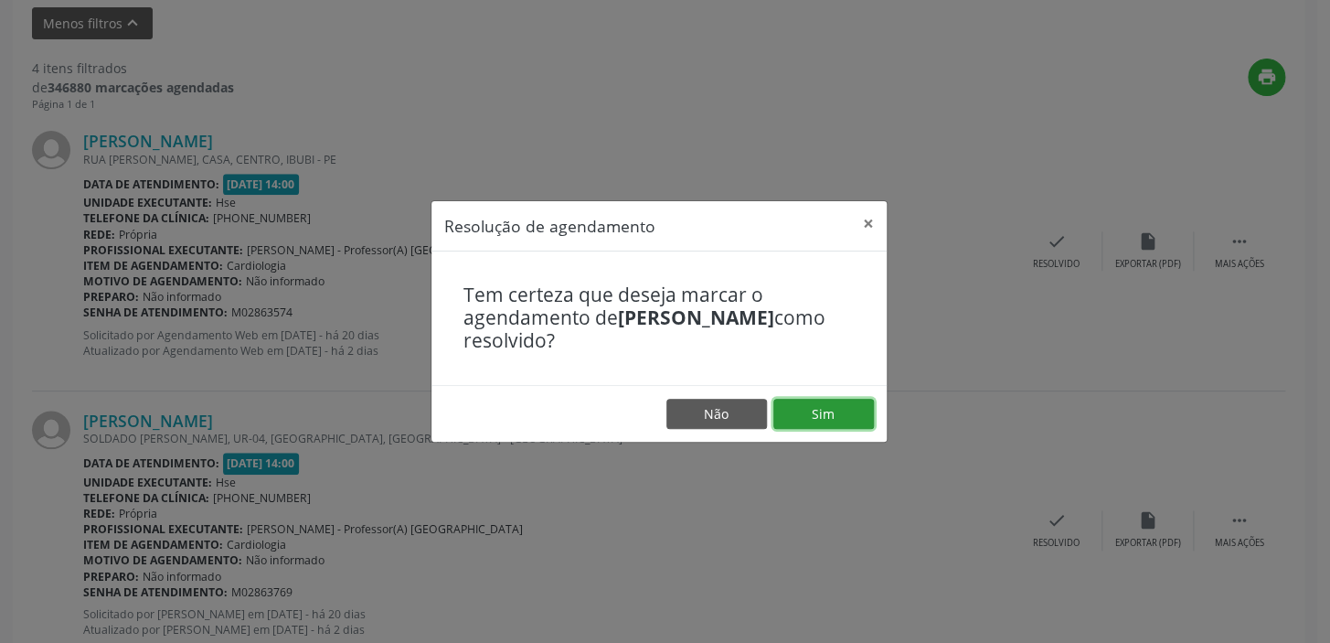
click at [823, 415] on button "Sim" at bounding box center [823, 414] width 101 height 31
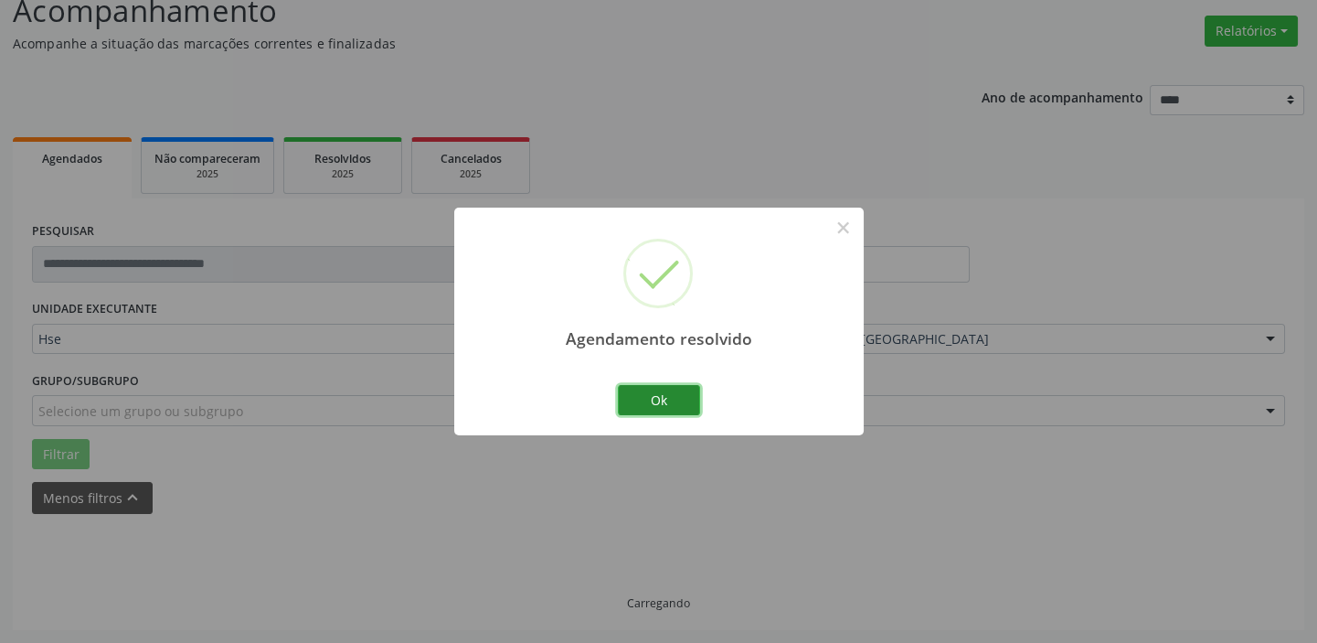
click at [683, 401] on button "Ok" at bounding box center [659, 400] width 82 height 31
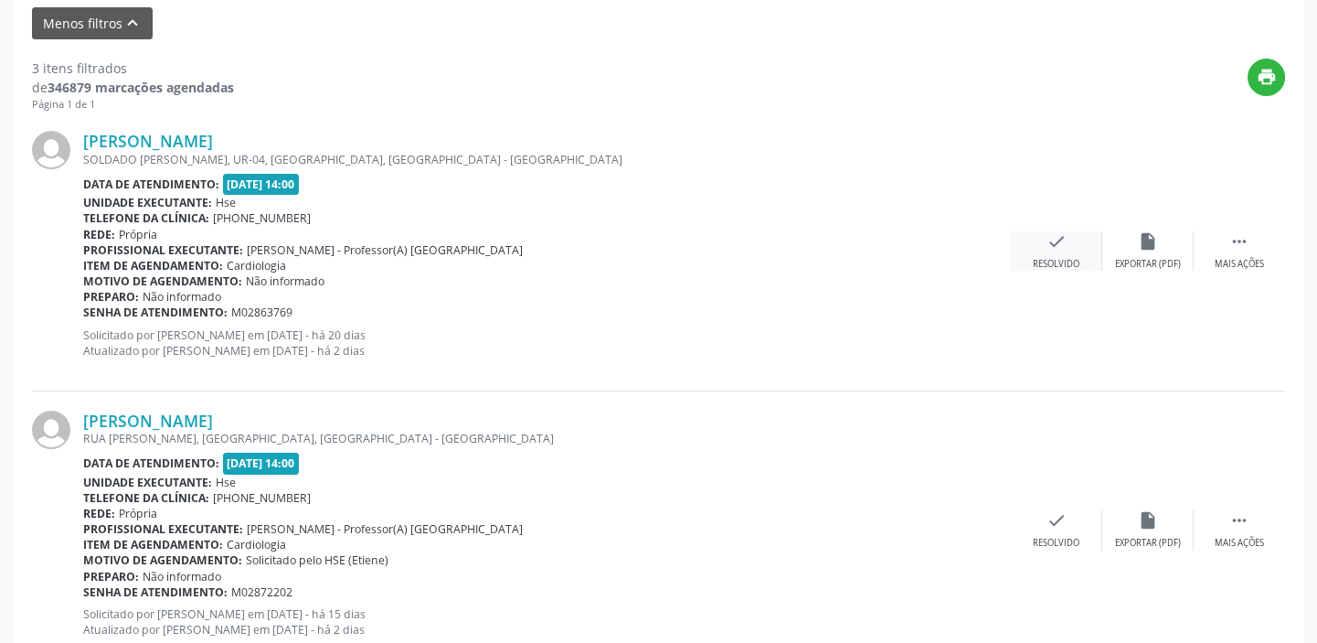
click at [1054, 238] on icon "check" at bounding box center [1057, 241] width 20 height 20
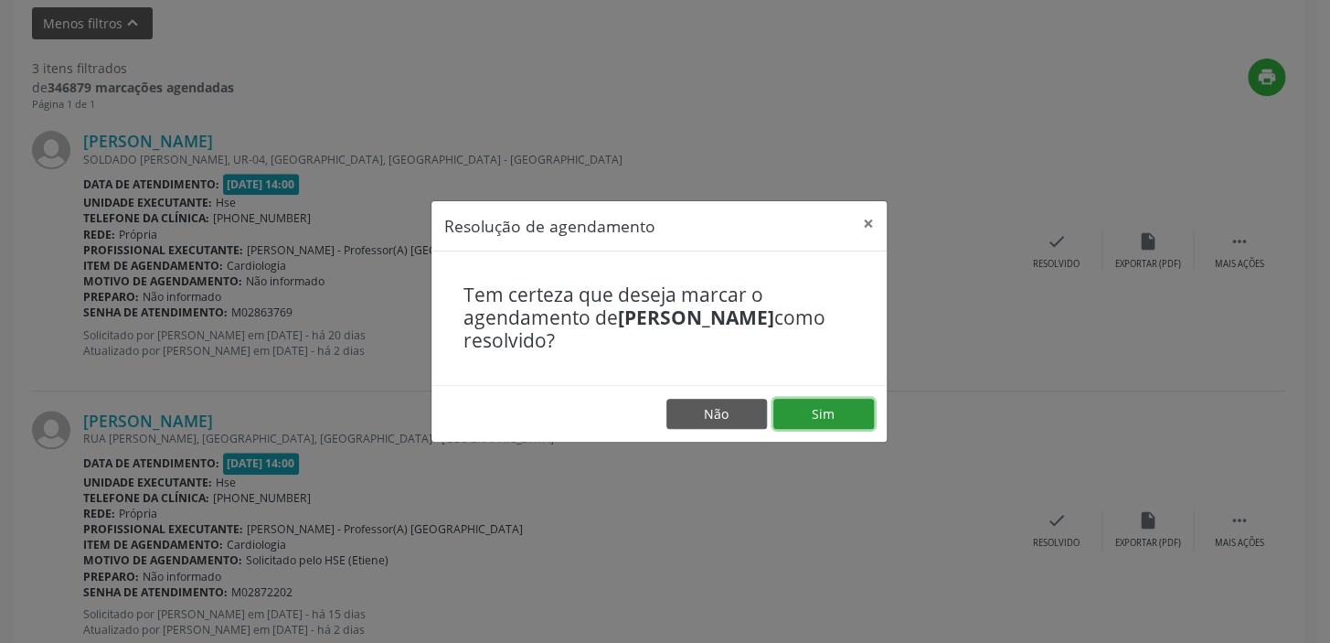
click at [841, 420] on button "Sim" at bounding box center [823, 414] width 101 height 31
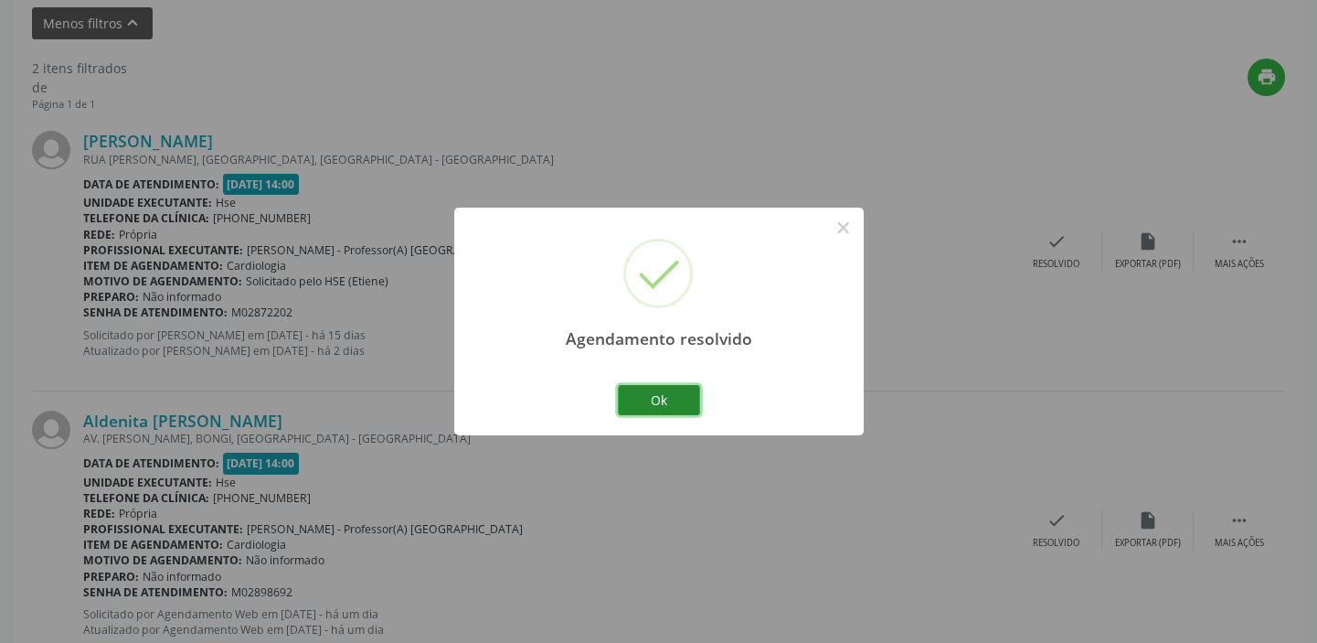
click at [687, 399] on button "Ok" at bounding box center [659, 400] width 82 height 31
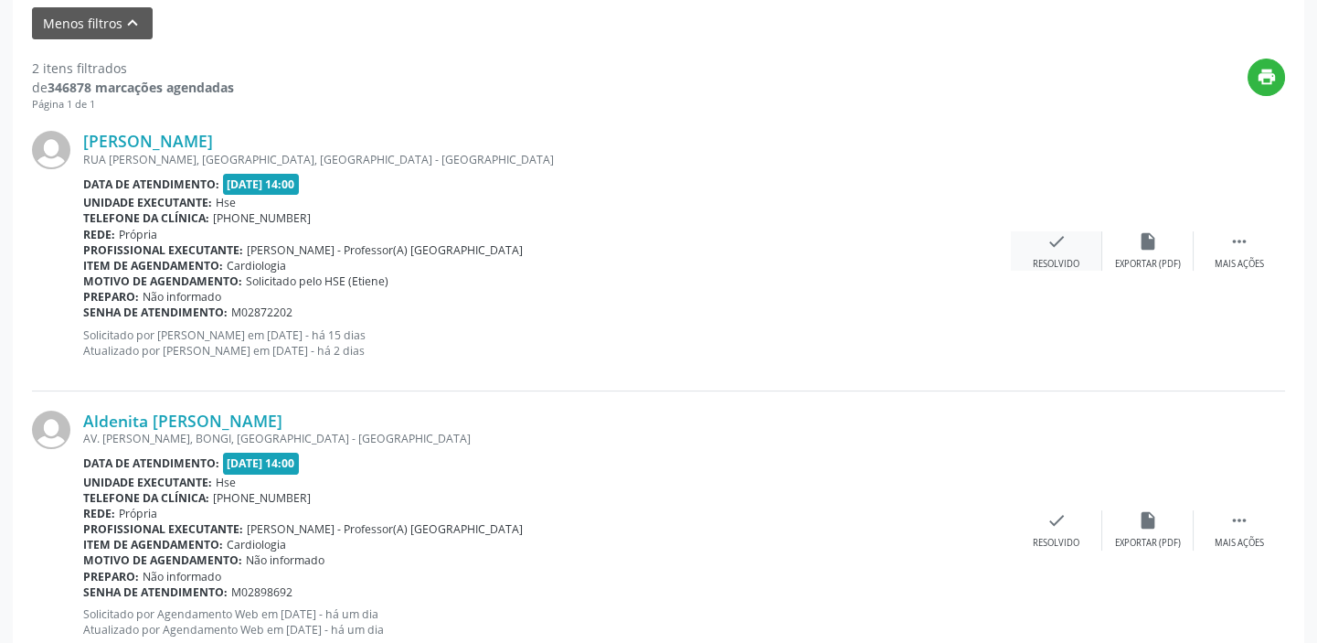
click at [1057, 249] on icon "check" at bounding box center [1057, 241] width 20 height 20
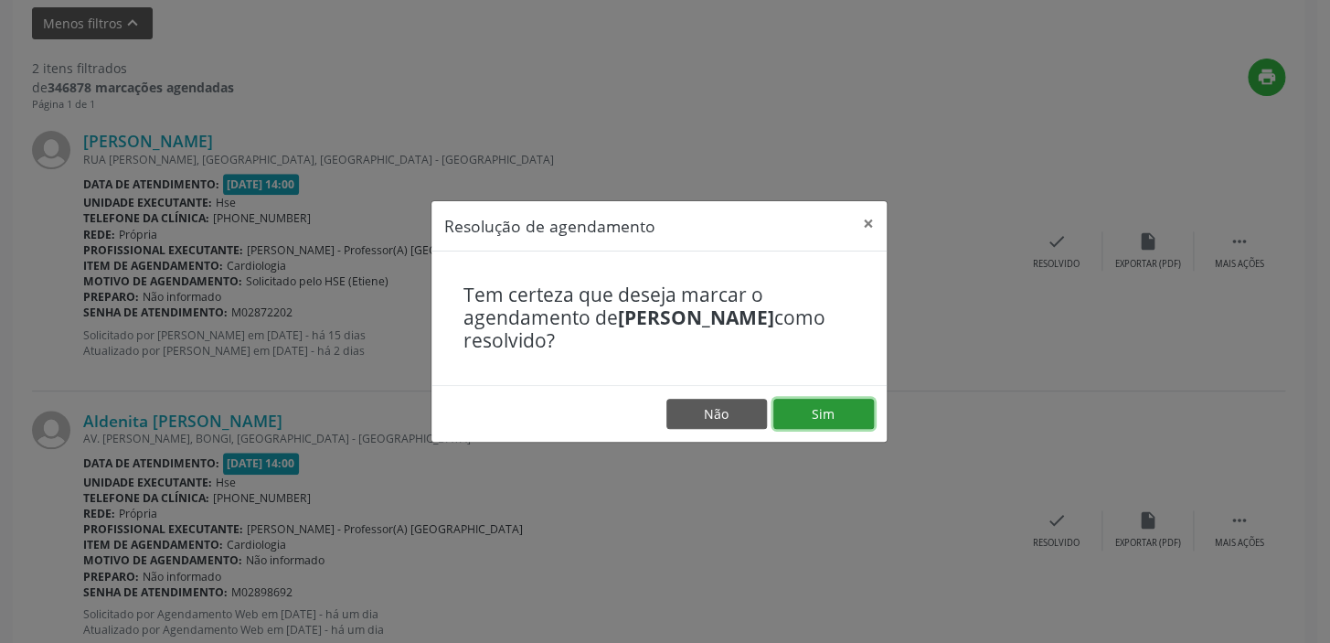
click at [822, 404] on button "Sim" at bounding box center [823, 414] width 101 height 31
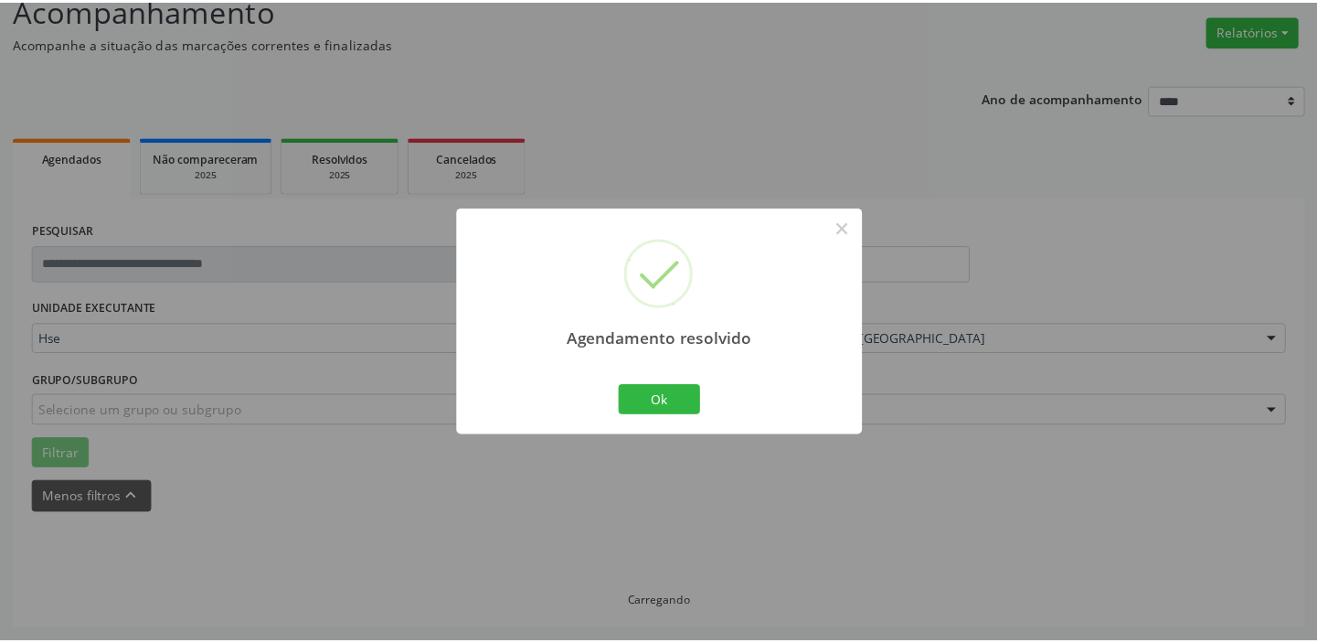
scroll to position [135, 0]
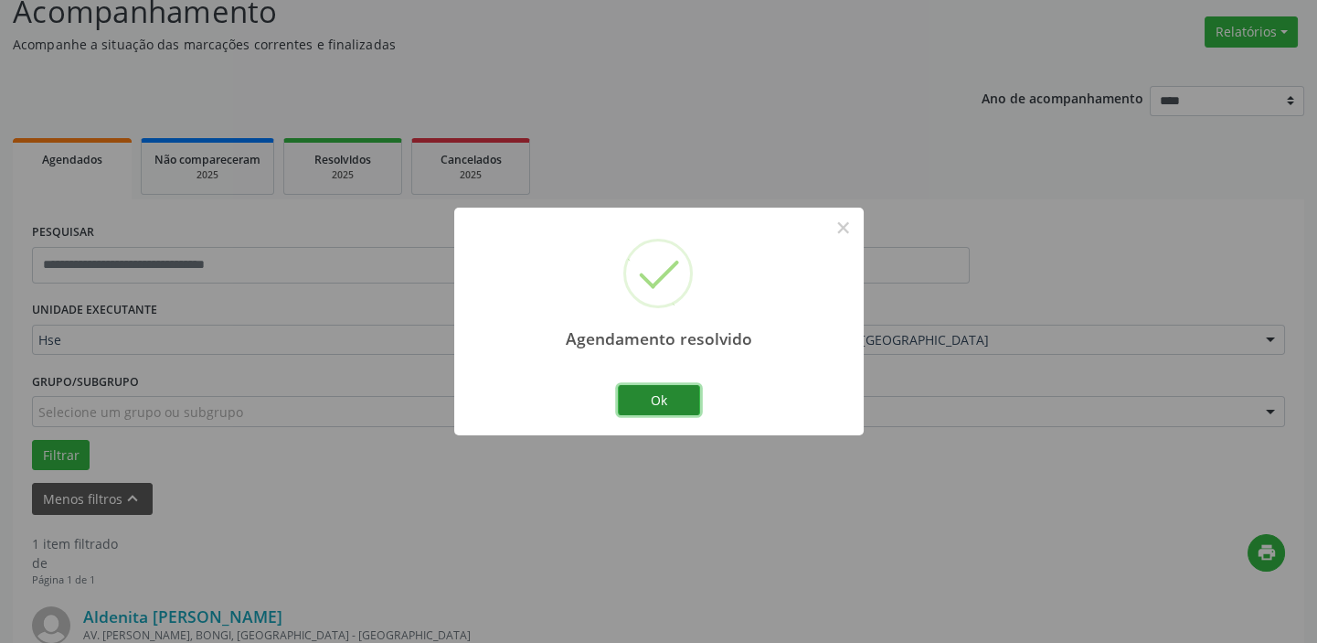
click at [675, 399] on button "Ok" at bounding box center [659, 400] width 82 height 31
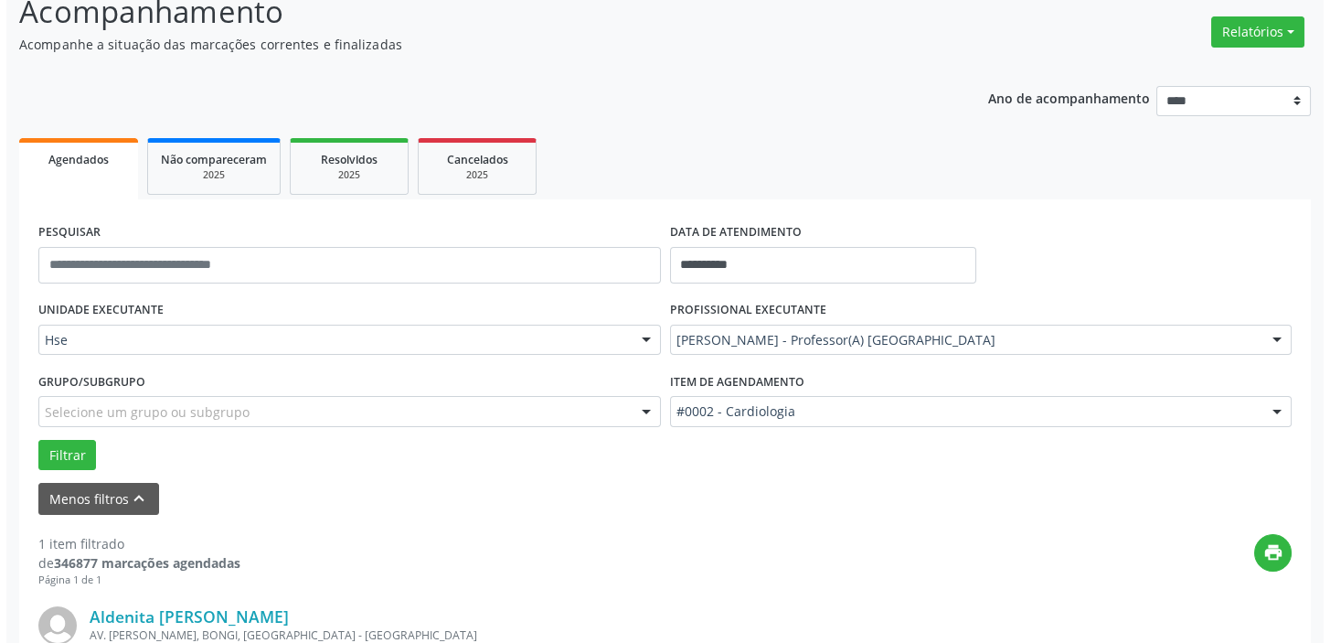
scroll to position [389, 0]
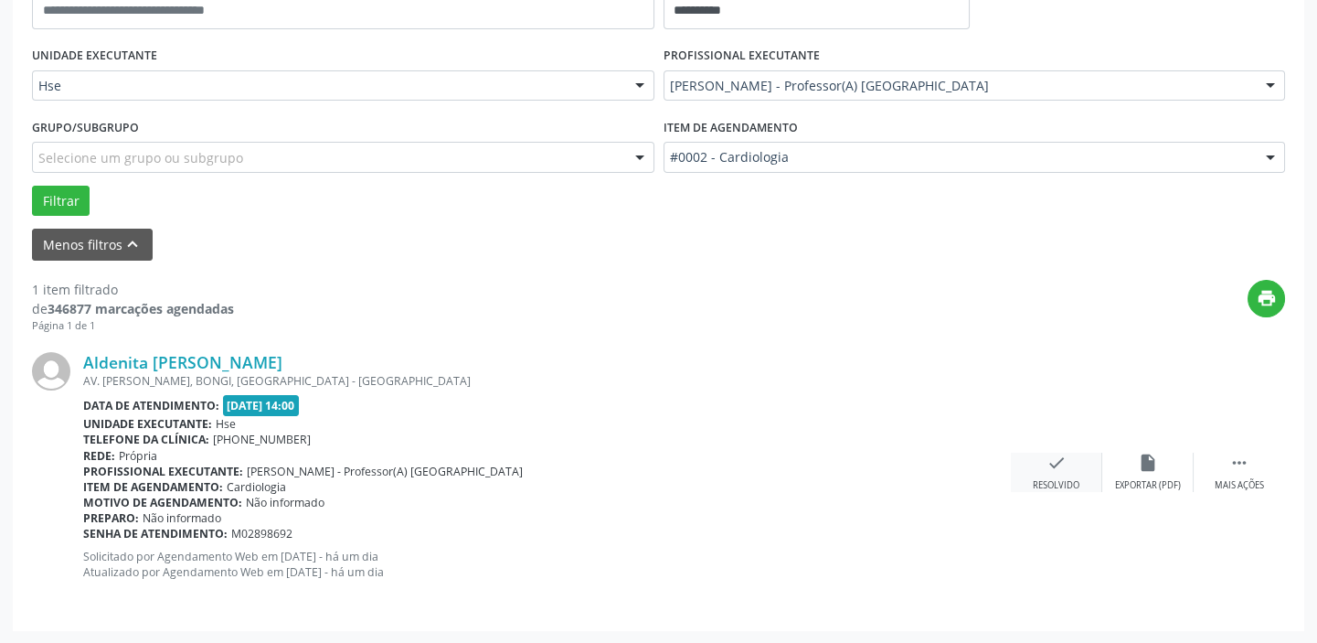
click at [1060, 474] on div "check Resolvido" at bounding box center [1056, 471] width 91 height 39
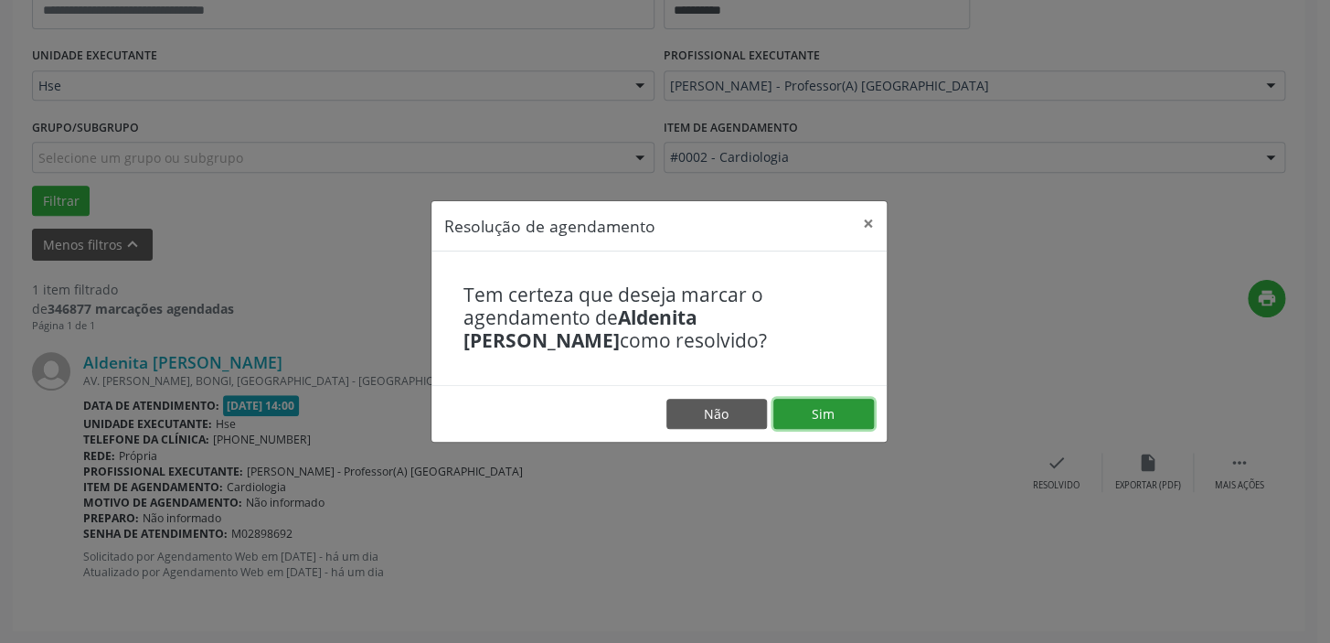
click at [850, 412] on button "Sim" at bounding box center [823, 414] width 101 height 31
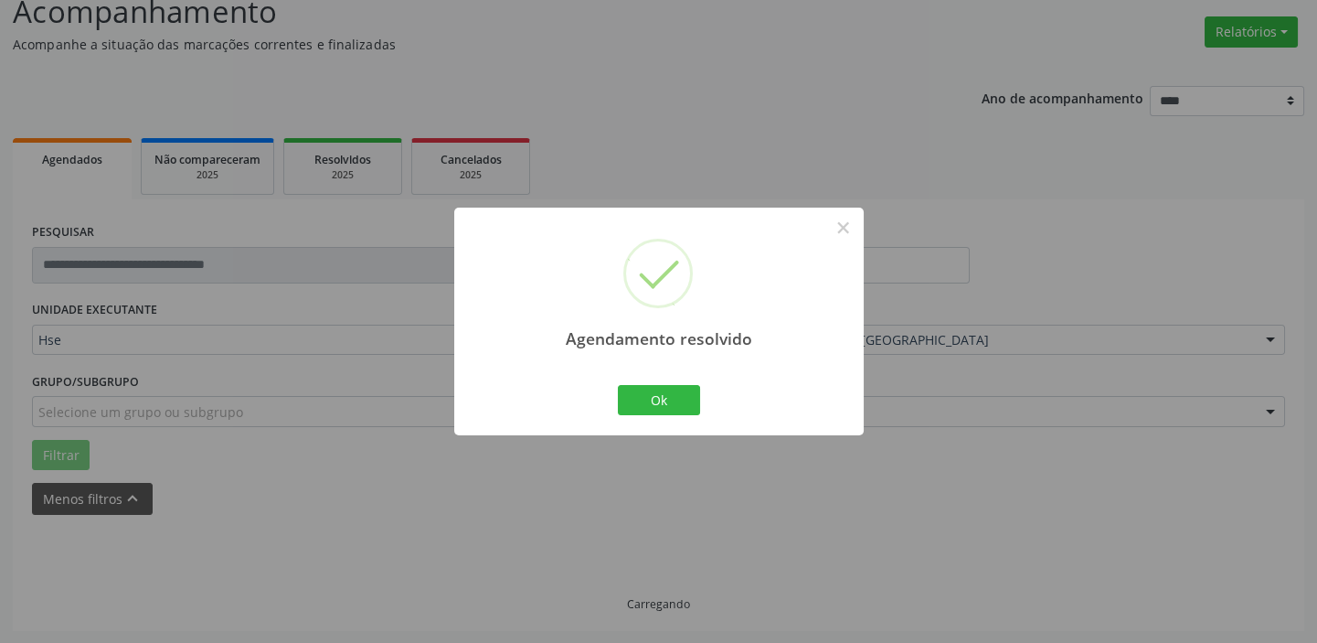
scroll to position [95, 0]
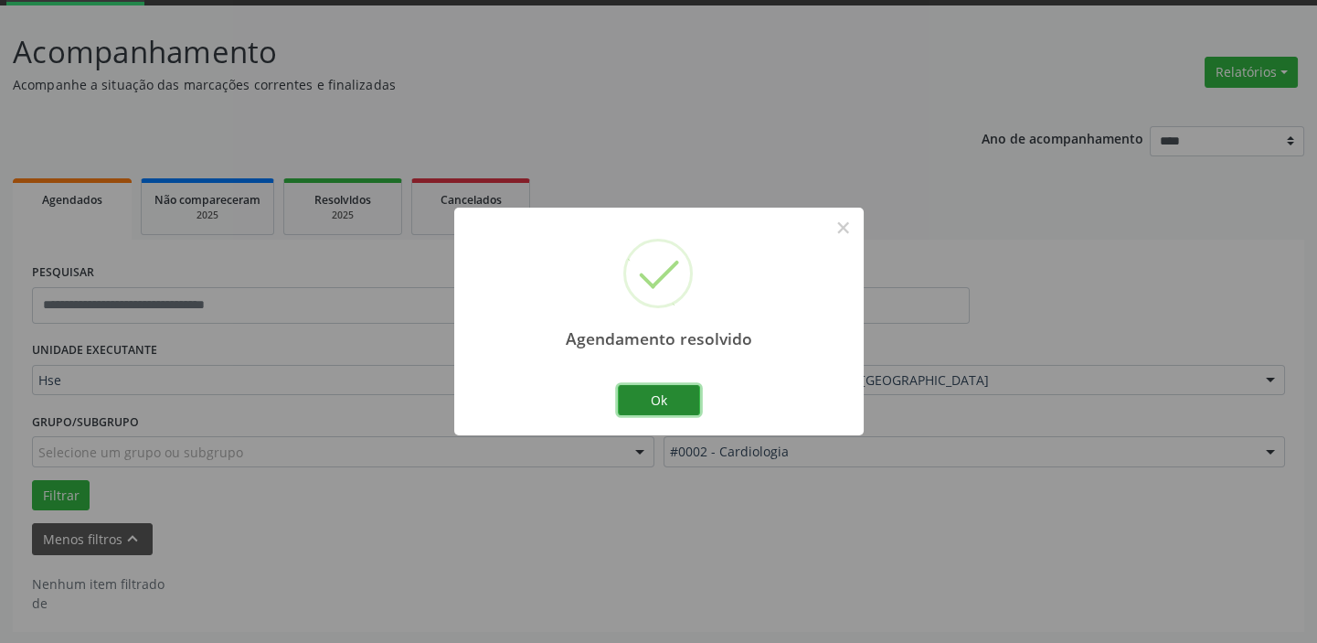
click at [654, 399] on button "Ok" at bounding box center [659, 400] width 82 height 31
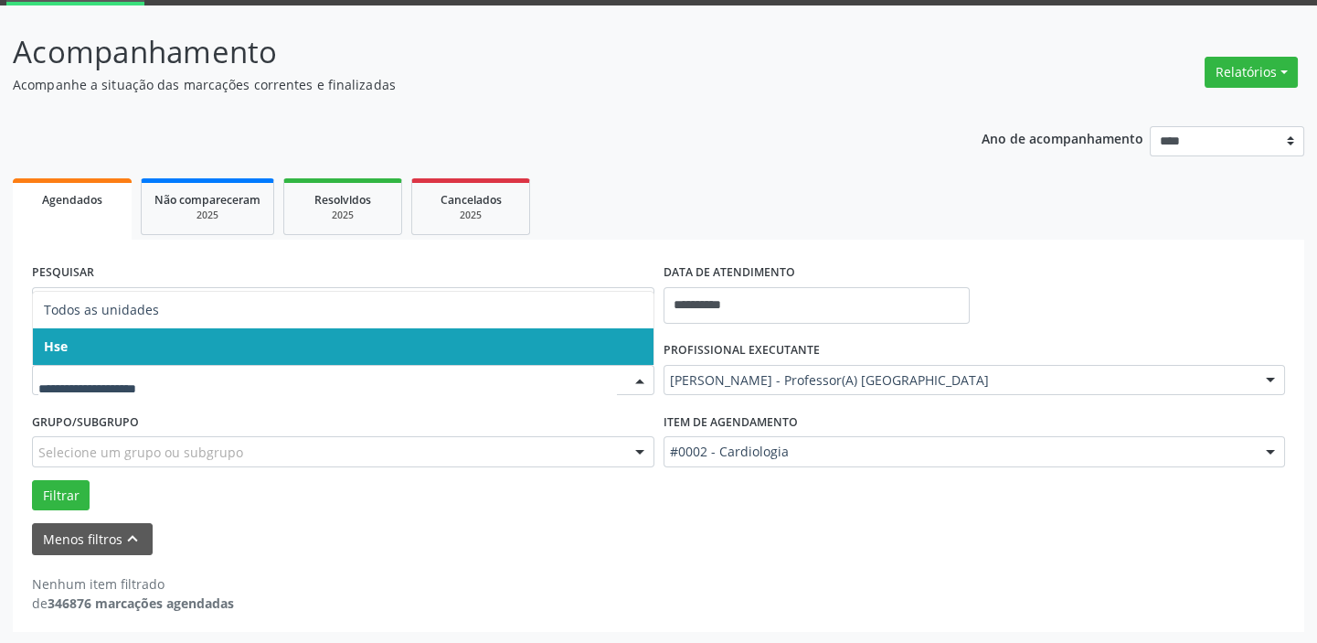
click at [641, 383] on div at bounding box center [639, 381] width 27 height 31
click at [631, 339] on span "Hse" at bounding box center [343, 346] width 621 height 37
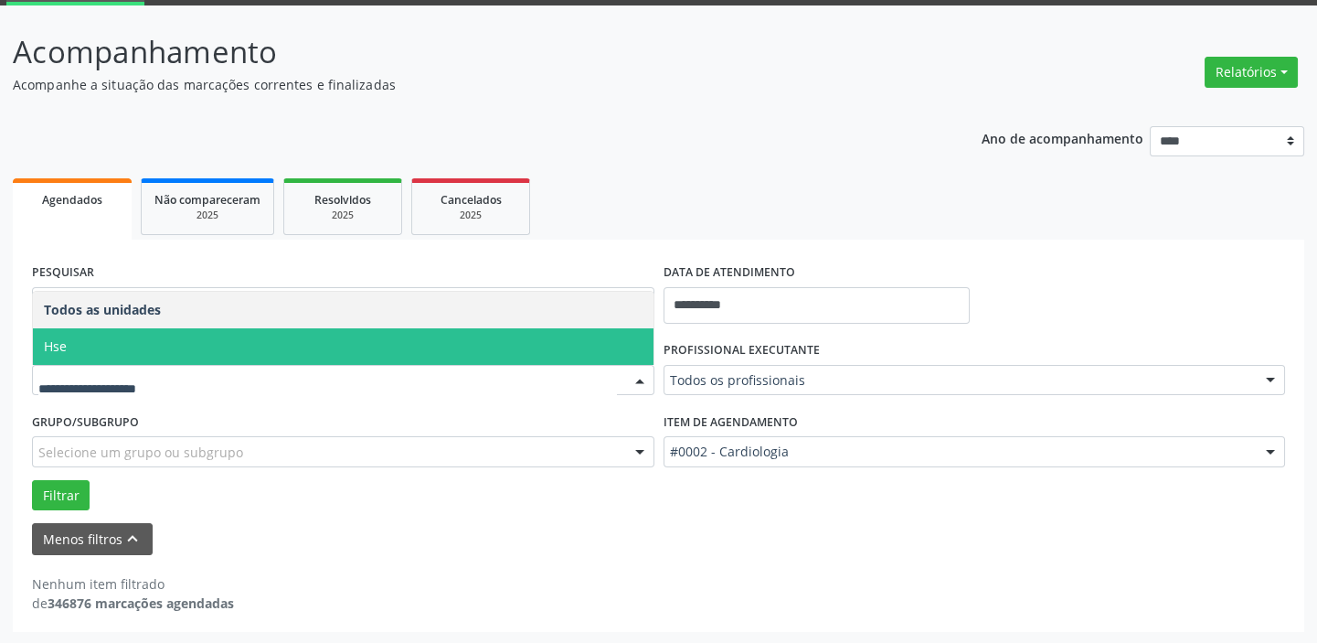
click at [643, 376] on div at bounding box center [639, 381] width 27 height 31
click at [631, 342] on span "Hse" at bounding box center [343, 346] width 621 height 37
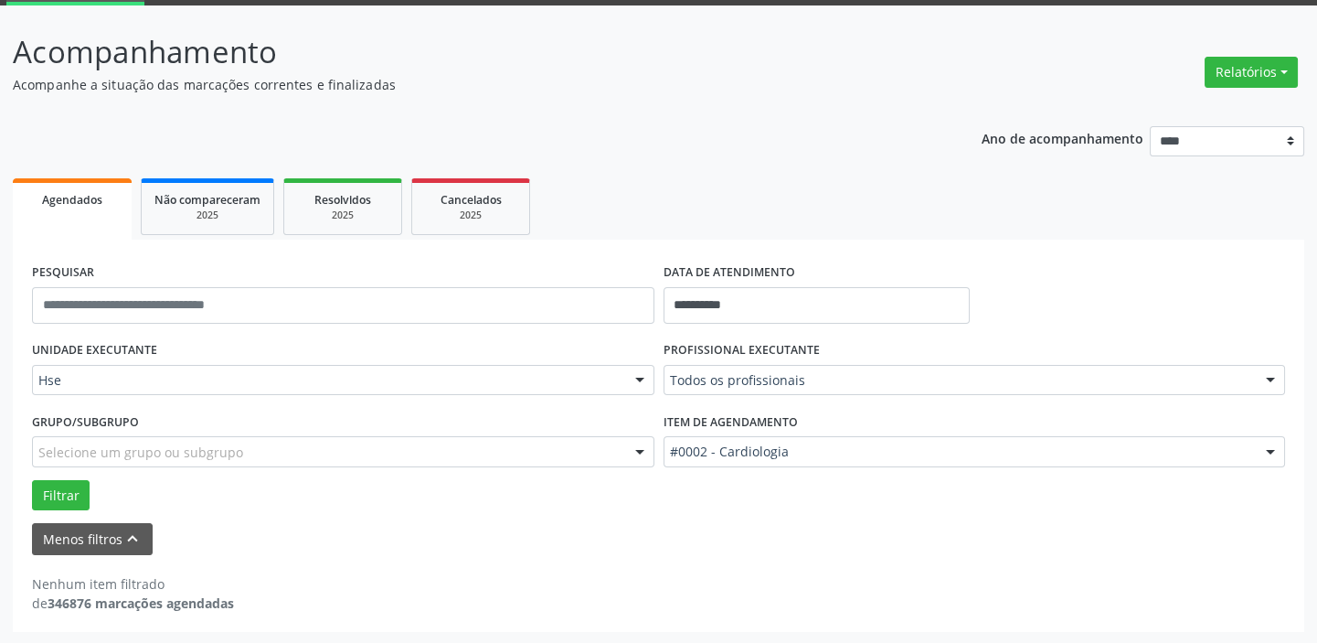
click at [1271, 444] on div at bounding box center [1270, 452] width 27 height 31
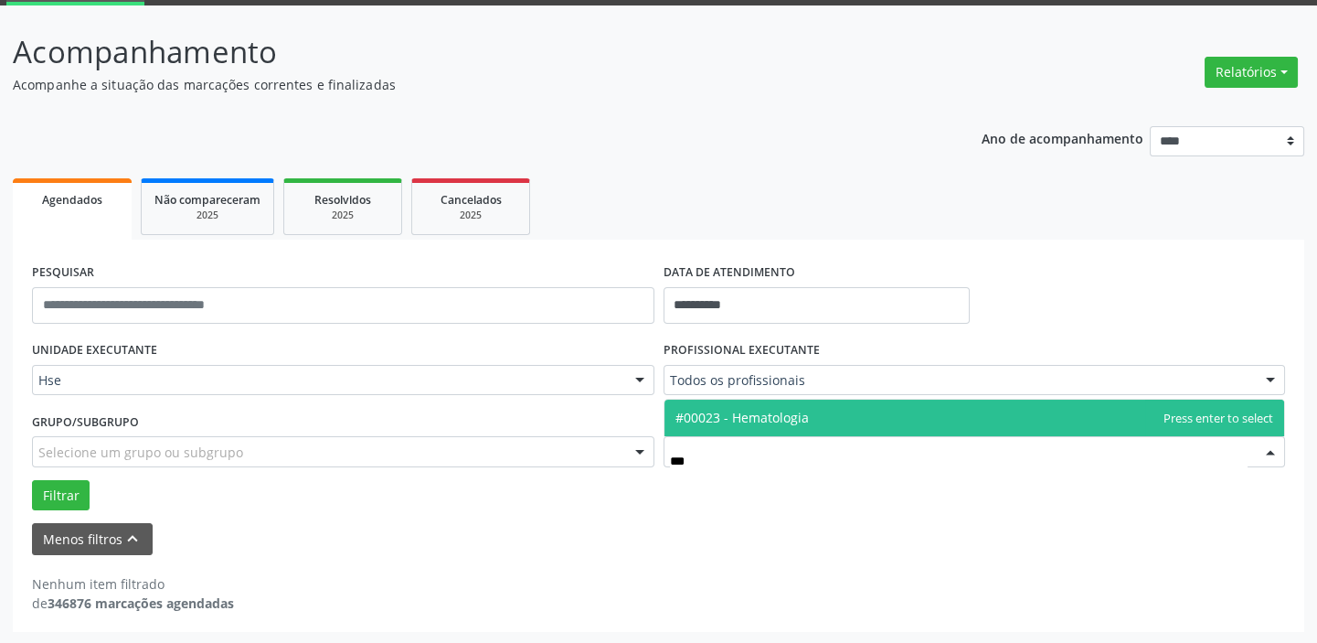
type input "****"
click at [836, 420] on span "#00023 - Hematologia" at bounding box center [975, 417] width 621 height 37
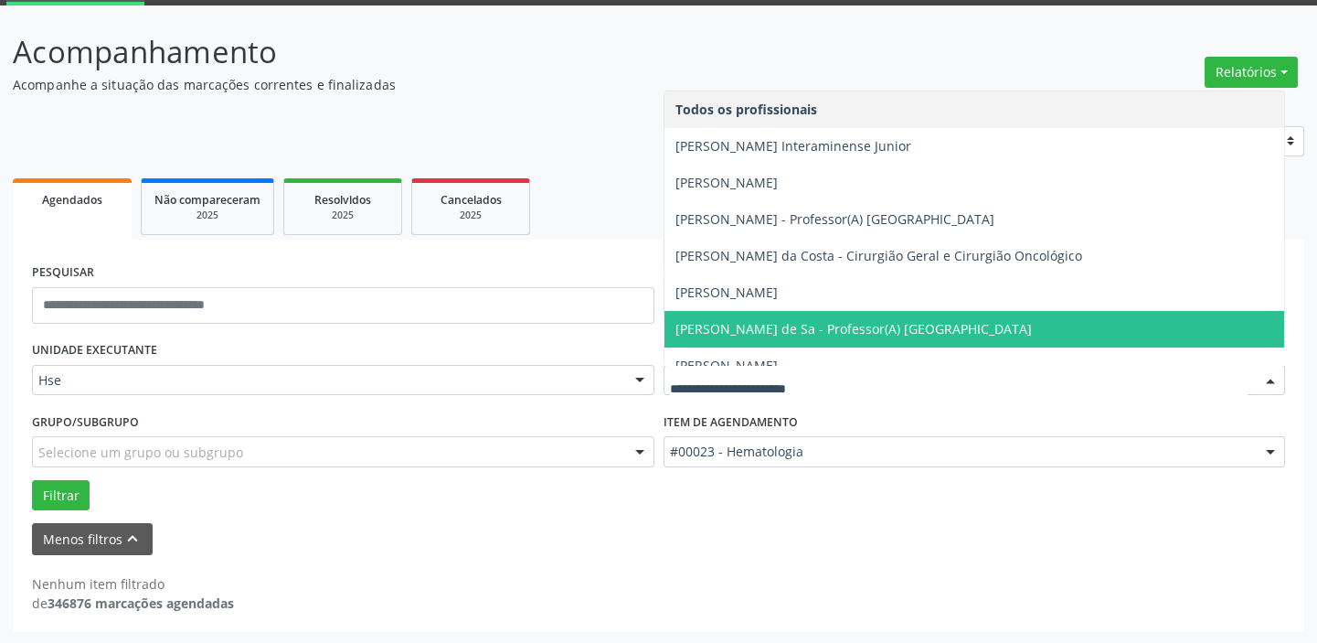
click at [1271, 374] on div at bounding box center [1270, 381] width 27 height 31
click at [959, 320] on span "[PERSON_NAME] de Sa - Professor(A) [GEOGRAPHIC_DATA]" at bounding box center [975, 329] width 621 height 37
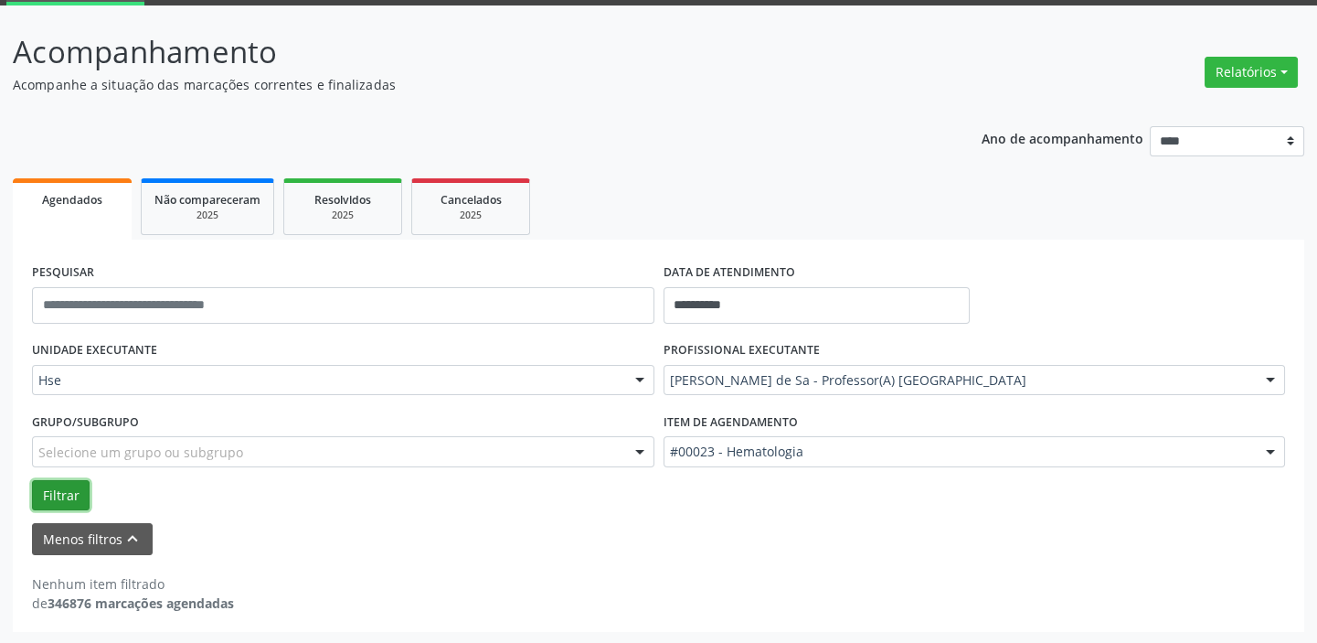
click at [60, 485] on button "Filtrar" at bounding box center [61, 495] width 58 height 31
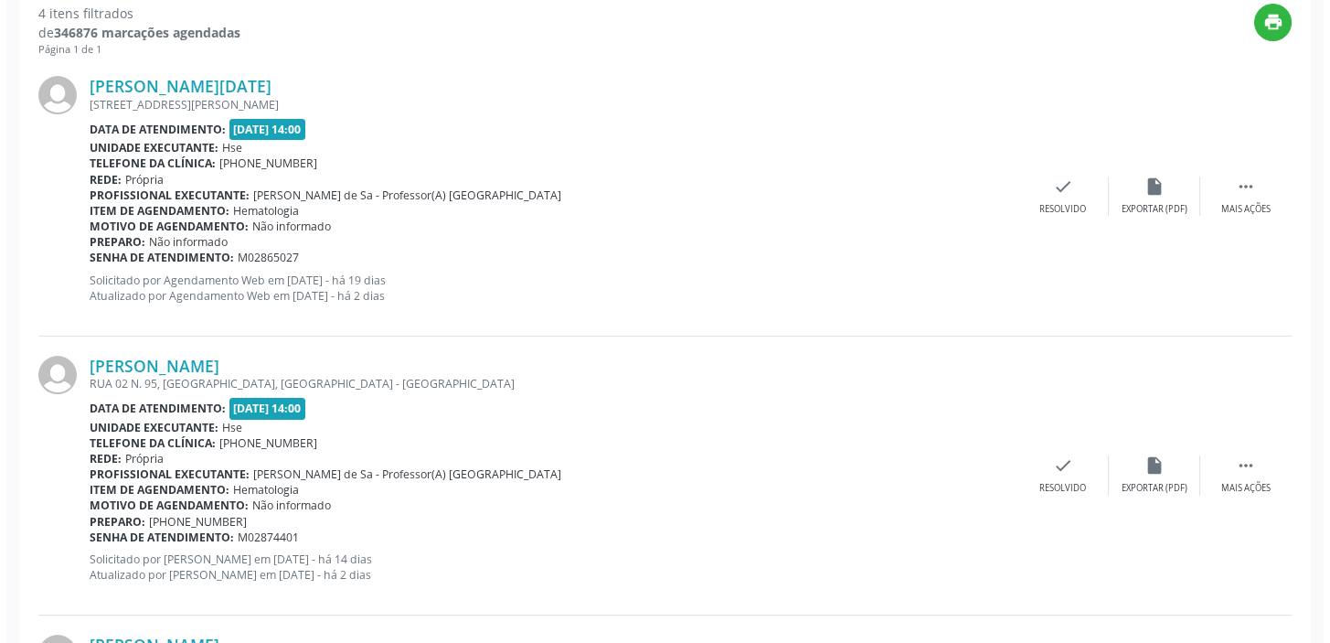
scroll to position [680, 0]
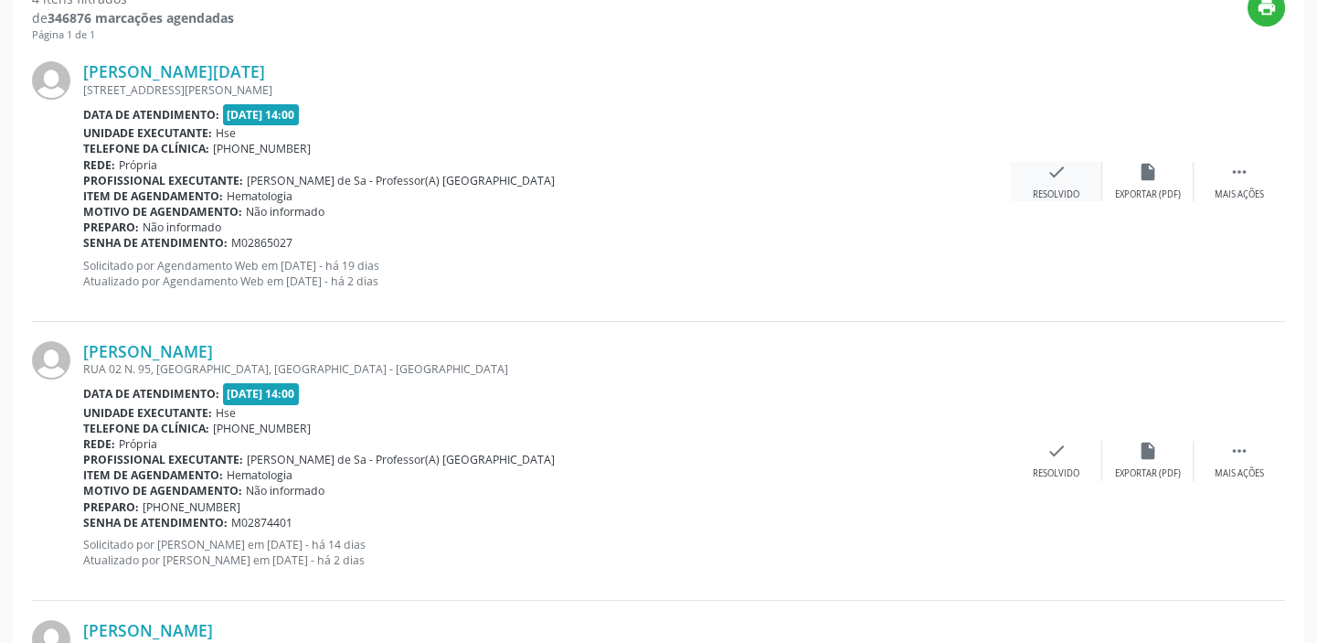
click at [1052, 176] on icon "check" at bounding box center [1057, 172] width 20 height 20
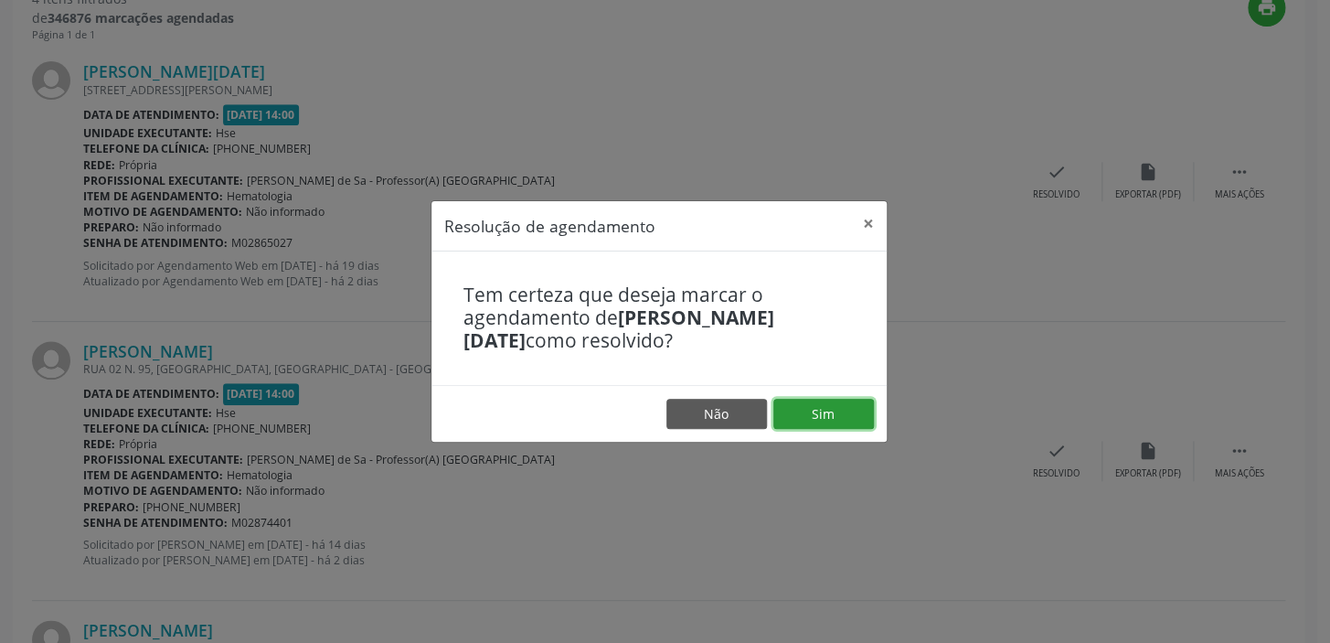
click at [840, 410] on button "Sim" at bounding box center [823, 414] width 101 height 31
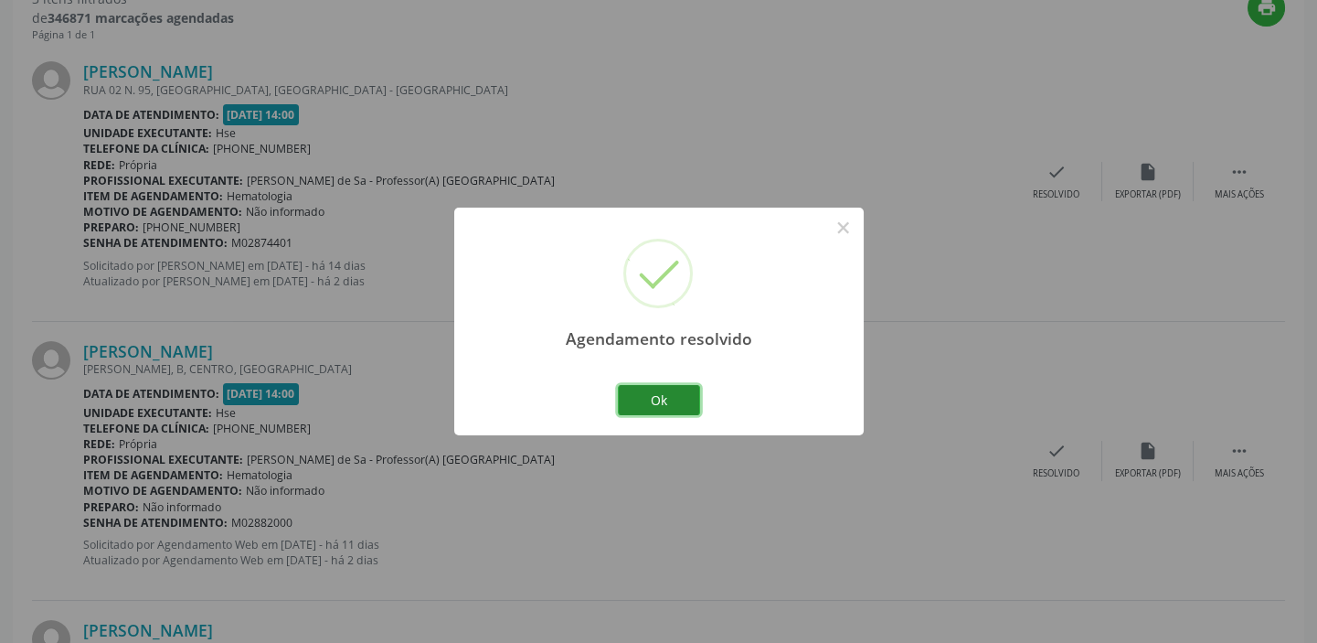
click at [671, 403] on button "Ok" at bounding box center [659, 400] width 82 height 31
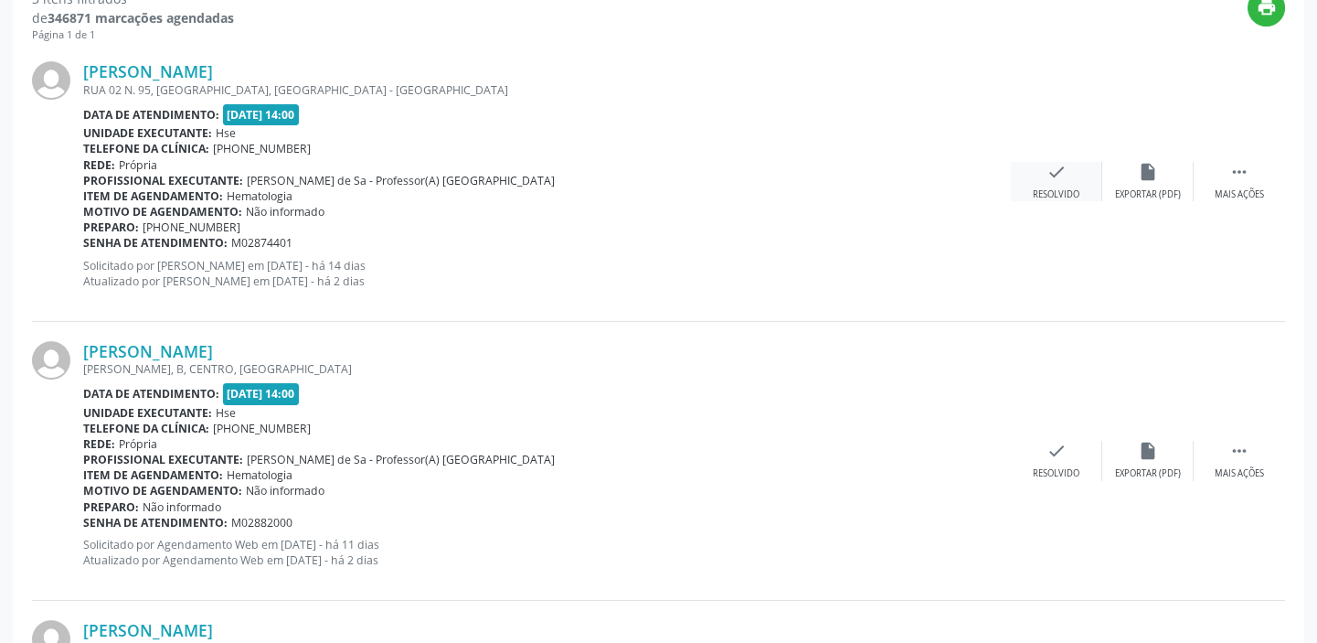
click at [1059, 172] on icon "check" at bounding box center [1057, 172] width 20 height 20
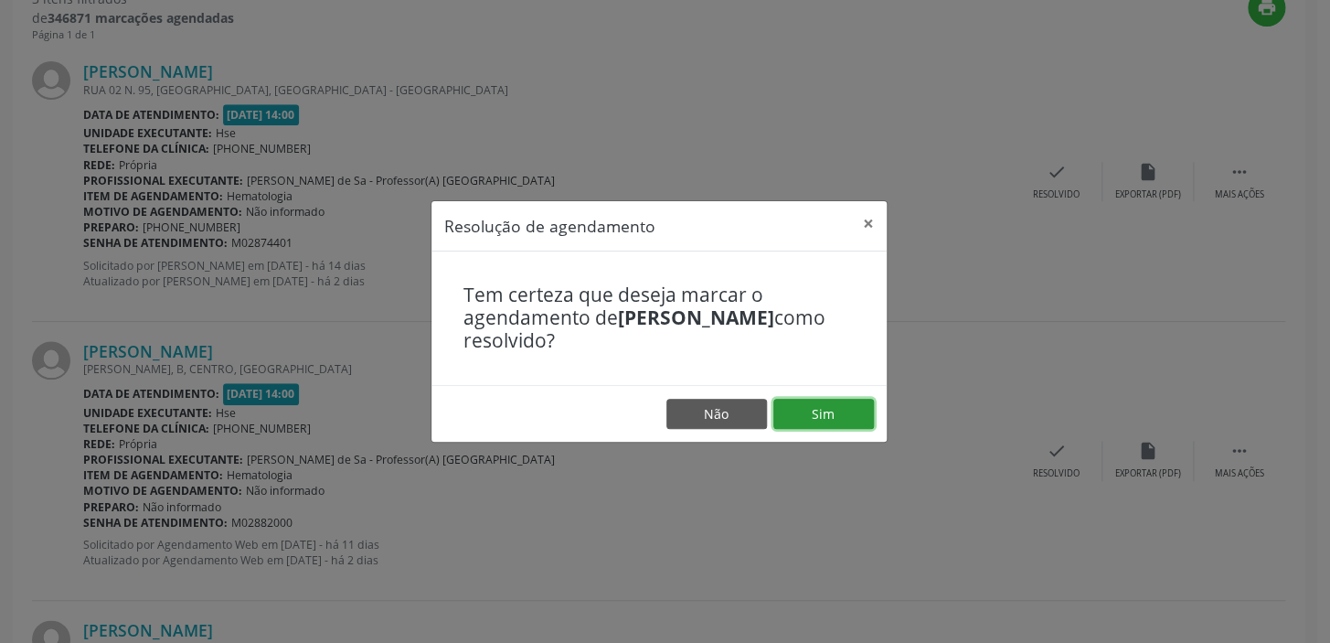
click at [836, 410] on button "Sim" at bounding box center [823, 414] width 101 height 31
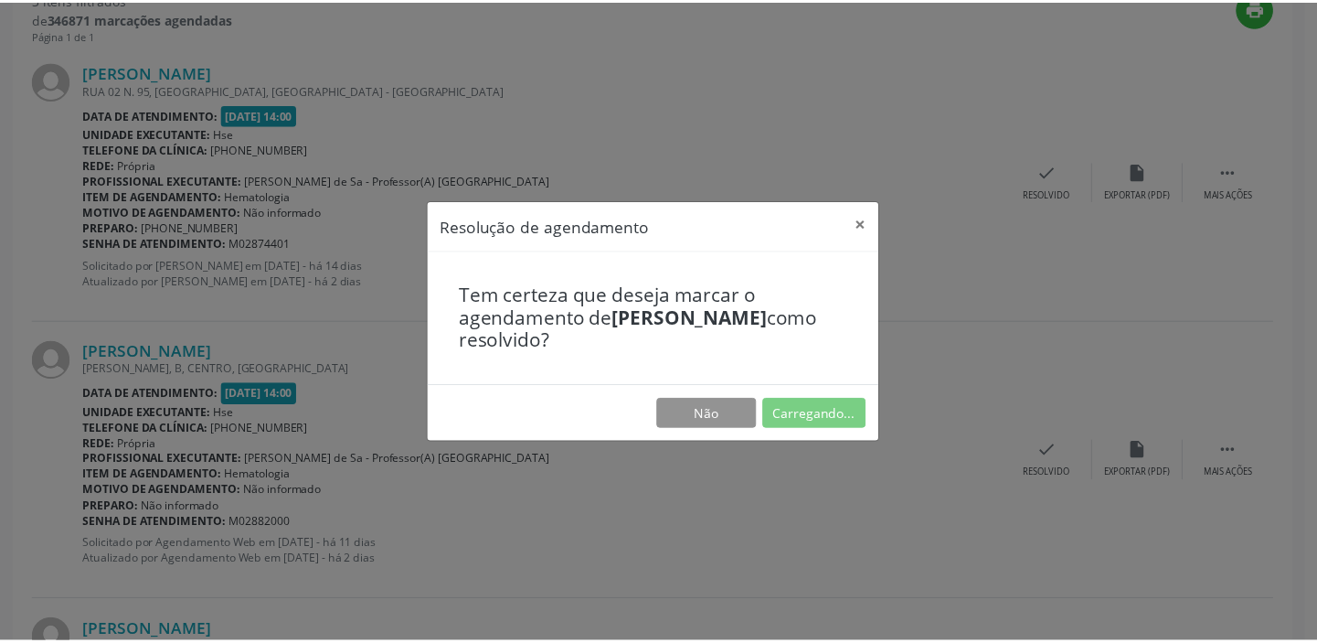
scroll to position [135, 0]
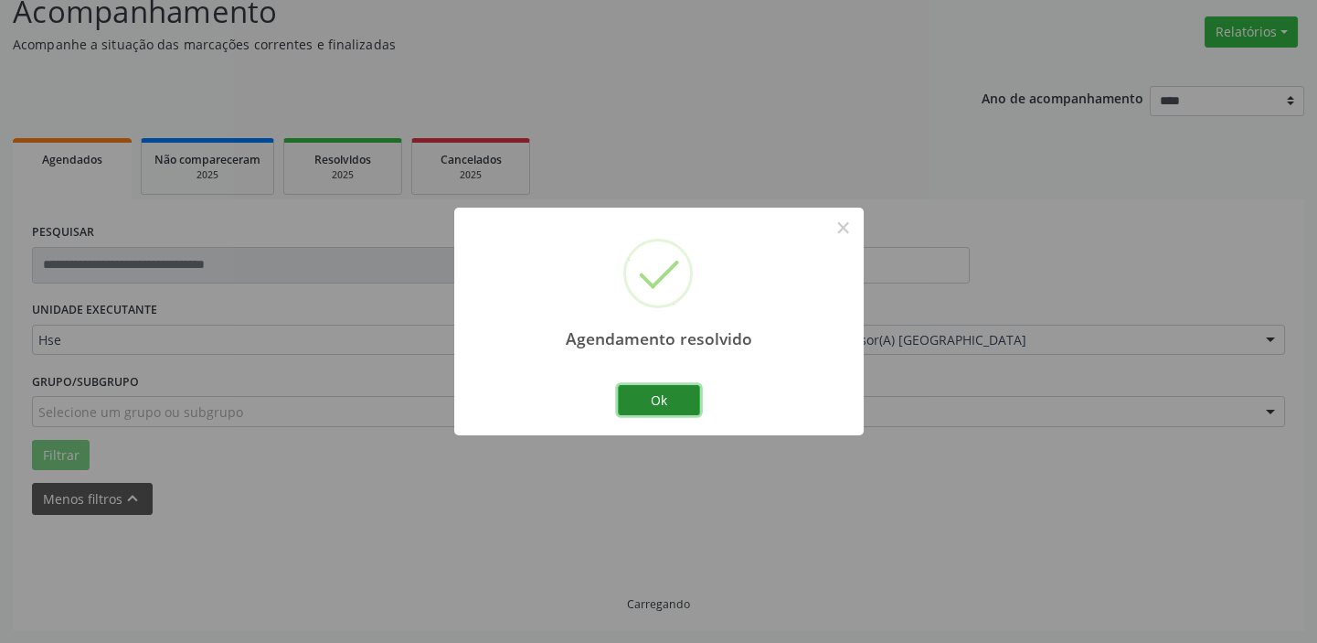
click at [648, 398] on button "Ok" at bounding box center [659, 400] width 82 height 31
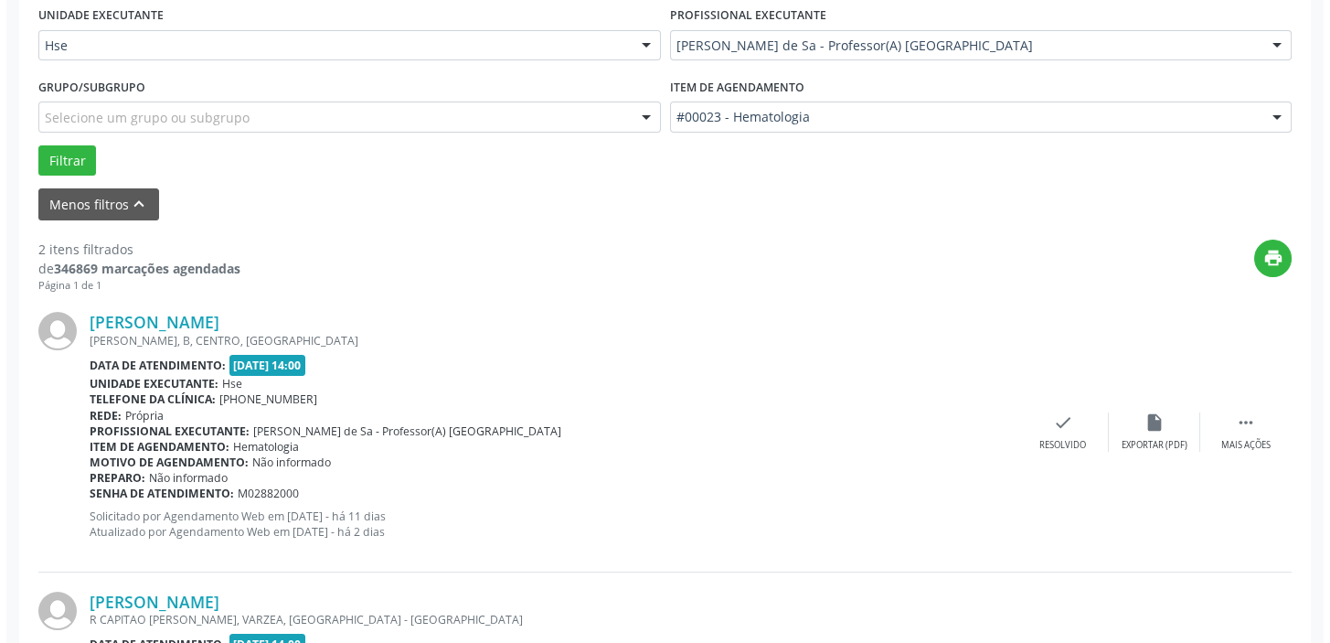
scroll to position [453, 0]
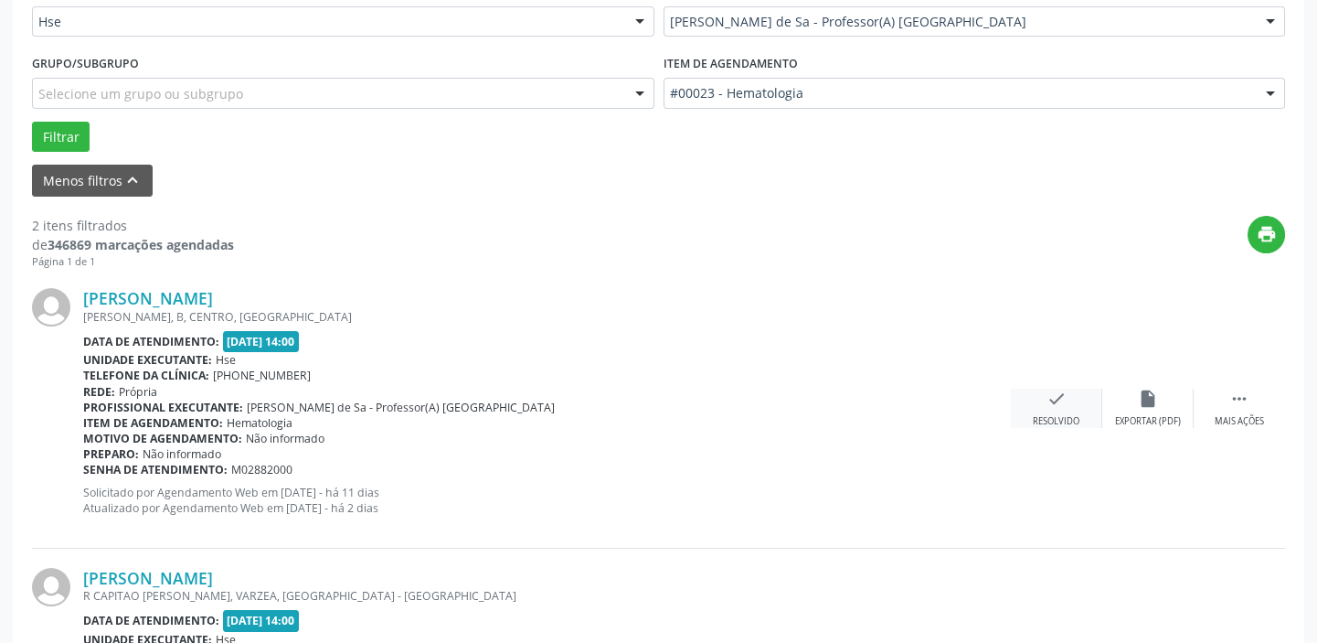
click at [1073, 403] on div "check Resolvido" at bounding box center [1056, 407] width 91 height 39
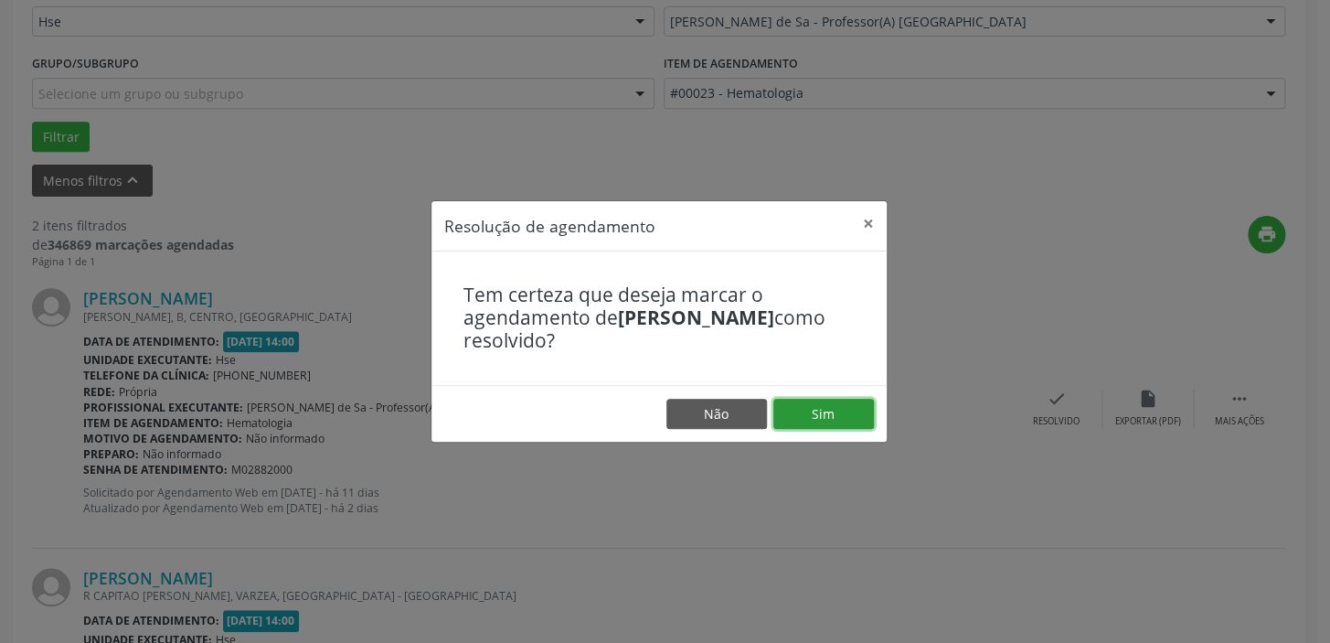
click at [806, 417] on button "Sim" at bounding box center [823, 414] width 101 height 31
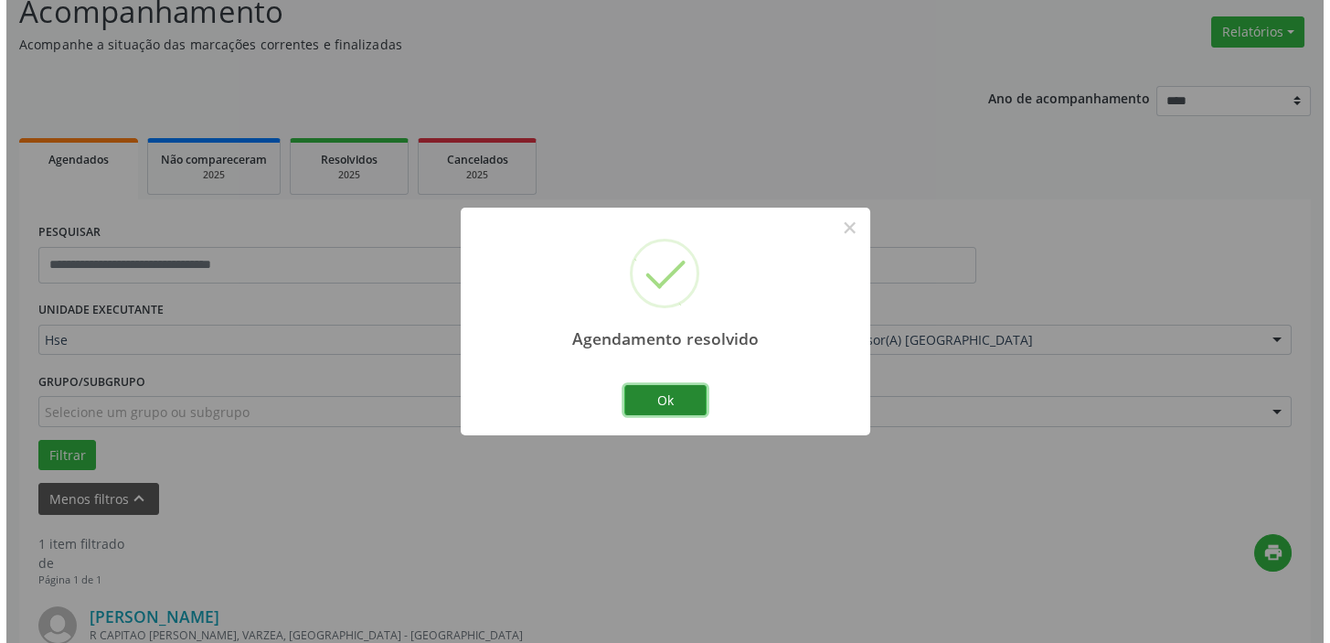
scroll to position [389, 0]
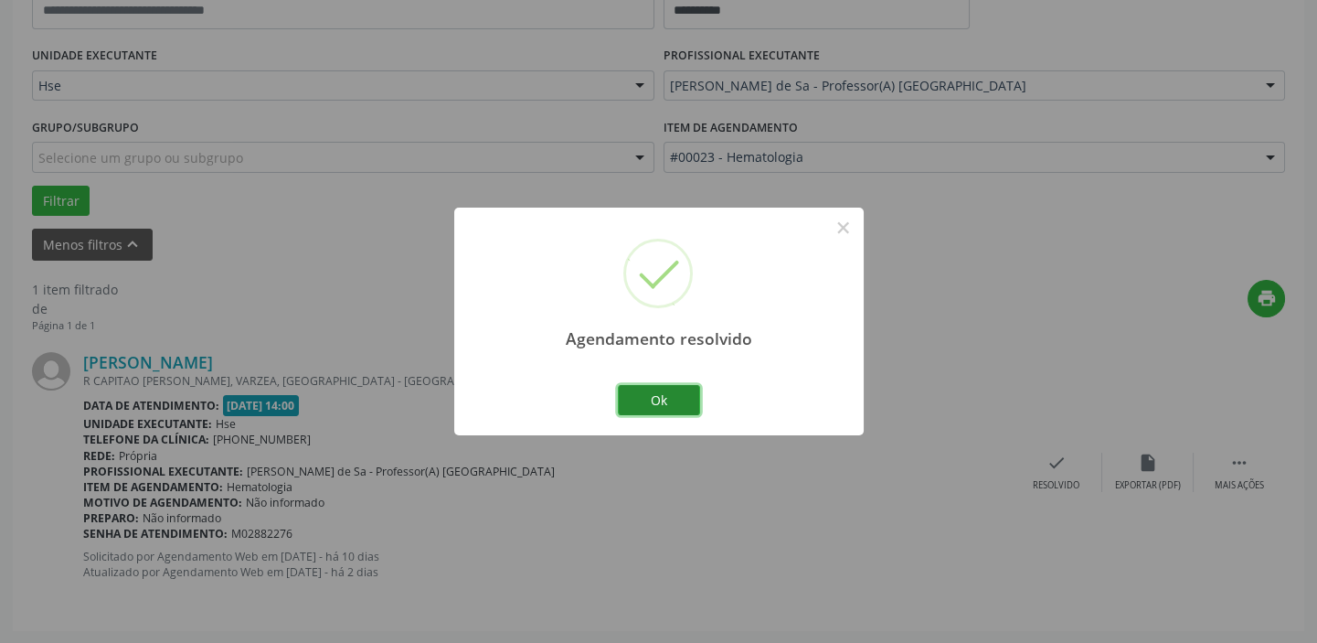
click at [680, 395] on button "Ok" at bounding box center [659, 400] width 82 height 31
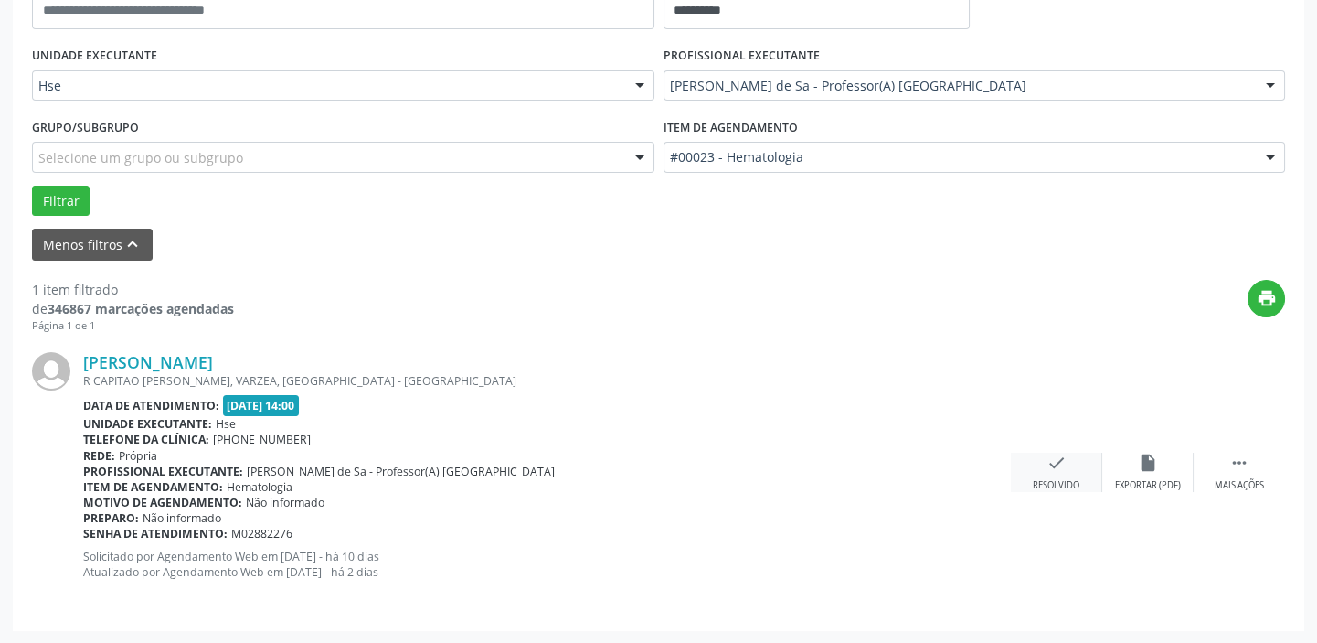
click at [1058, 475] on div "check Resolvido" at bounding box center [1056, 471] width 91 height 39
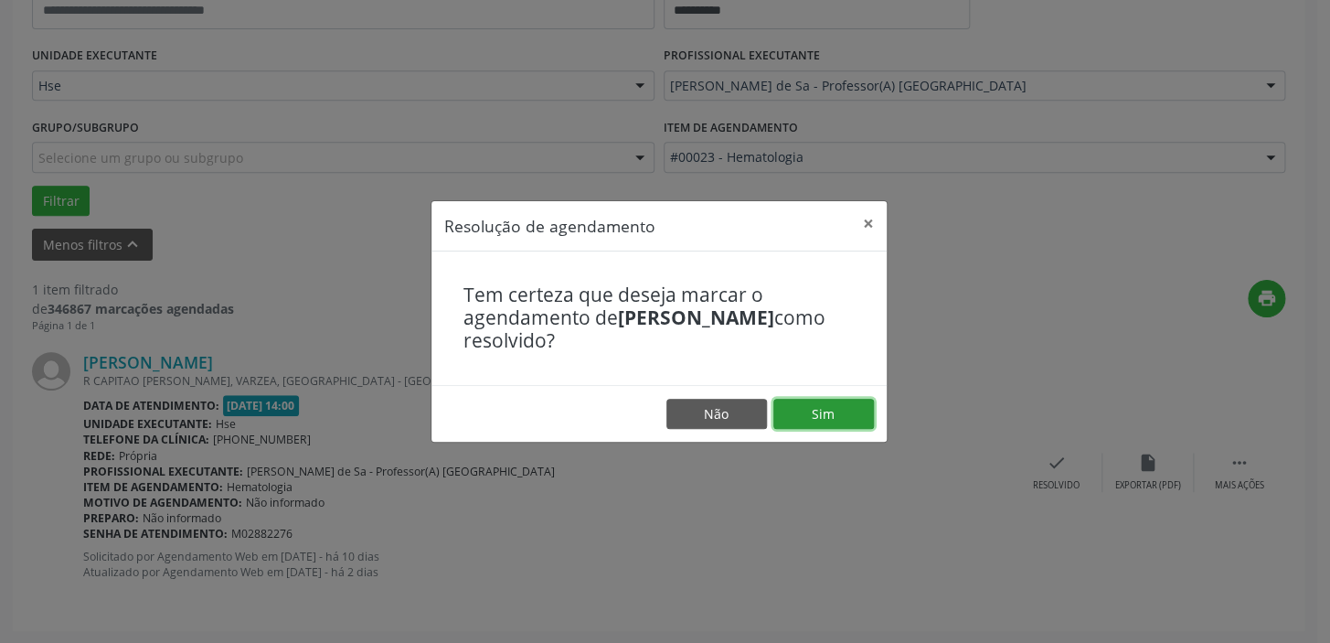
click at [817, 405] on button "Sim" at bounding box center [823, 414] width 101 height 31
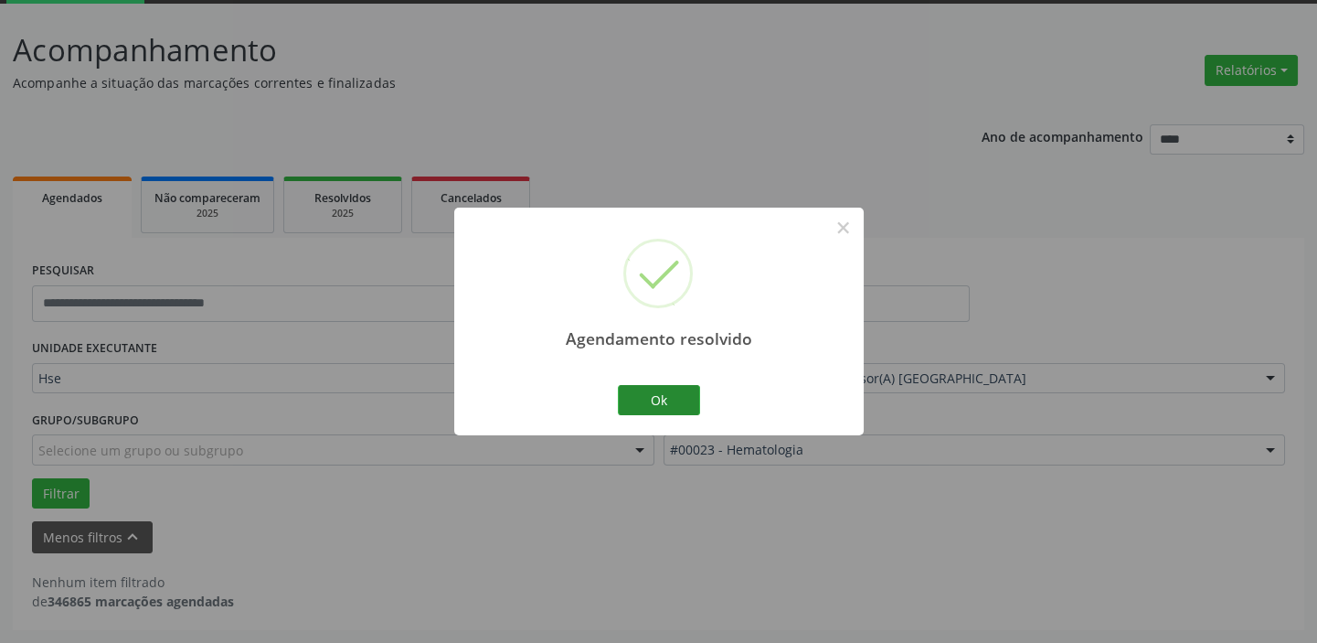
scroll to position [95, 0]
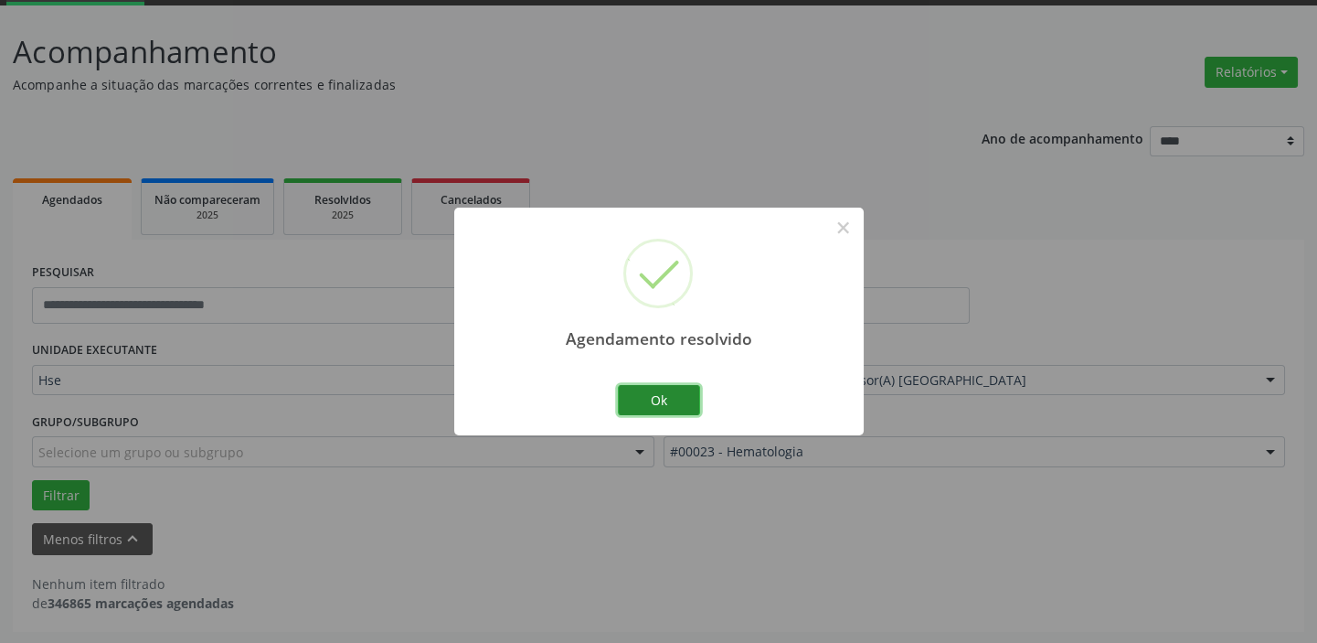
click at [674, 399] on button "Ok" at bounding box center [659, 400] width 82 height 31
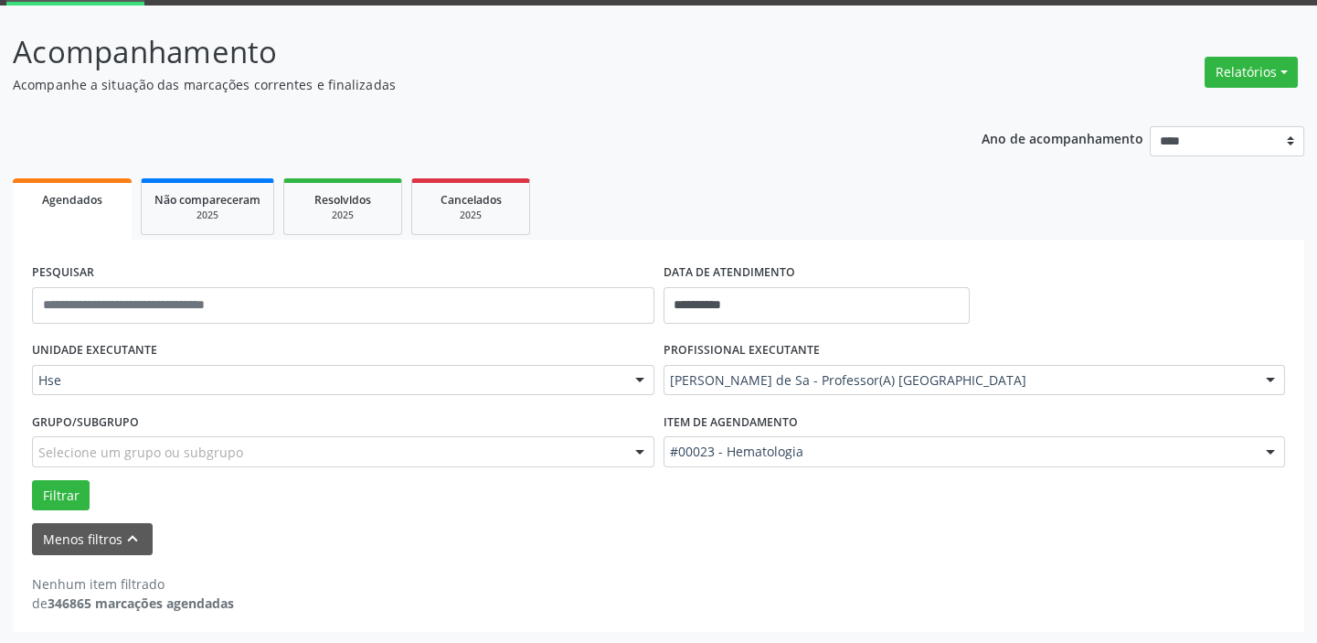
click at [383, 130] on div "**********" at bounding box center [659, 372] width 1292 height 518
